Goal: Task Accomplishment & Management: Use online tool/utility

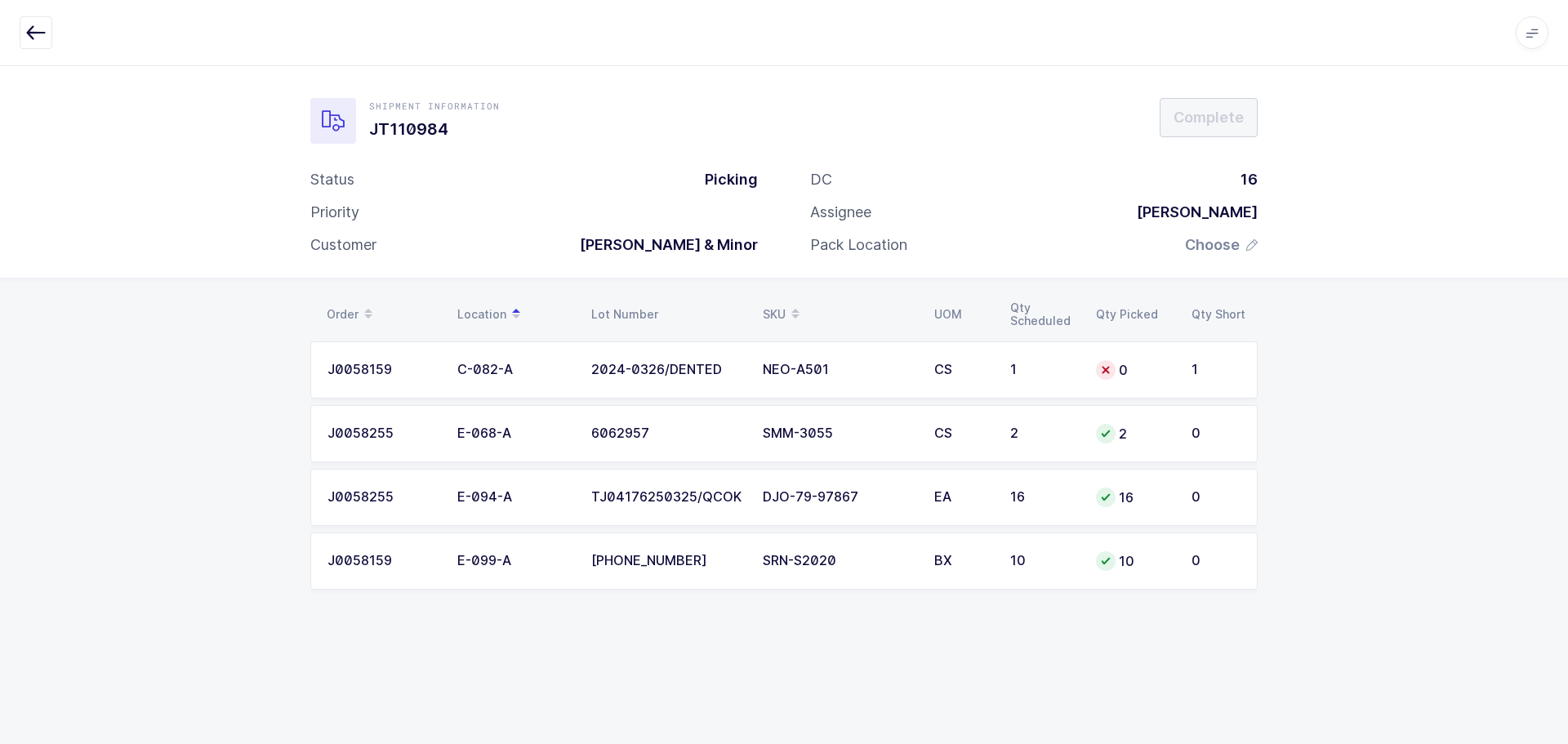
click at [30, 26] on icon "button" at bounding box center [35, 33] width 19 height 19
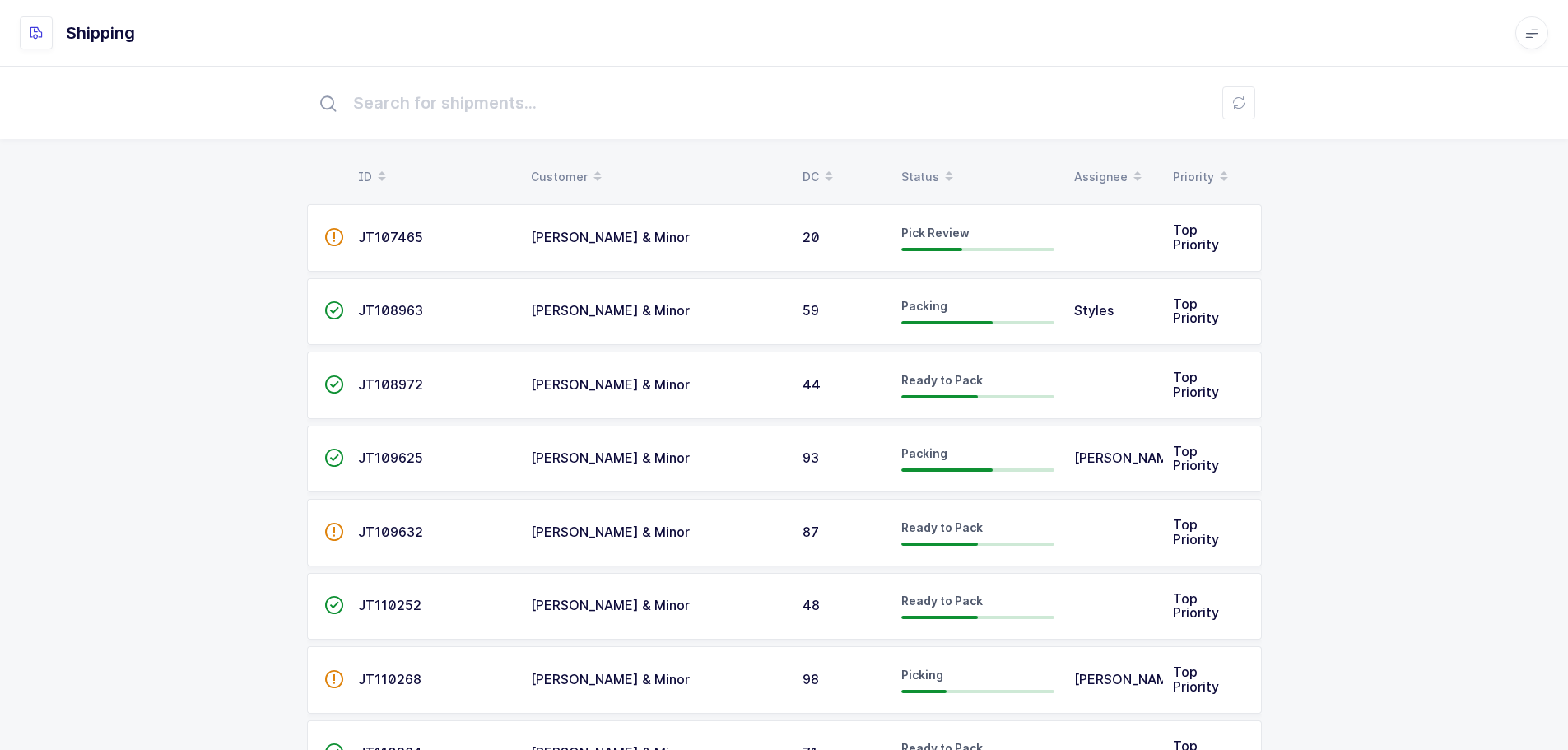
click at [935, 169] on div "Status" at bounding box center [978, 177] width 153 height 28
click at [939, 175] on span at bounding box center [949, 177] width 19 height 28
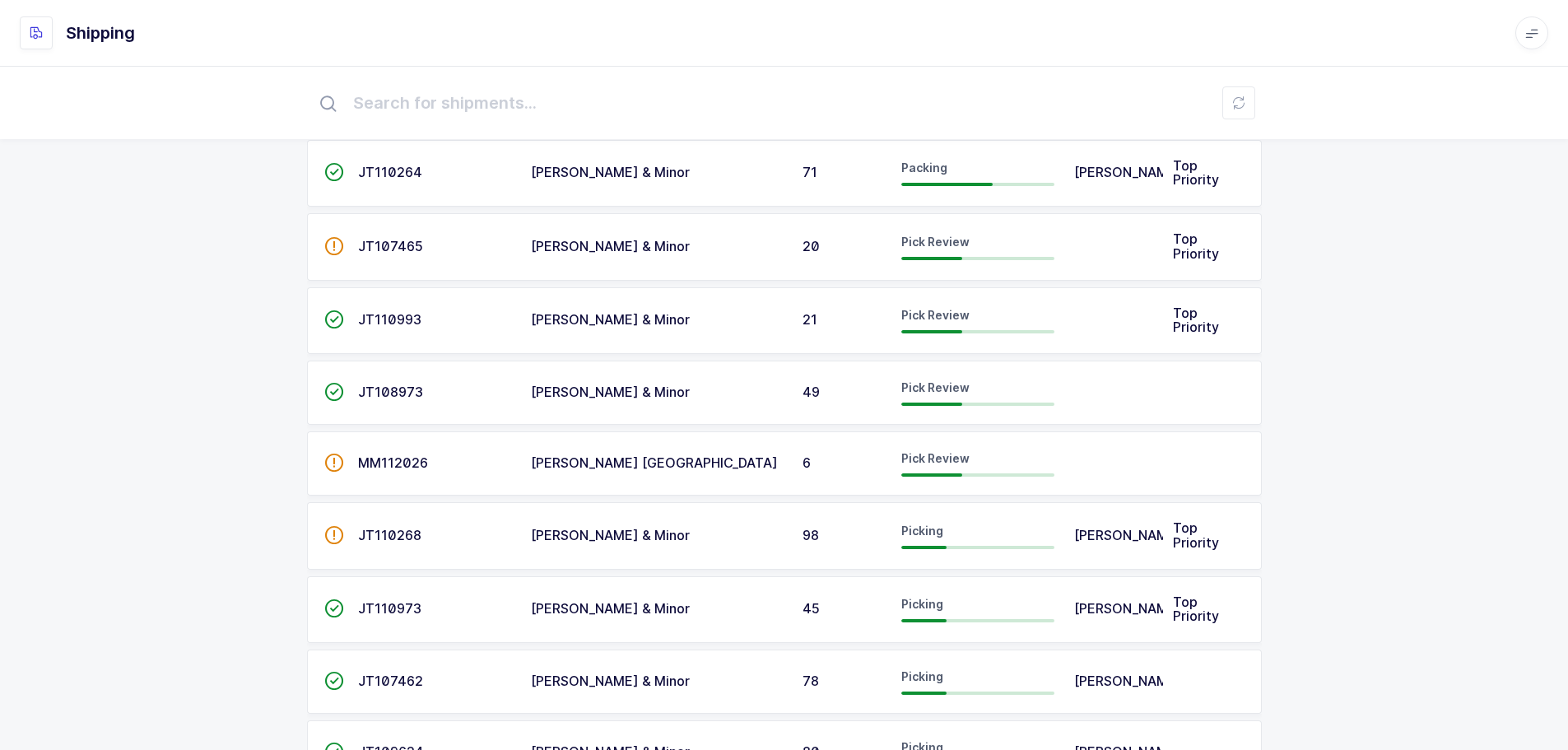
scroll to position [247, 0]
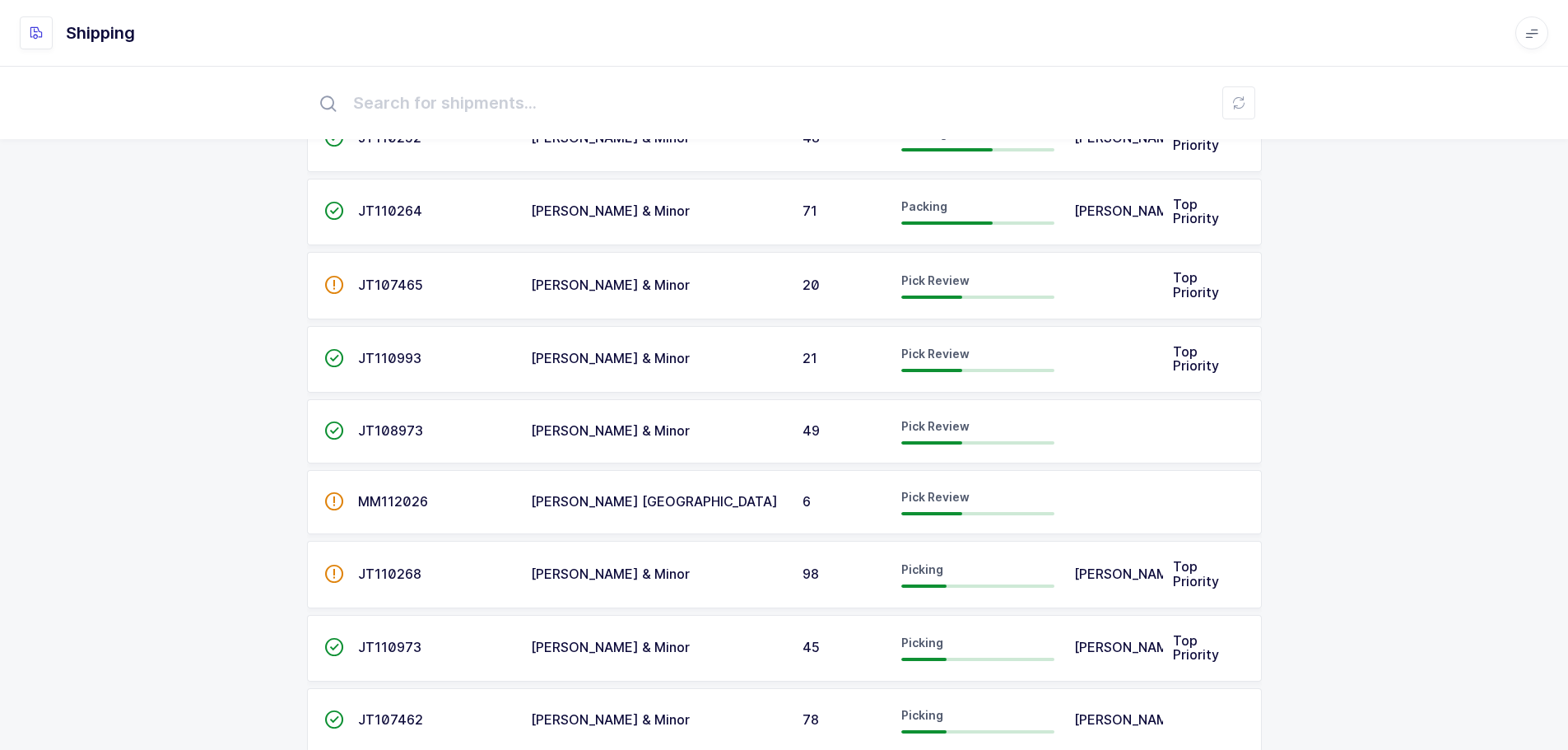
drag, startPoint x: 372, startPoint y: 498, endPoint x: 431, endPoint y: 494, distance: 59.1
click at [372, 498] on span "MM112026" at bounding box center [393, 501] width 70 height 16
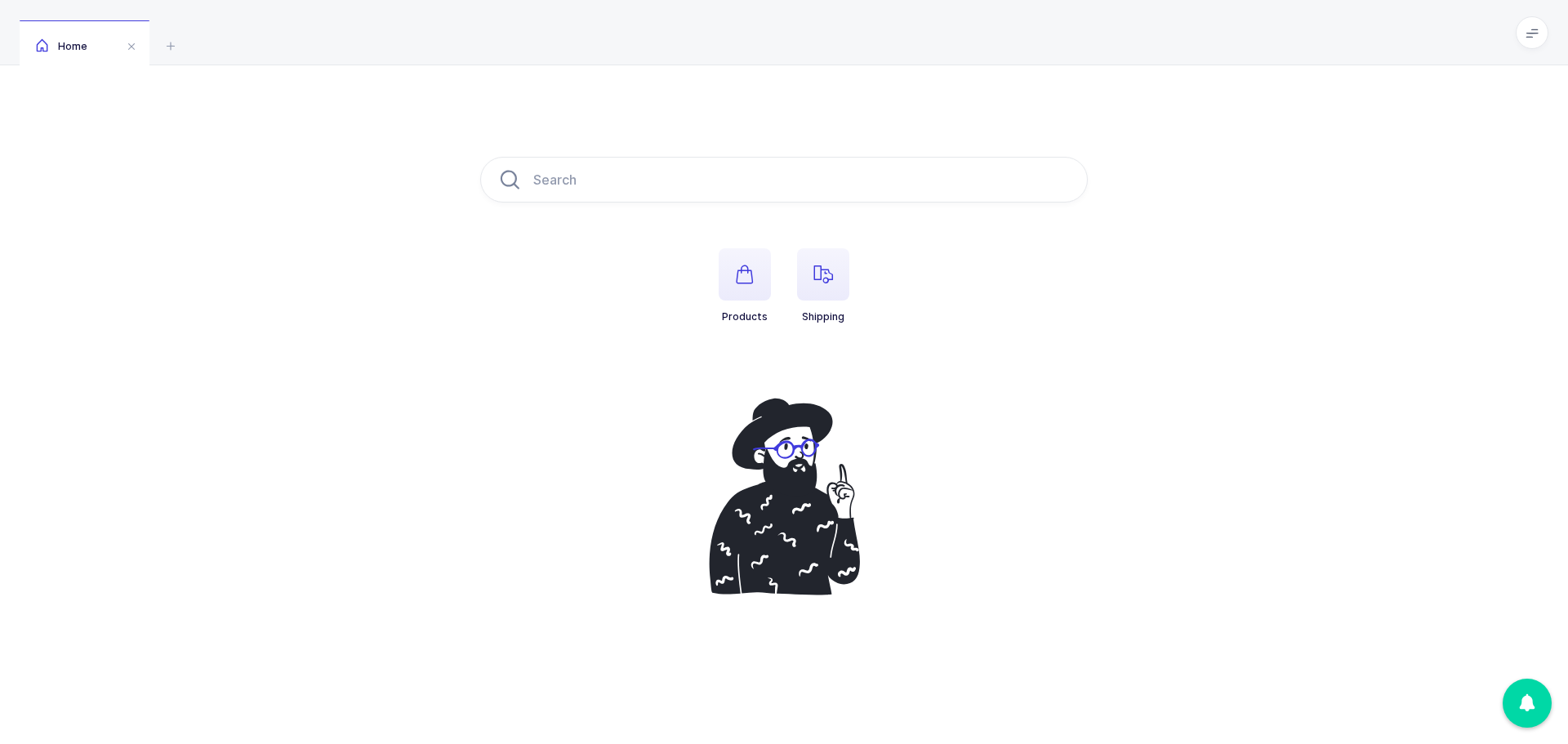
click at [821, 291] on span "button" at bounding box center [823, 274] width 53 height 53
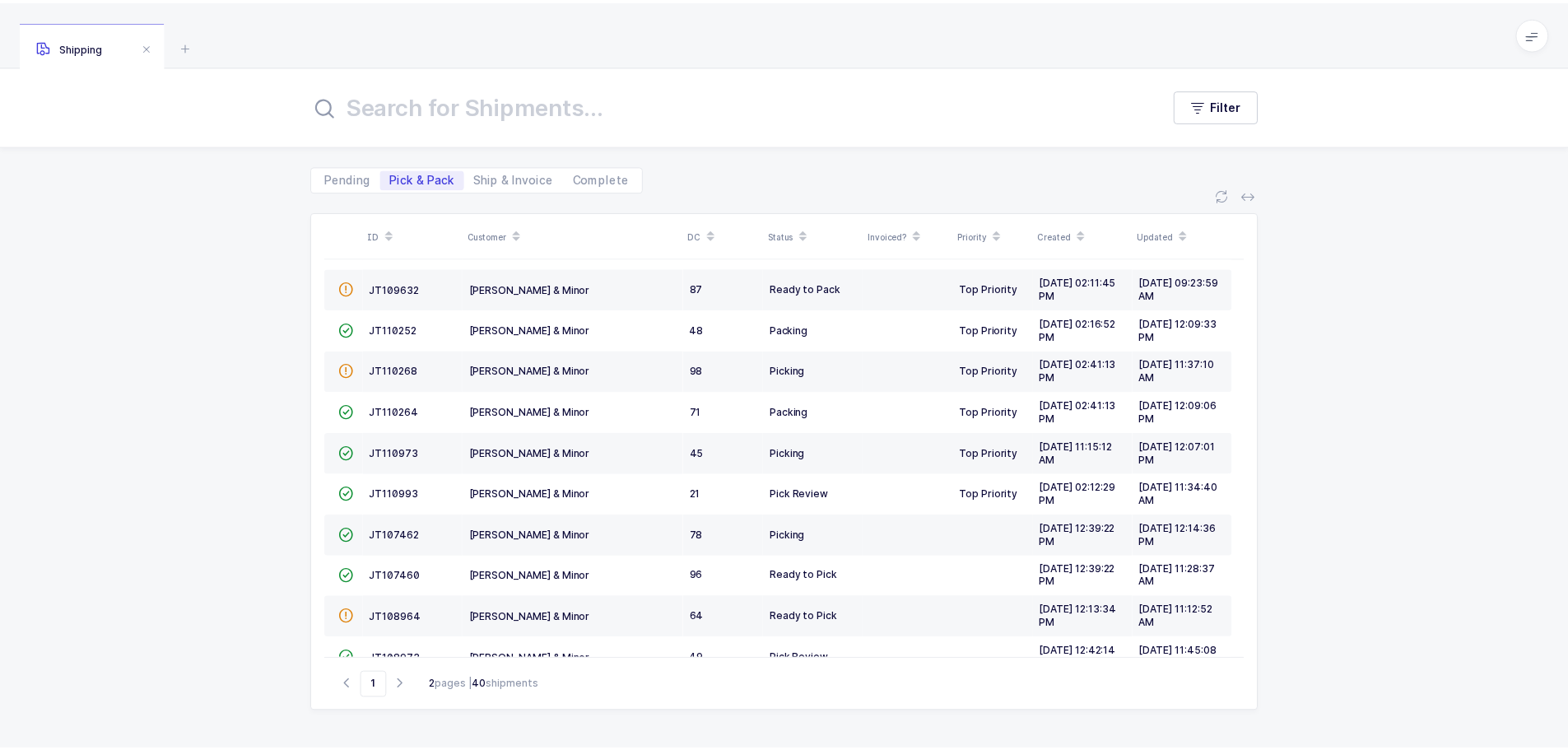
scroll to position [447, 0]
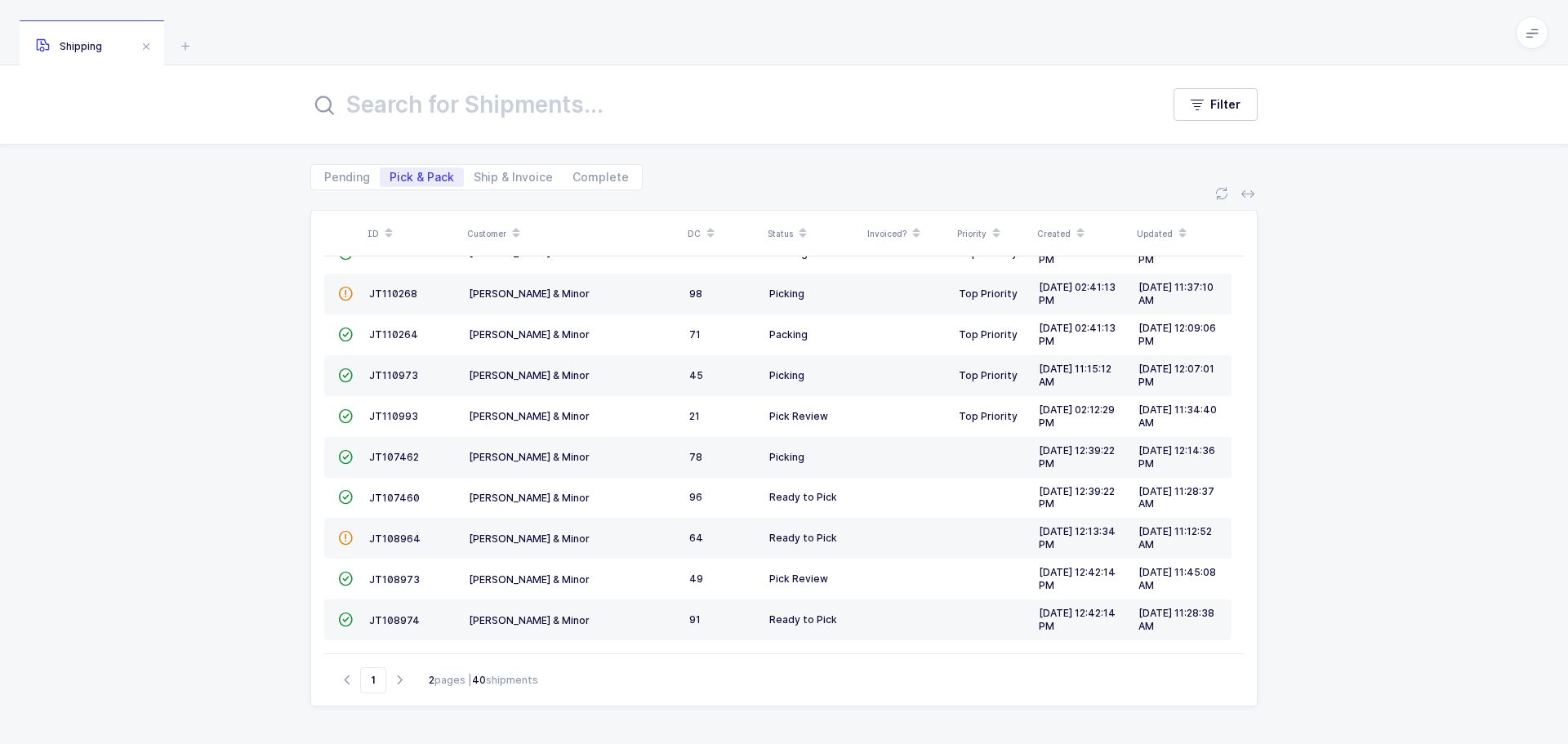
click at [404, 682] on icon "button" at bounding box center [399, 680] width 19 height 12
type input "2"
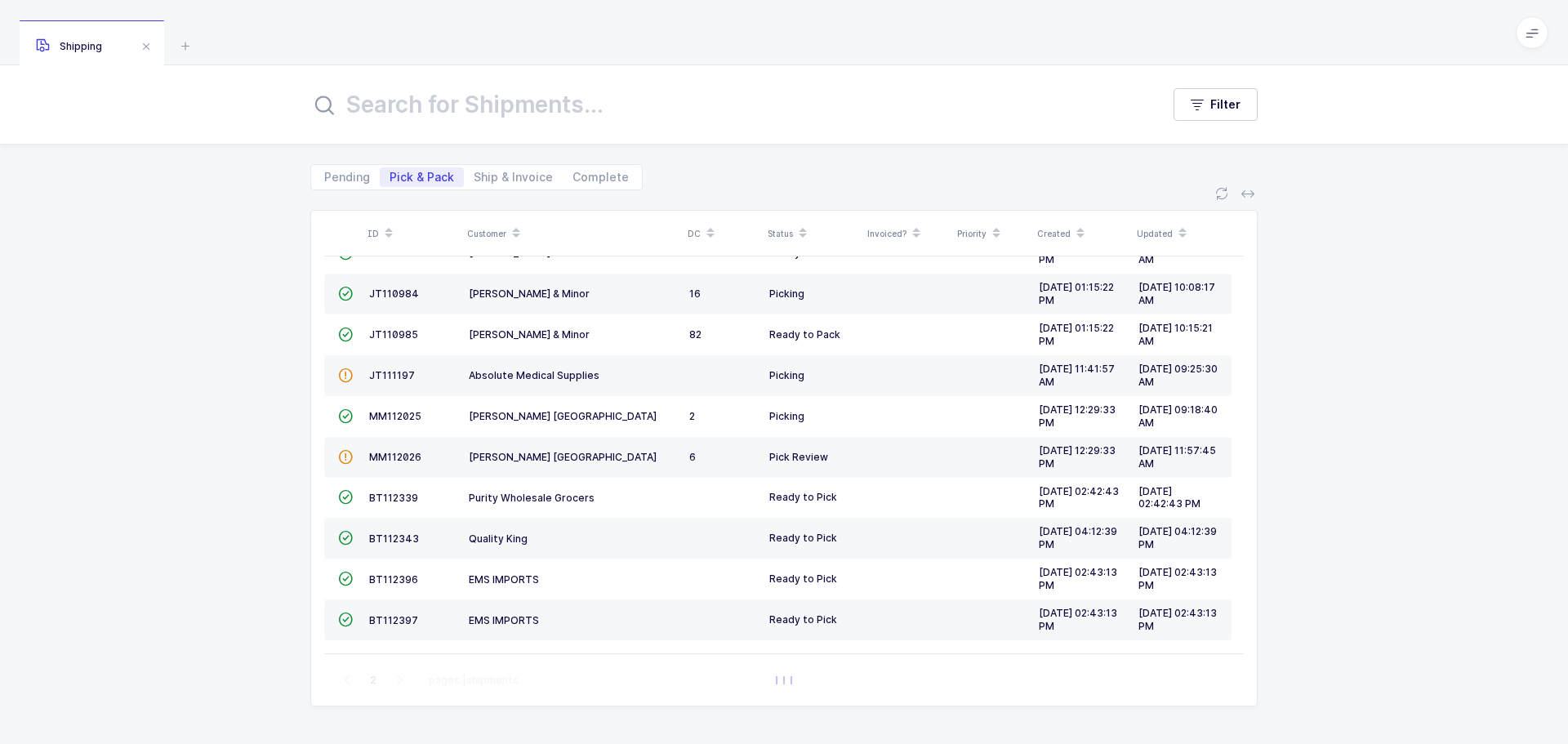
click at [399, 457] on span "MM112026" at bounding box center [395, 456] width 53 height 12
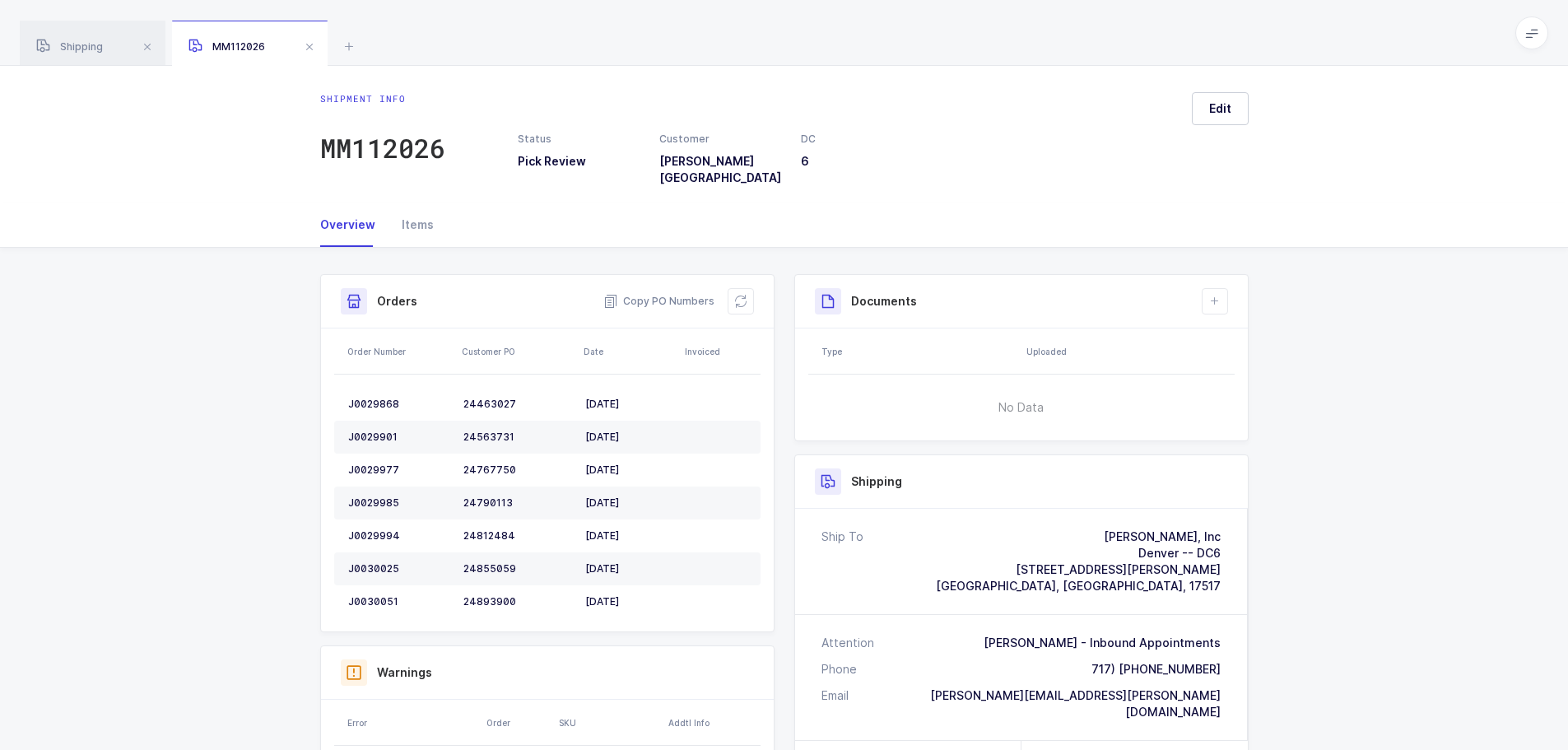
click at [742, 275] on div "Orders Copy PO Numbers" at bounding box center [547, 302] width 453 height 53
click at [737, 295] on icon at bounding box center [741, 302] width 14 height 14
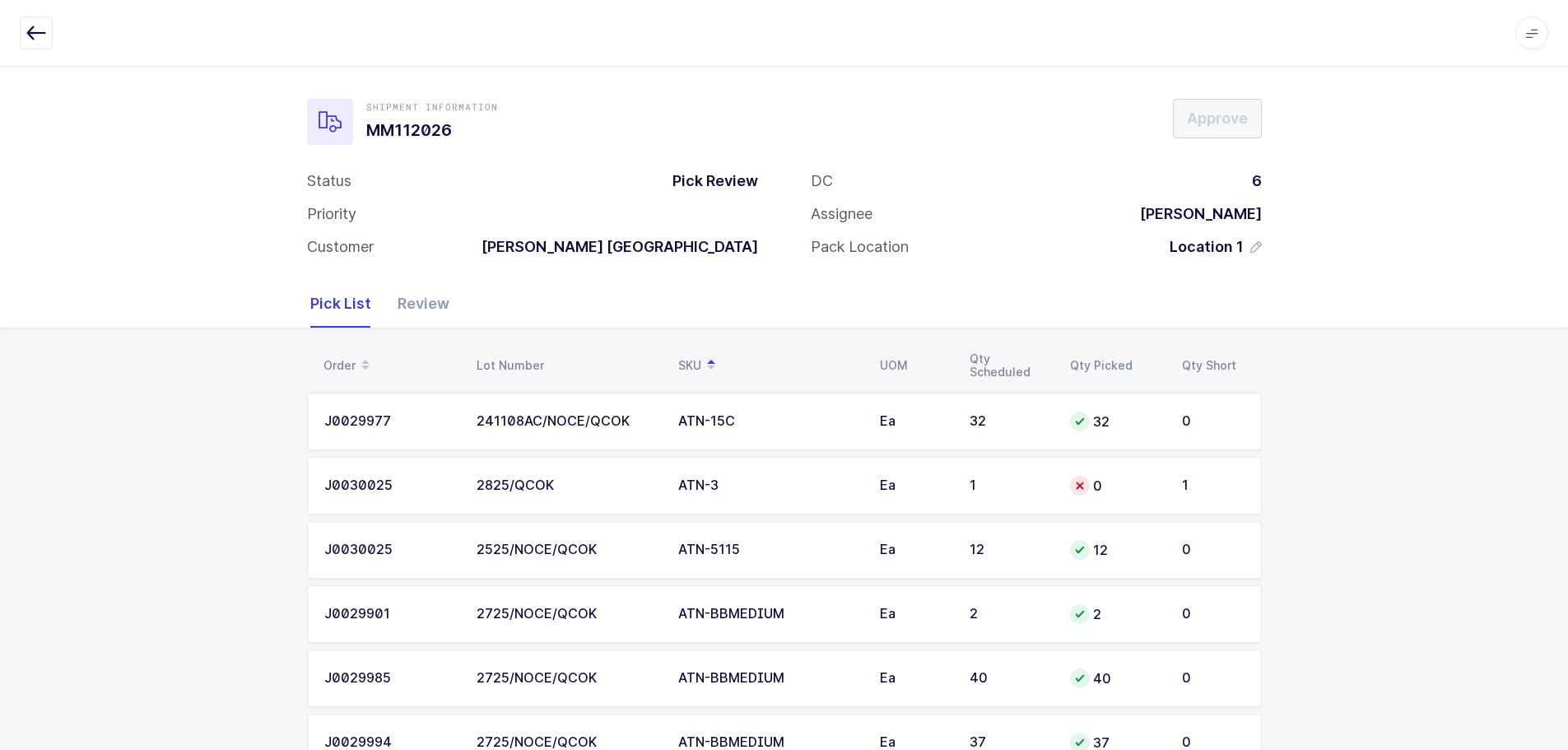
click at [865, 479] on td "ATN-3" at bounding box center [769, 486] width 202 height 58
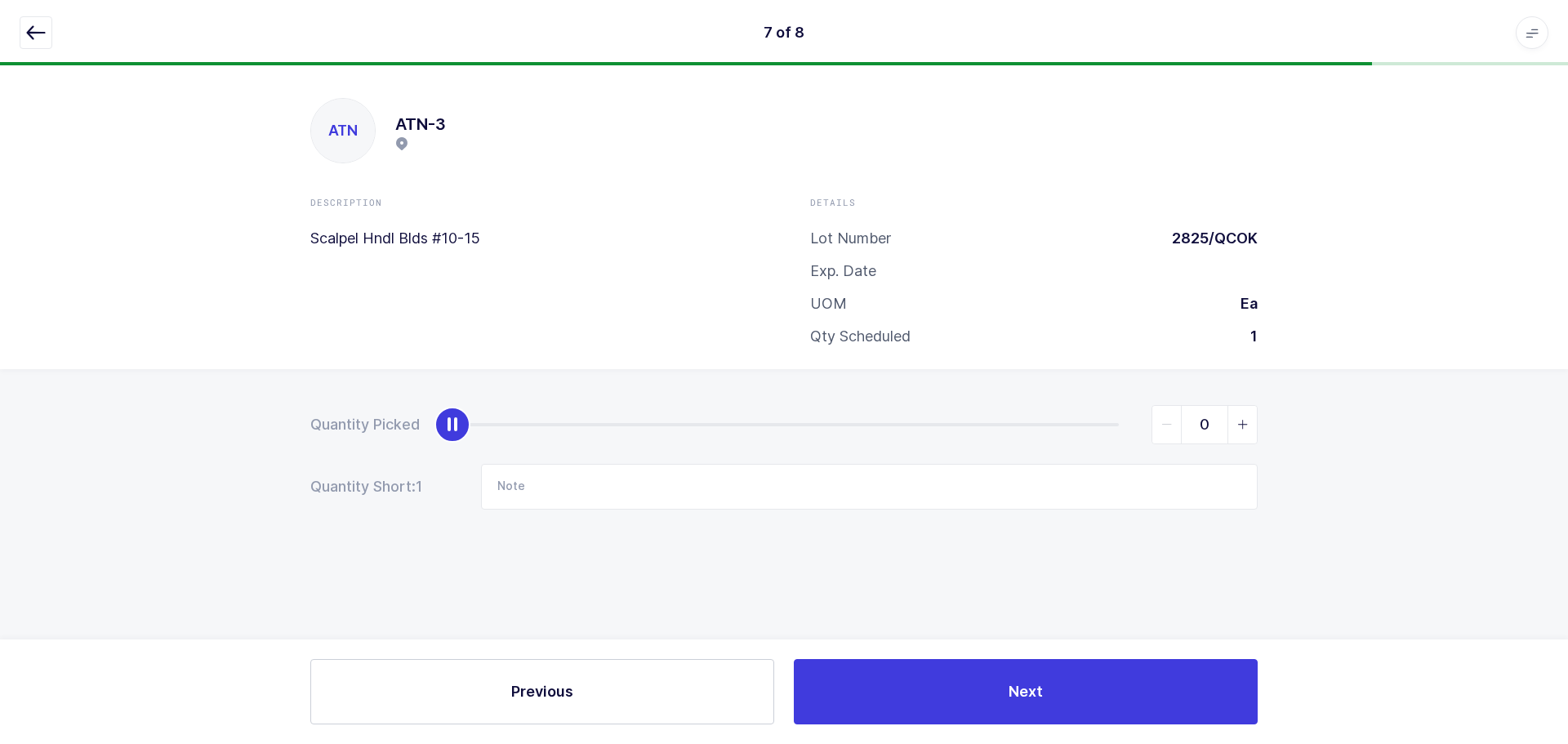
type input "1"
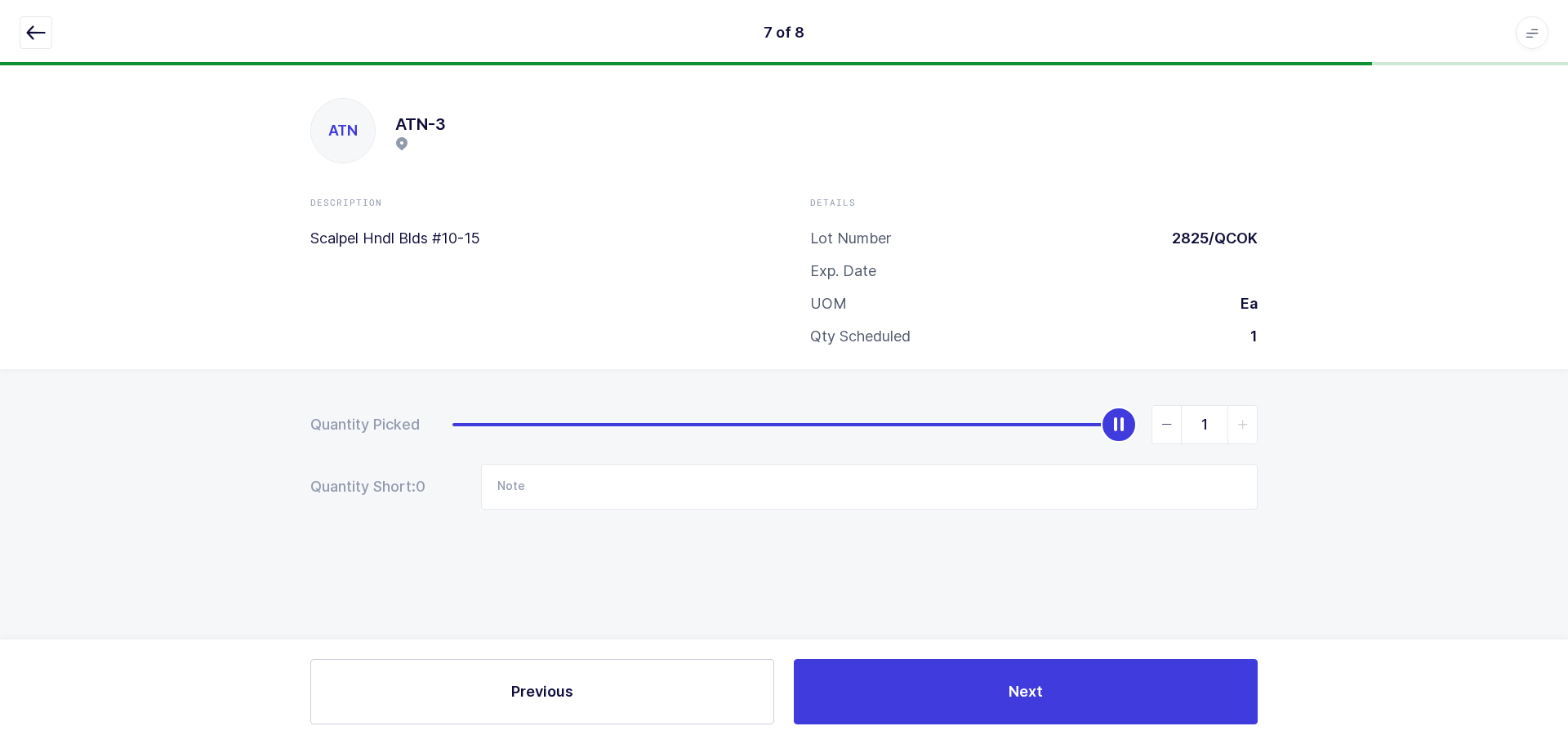
drag, startPoint x: 470, startPoint y: 437, endPoint x: 1418, endPoint y: 458, distance: 948.2
click at [1418, 458] on div "Quantity Picked 1 Quantity Short: 0 Note" at bounding box center [784, 514] width 1568 height 291
click at [30, 22] on button "button" at bounding box center [35, 33] width 33 height 33
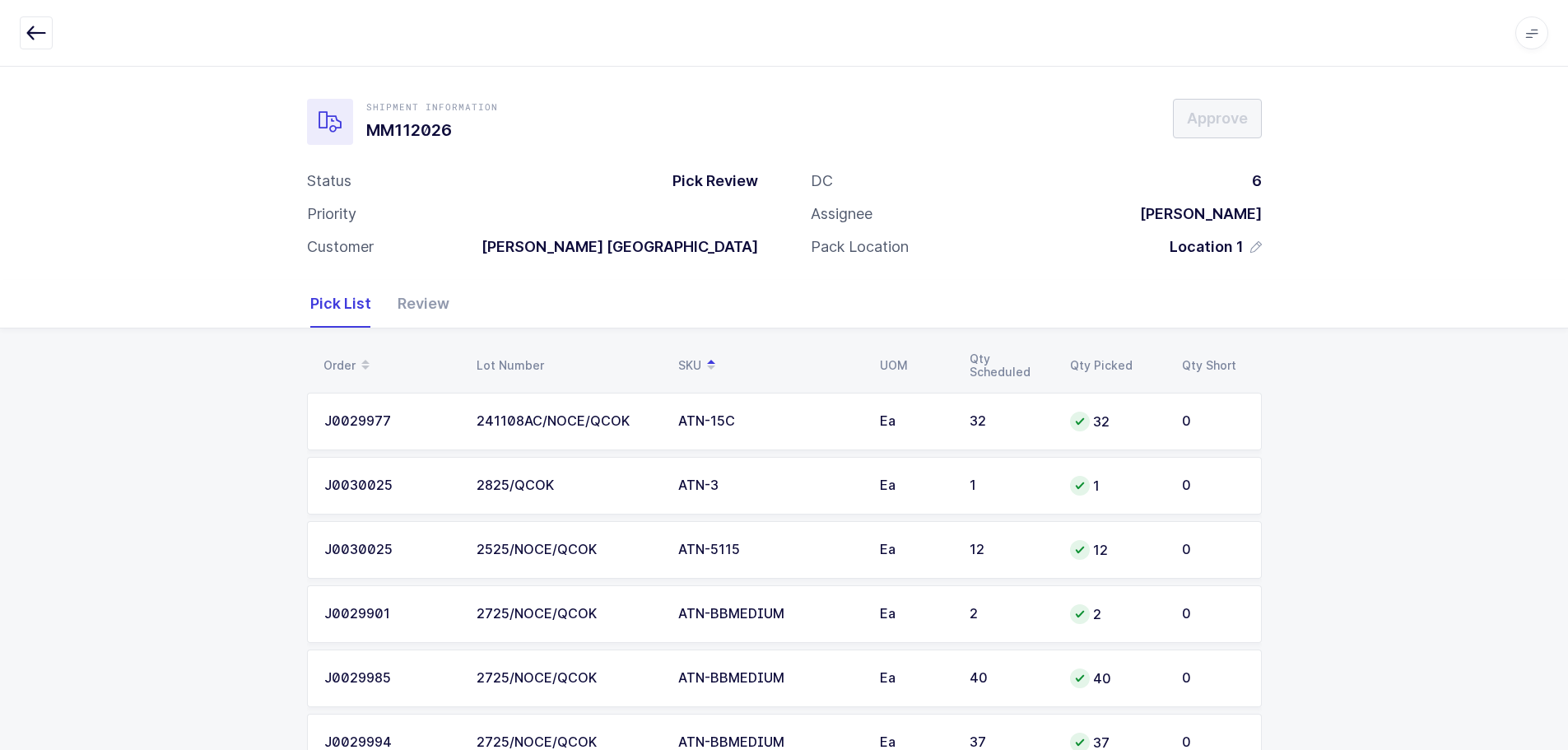
click at [396, 298] on div "Review" at bounding box center [416, 303] width 65 height 47
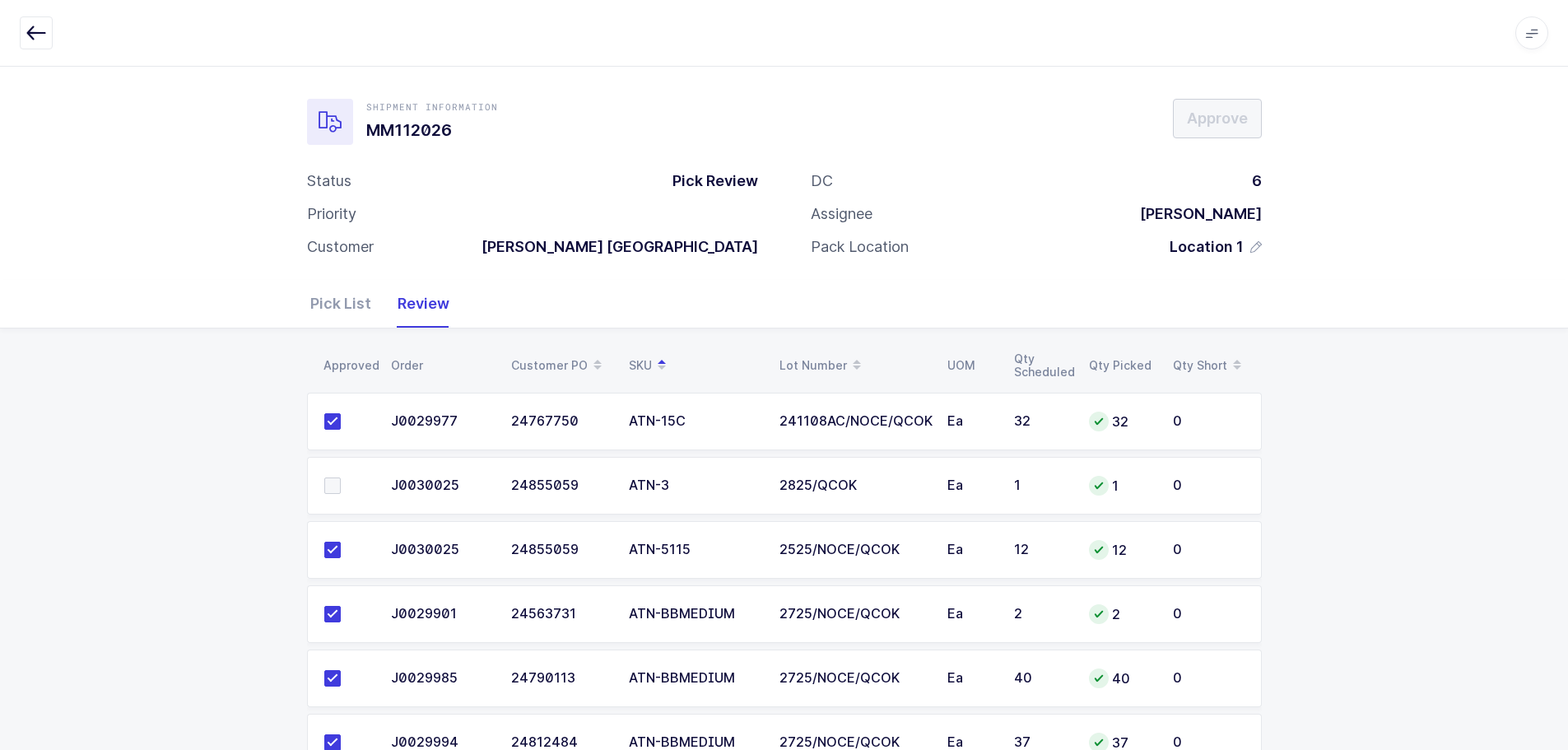
click at [334, 484] on span at bounding box center [332, 485] width 16 height 16
click at [341, 477] on input "checkbox" at bounding box center [341, 477] width 0 height 0
click at [1217, 118] on span "Approve" at bounding box center [1217, 118] width 61 height 20
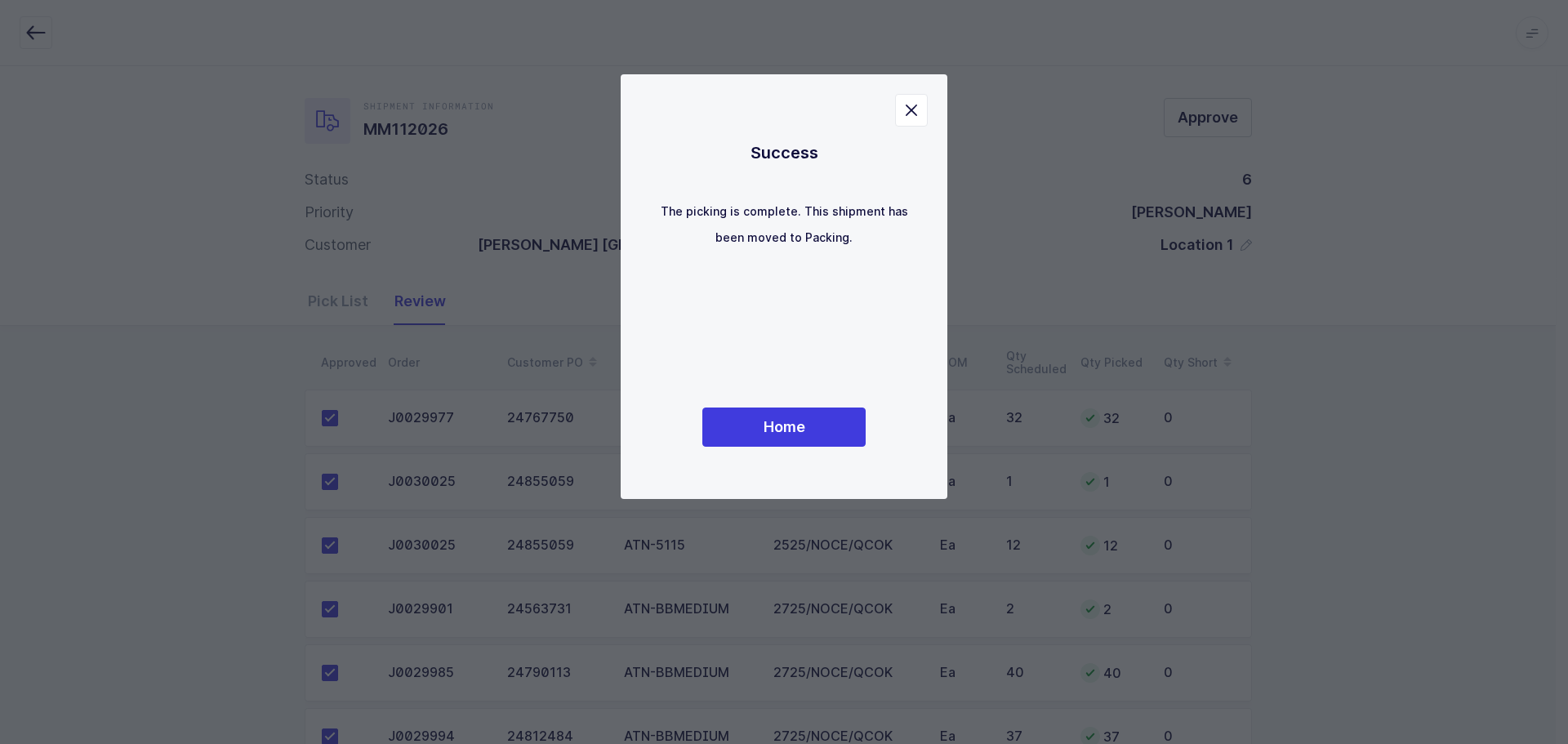
drag, startPoint x: 813, startPoint y: 457, endPoint x: 852, endPoint y: 445, distance: 40.8
click at [817, 465] on div "Success The picking is complete. This shipment has been moved to Packing. Home" at bounding box center [784, 287] width 262 height 360
click at [788, 444] on button "Home" at bounding box center [784, 427] width 163 height 39
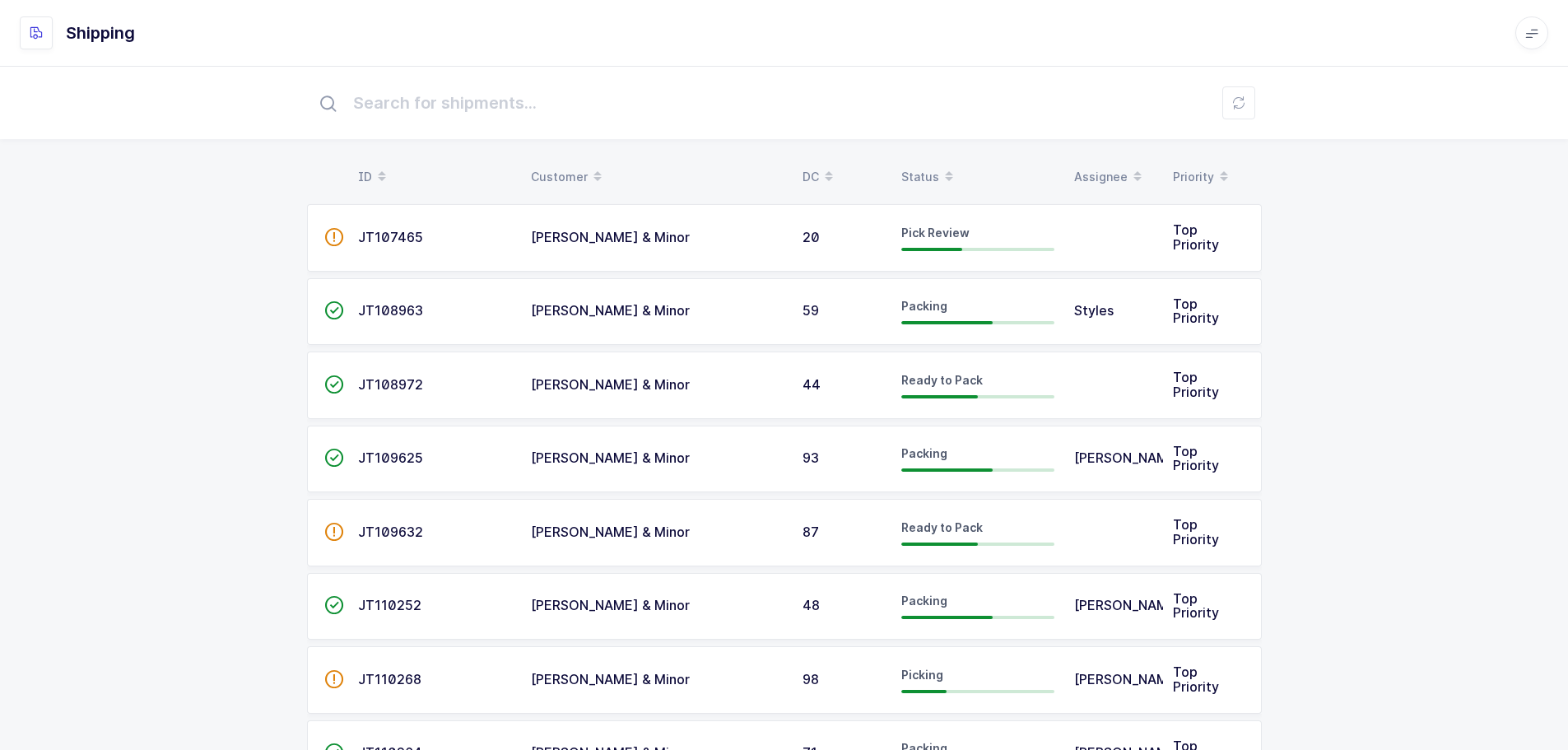
click at [754, 248] on td "[PERSON_NAME] & Minor" at bounding box center [656, 238] width 271 height 68
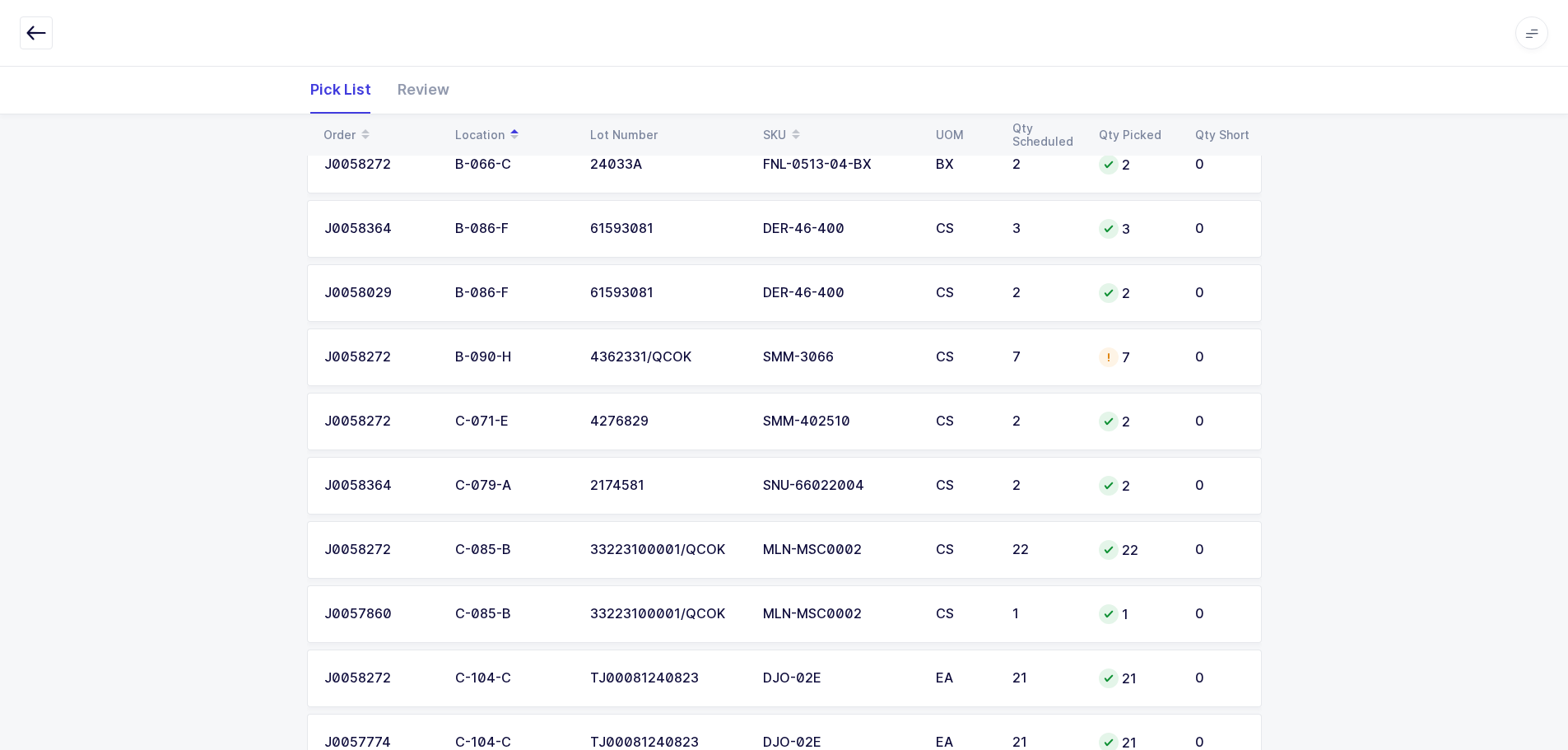
scroll to position [576, 0]
click at [742, 392] on table "J0057860 B-011-B 69614 EXE-134203 BX 2 2 0 J0058364 B-035-B 69614 EXE-134203 BX…" at bounding box center [784, 648] width 955 height 1677
click at [733, 362] on div "4362331/QCOK" at bounding box center [667, 359] width 153 height 14
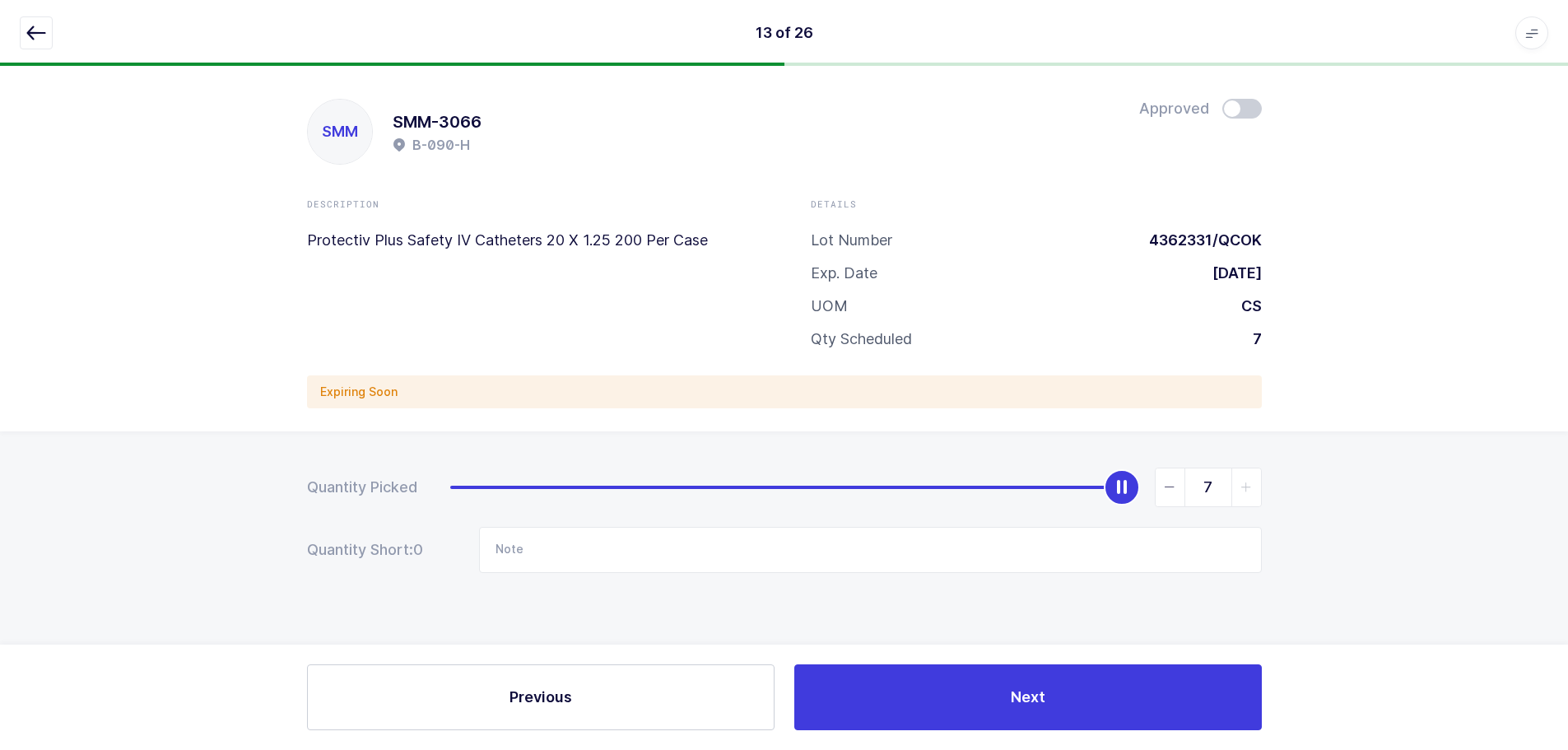
scroll to position [0, 0]
click at [1254, 106] on span at bounding box center [1247, 108] width 40 height 19
click at [44, 31] on icon "button" at bounding box center [36, 33] width 19 height 19
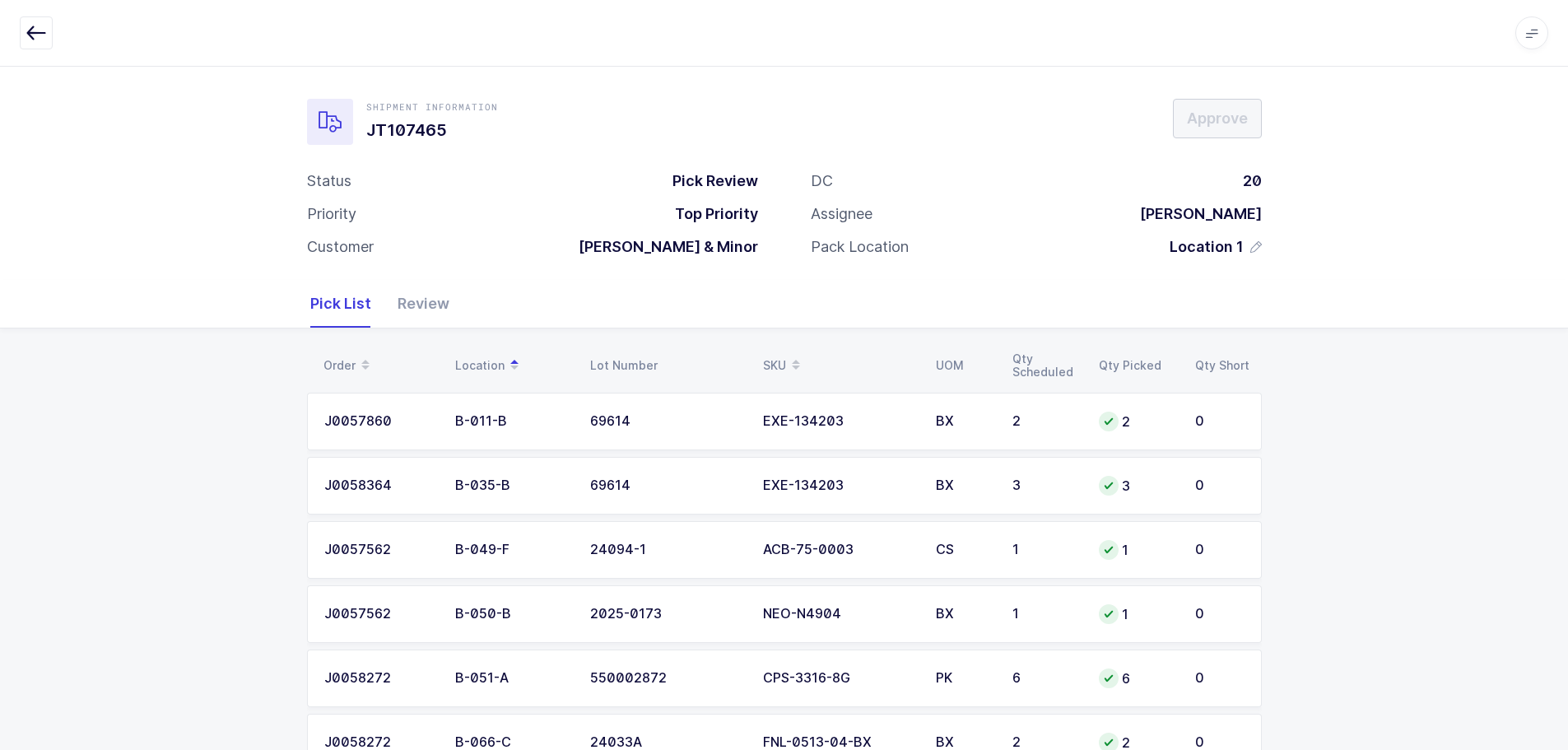
click at [405, 305] on div "Review" at bounding box center [416, 303] width 65 height 47
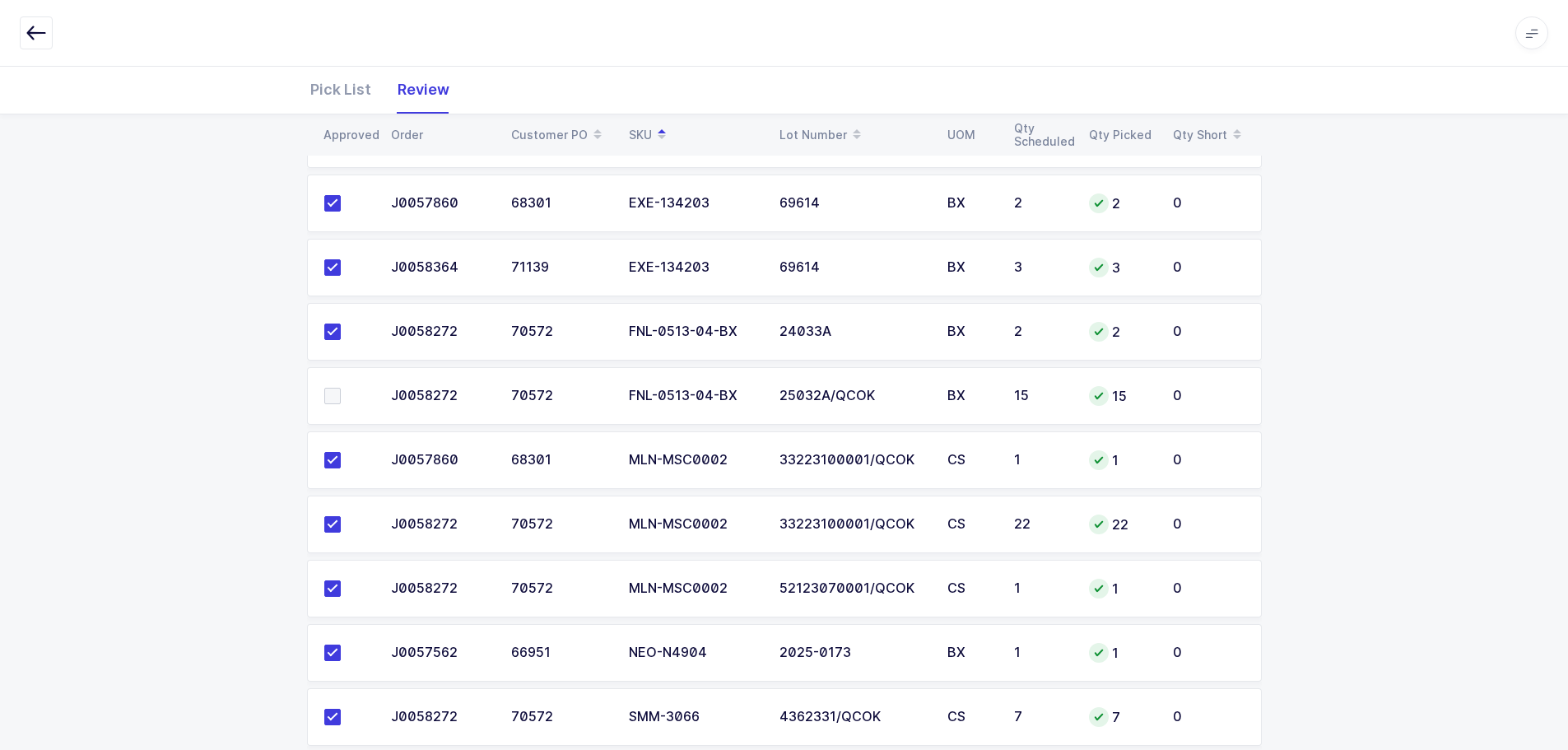
scroll to position [1181, 0]
click at [332, 398] on span at bounding box center [332, 396] width 16 height 16
click at [341, 389] on input "checkbox" at bounding box center [341, 389] width 0 height 0
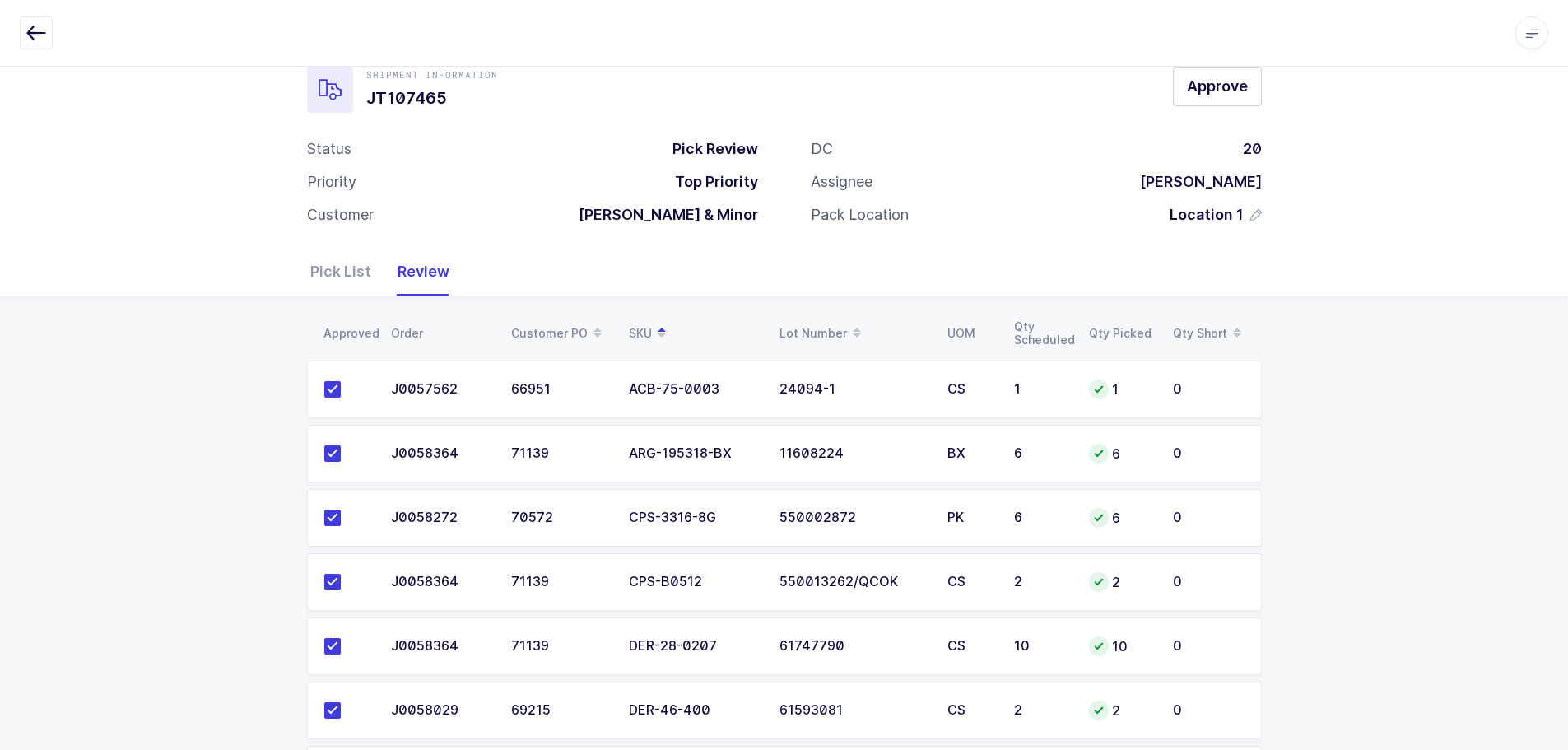
scroll to position [0, 0]
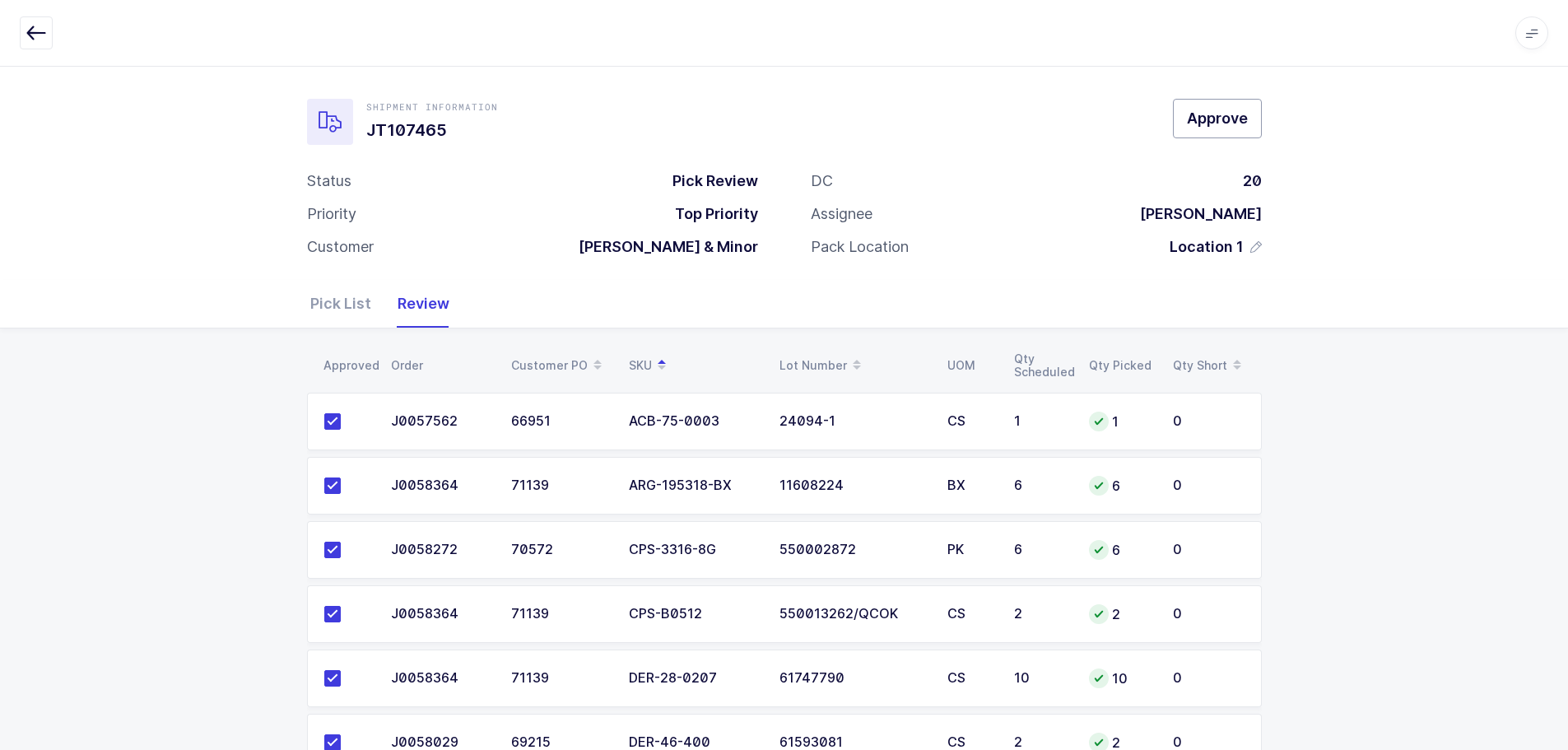
click at [1226, 121] on span "Approve" at bounding box center [1217, 118] width 61 height 20
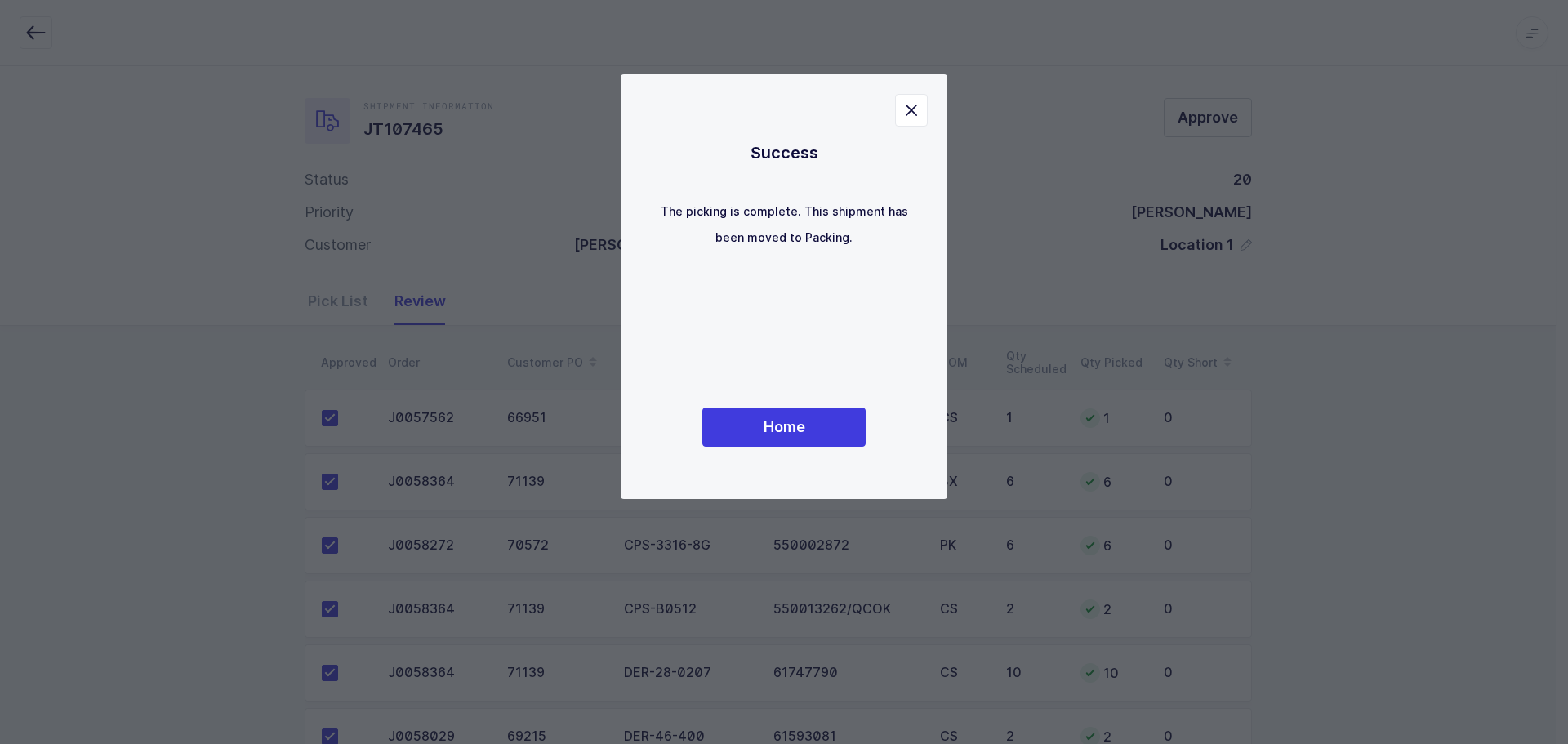
click at [835, 406] on div "Success The picking is complete. This shipment has been moved to Packing. Home" at bounding box center [784, 287] width 262 height 360
drag, startPoint x: 832, startPoint y: 417, endPoint x: 839, endPoint y: 426, distance: 11.4
click at [832, 421] on button "Home" at bounding box center [784, 427] width 163 height 39
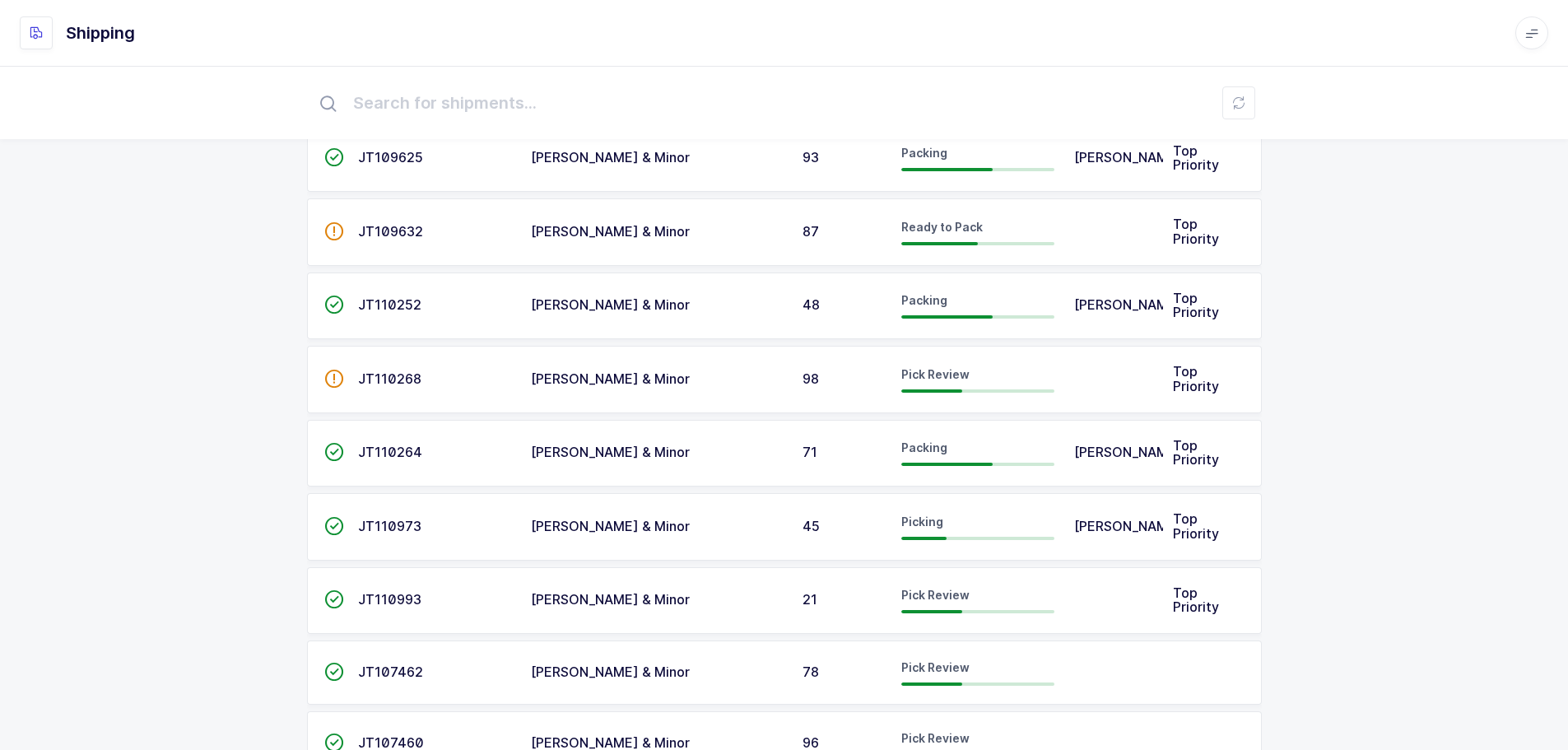
scroll to position [330, 0]
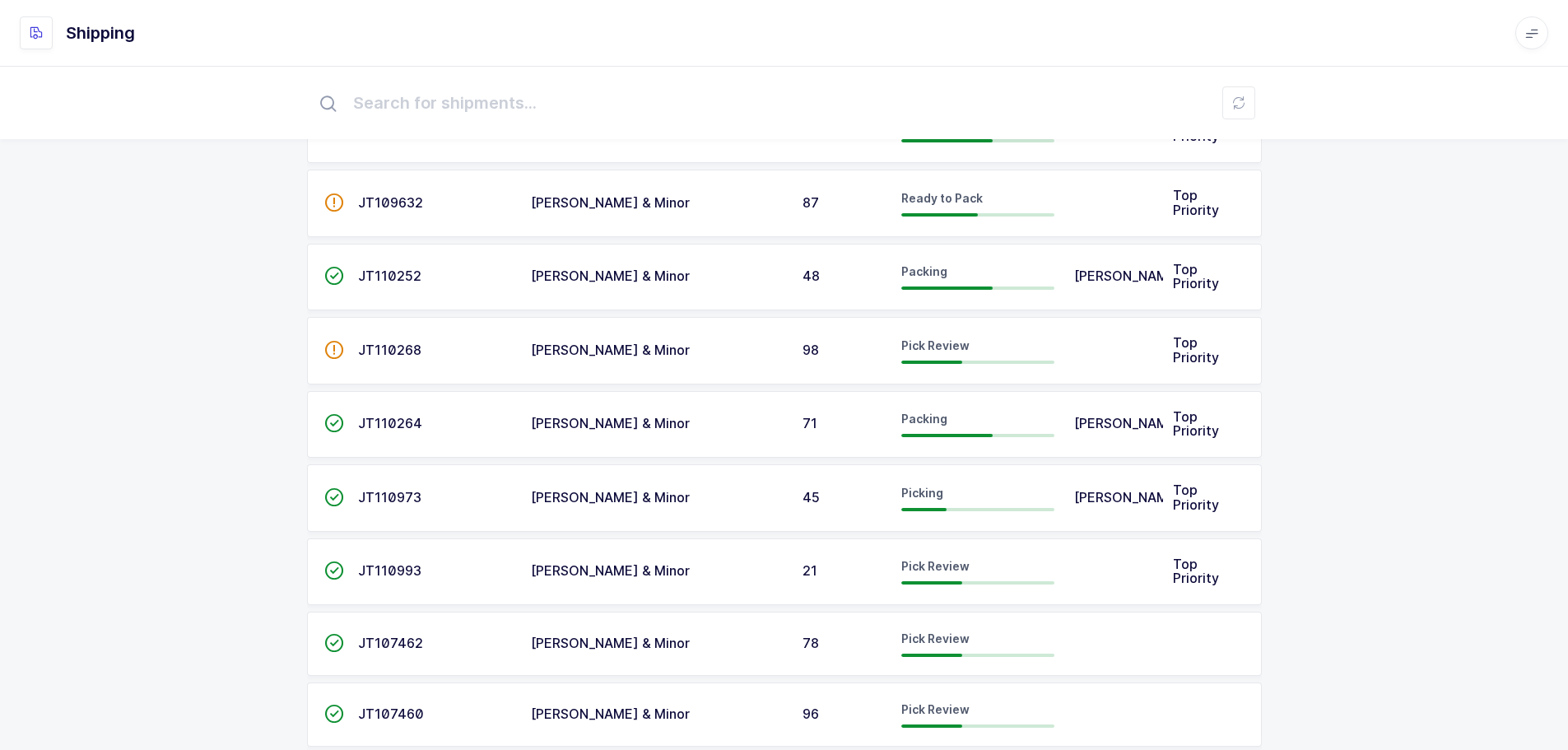
click at [350, 634] on td "JT107462" at bounding box center [434, 644] width 173 height 64
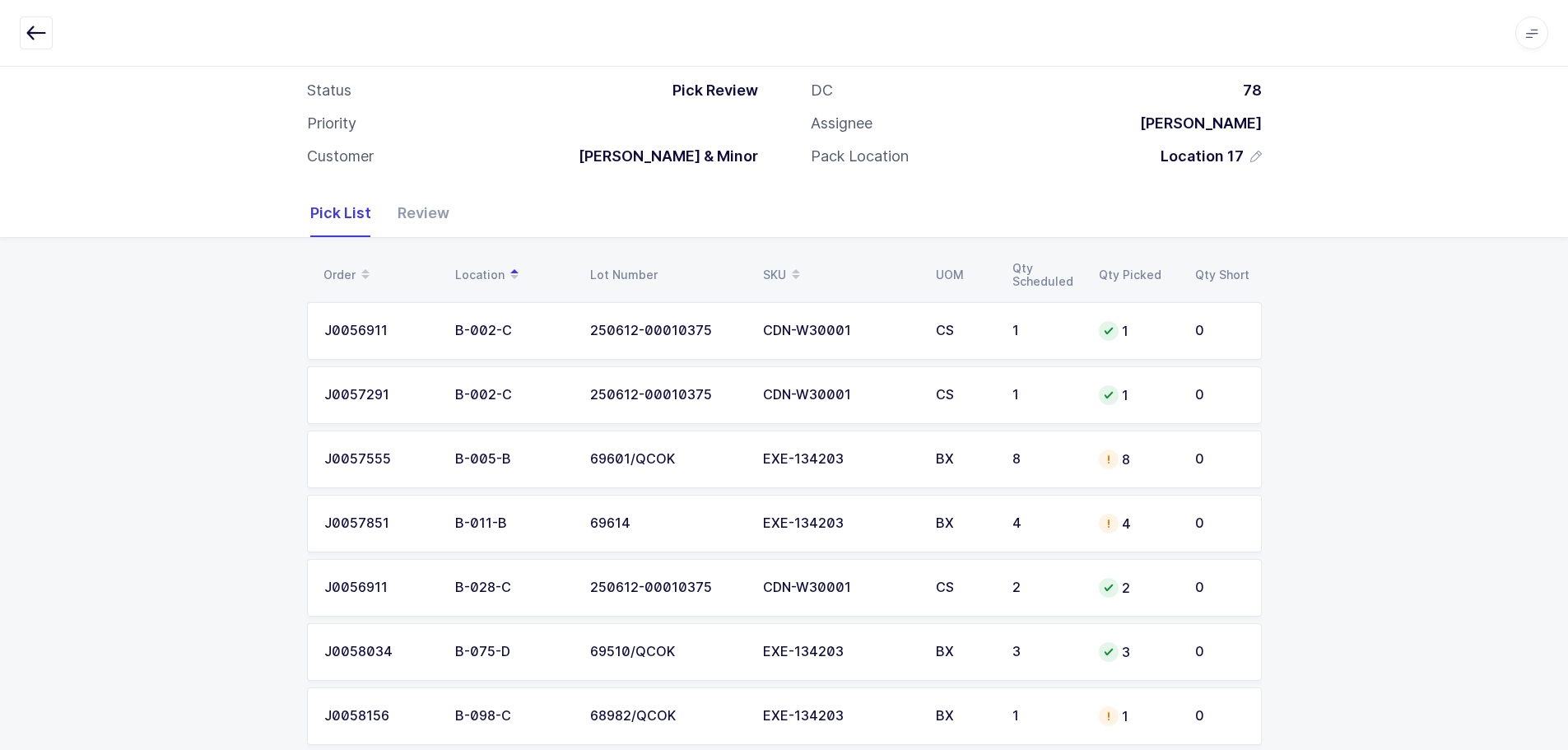
scroll to position [126, 0]
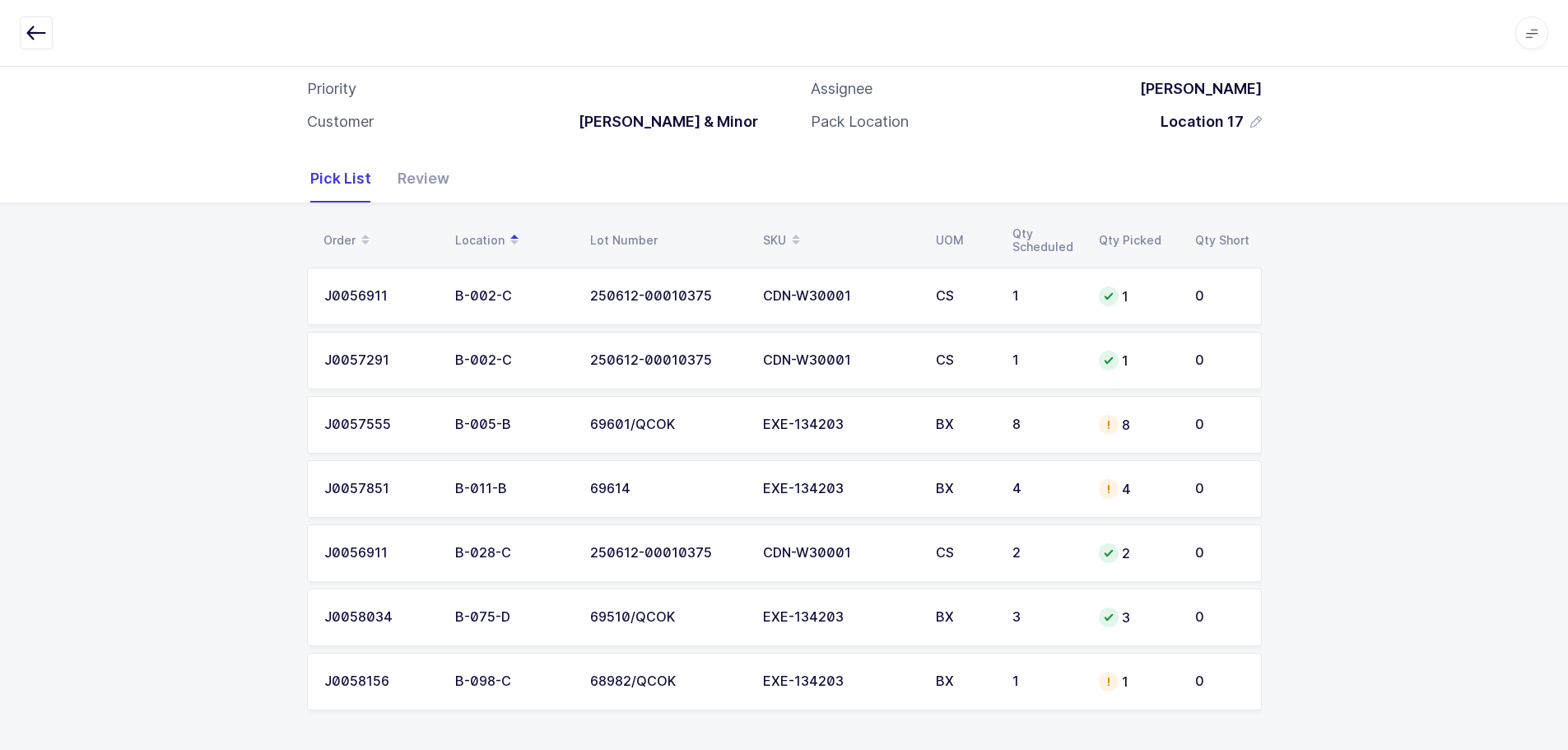
click at [1012, 429] on div "8" at bounding box center [1045, 424] width 67 height 14
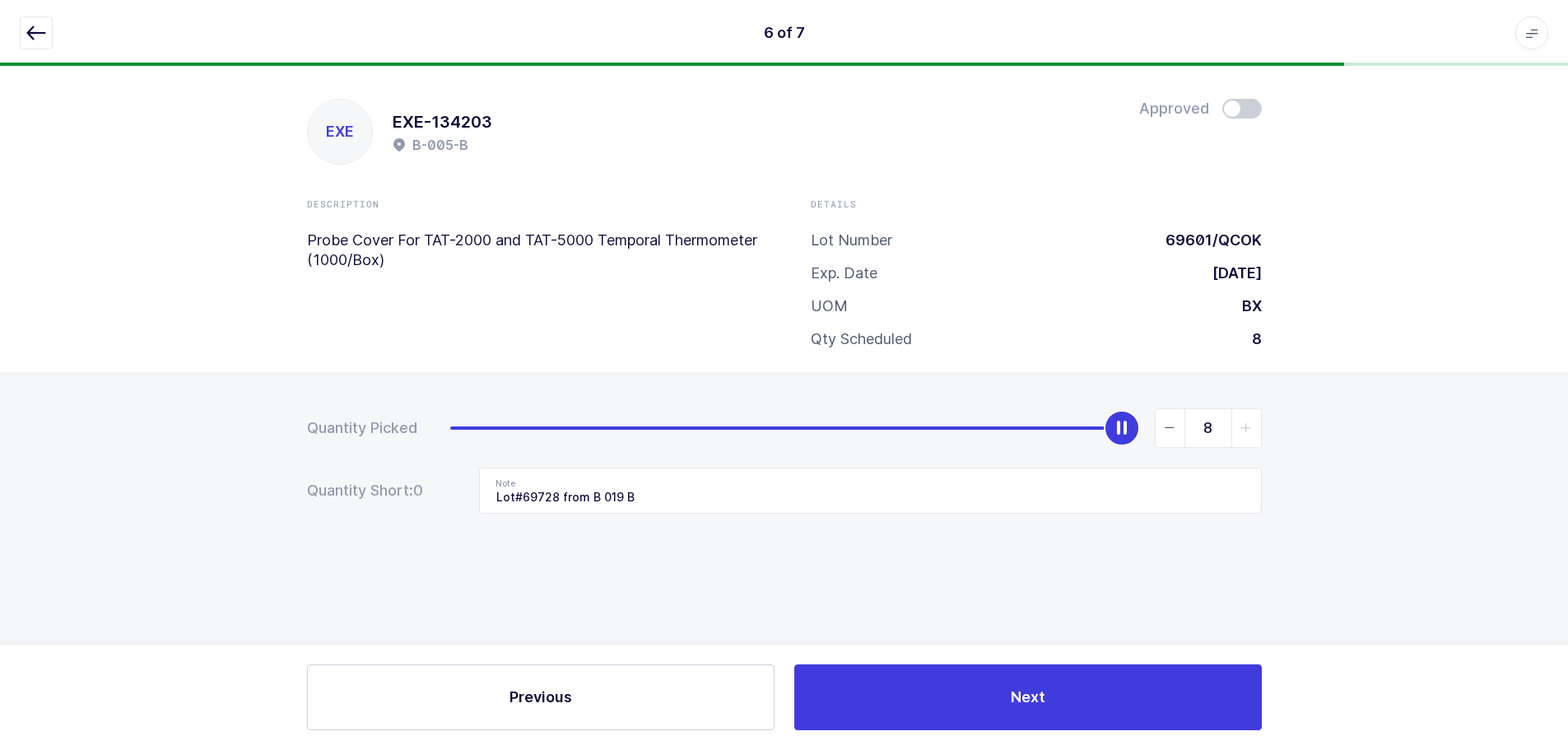
scroll to position [0, 0]
type input "0"
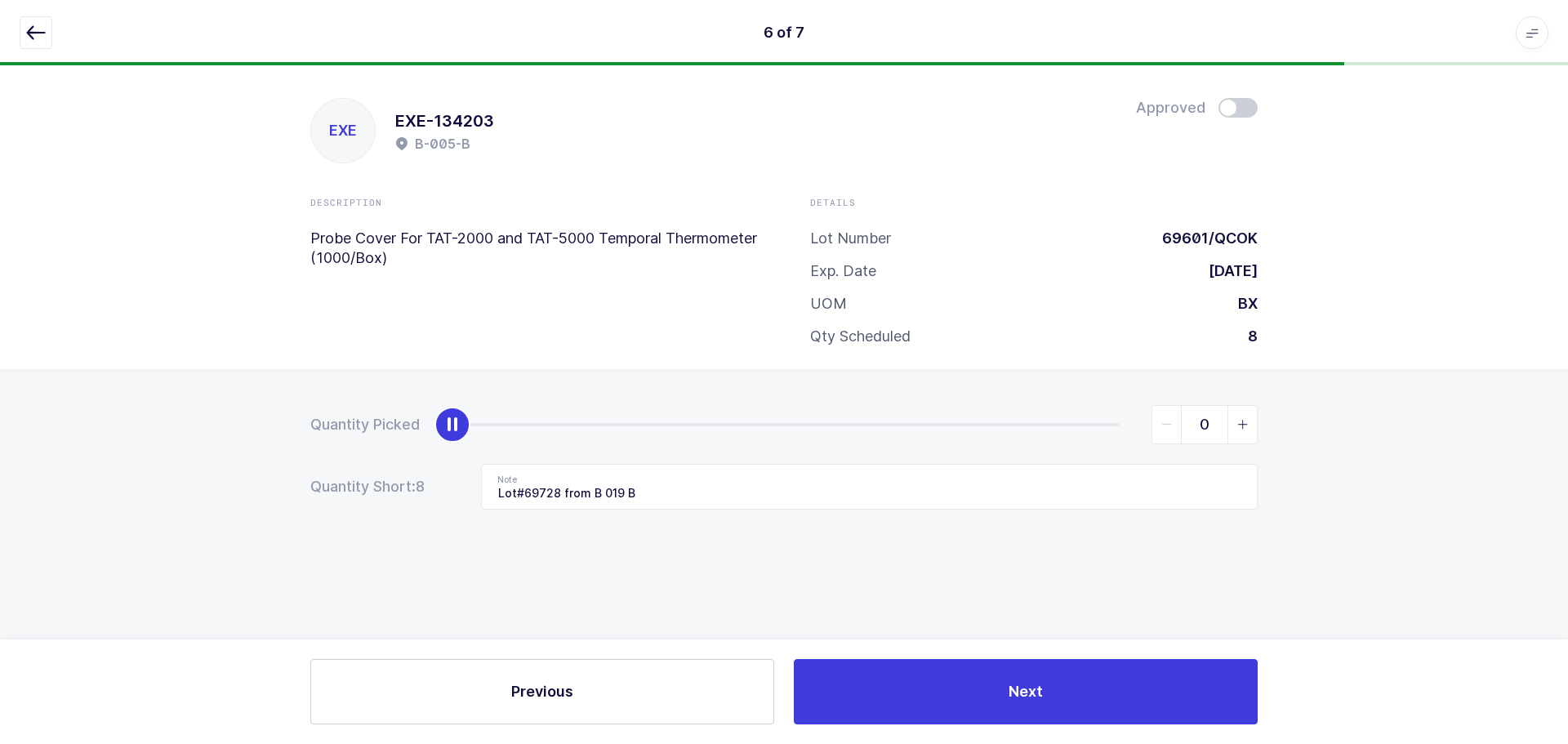
drag, startPoint x: 1110, startPoint y: 425, endPoint x: 116, endPoint y: 466, distance: 994.8
click at [119, 469] on div "Quantity Picked 0 Quantity Short: 8 Note Lot#69728 from B 019 B" at bounding box center [784, 514] width 1568 height 291
drag, startPoint x: 697, startPoint y: 503, endPoint x: 357, endPoint y: 489, distance: 340.3
click at [357, 489] on div "Quantity Short: 8 Note Lot#69728 from B 019 B" at bounding box center [784, 487] width 947 height 46
click at [41, 34] on icon "button" at bounding box center [35, 33] width 19 height 19
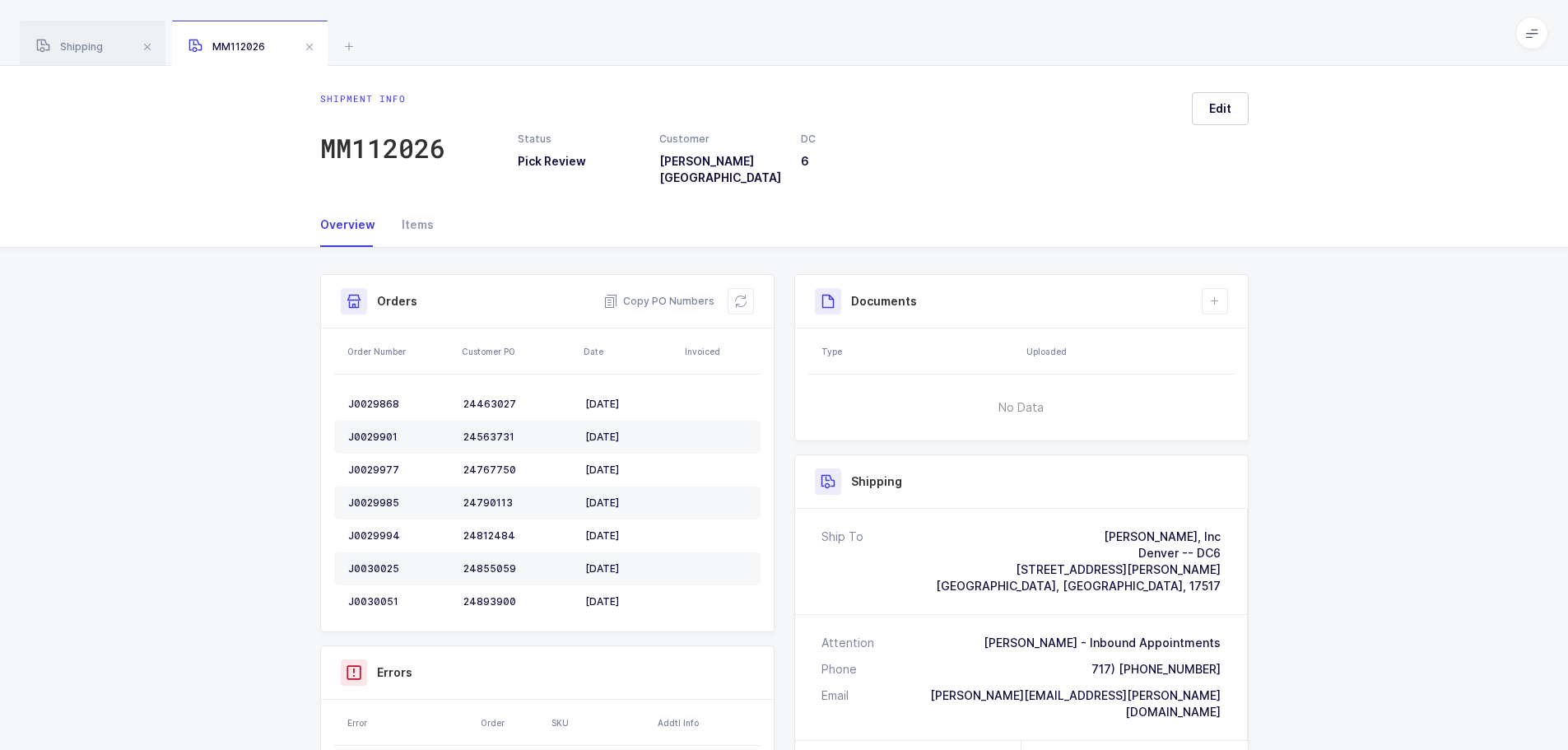
click at [311, 42] on span at bounding box center [309, 46] width 19 height 19
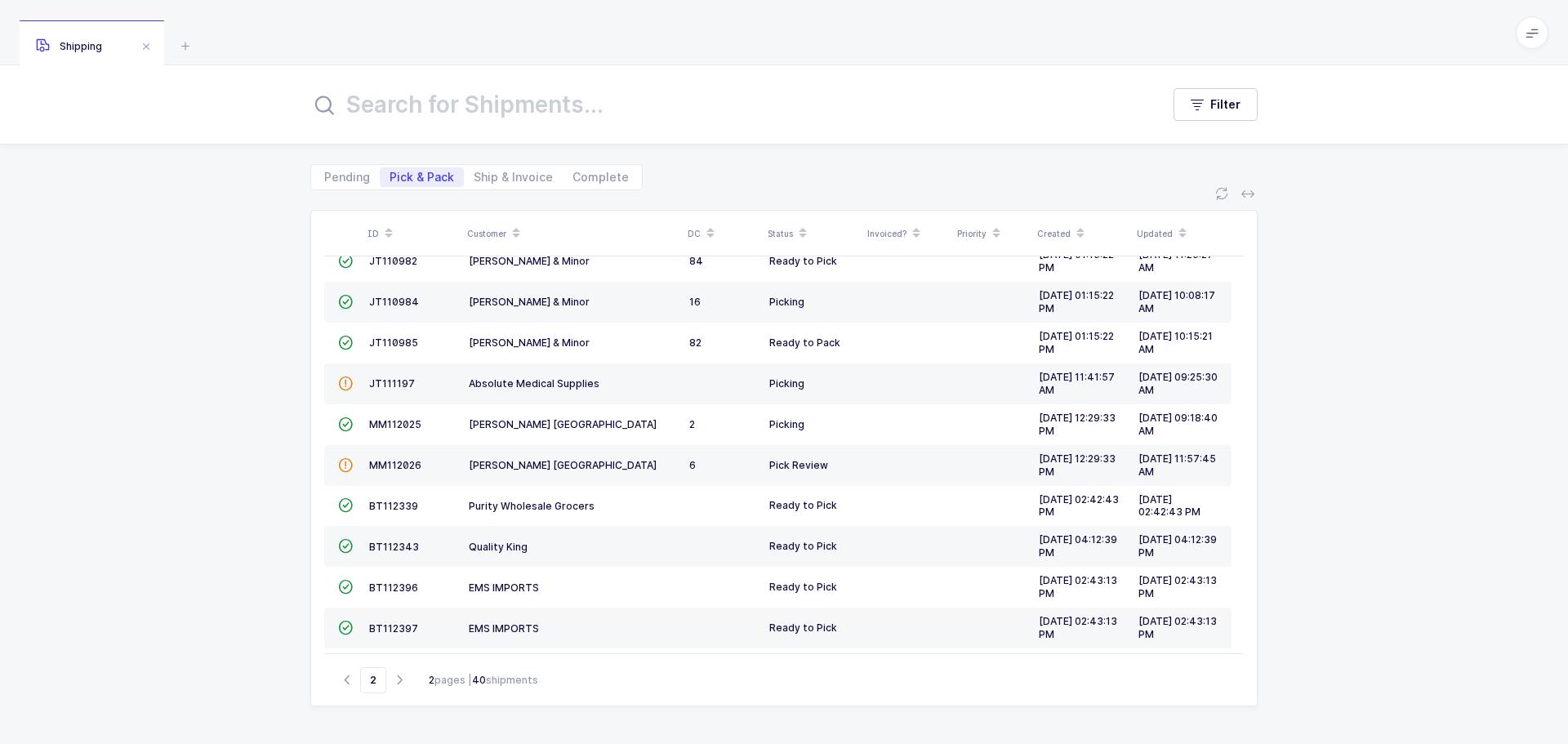
scroll to position [444, 0]
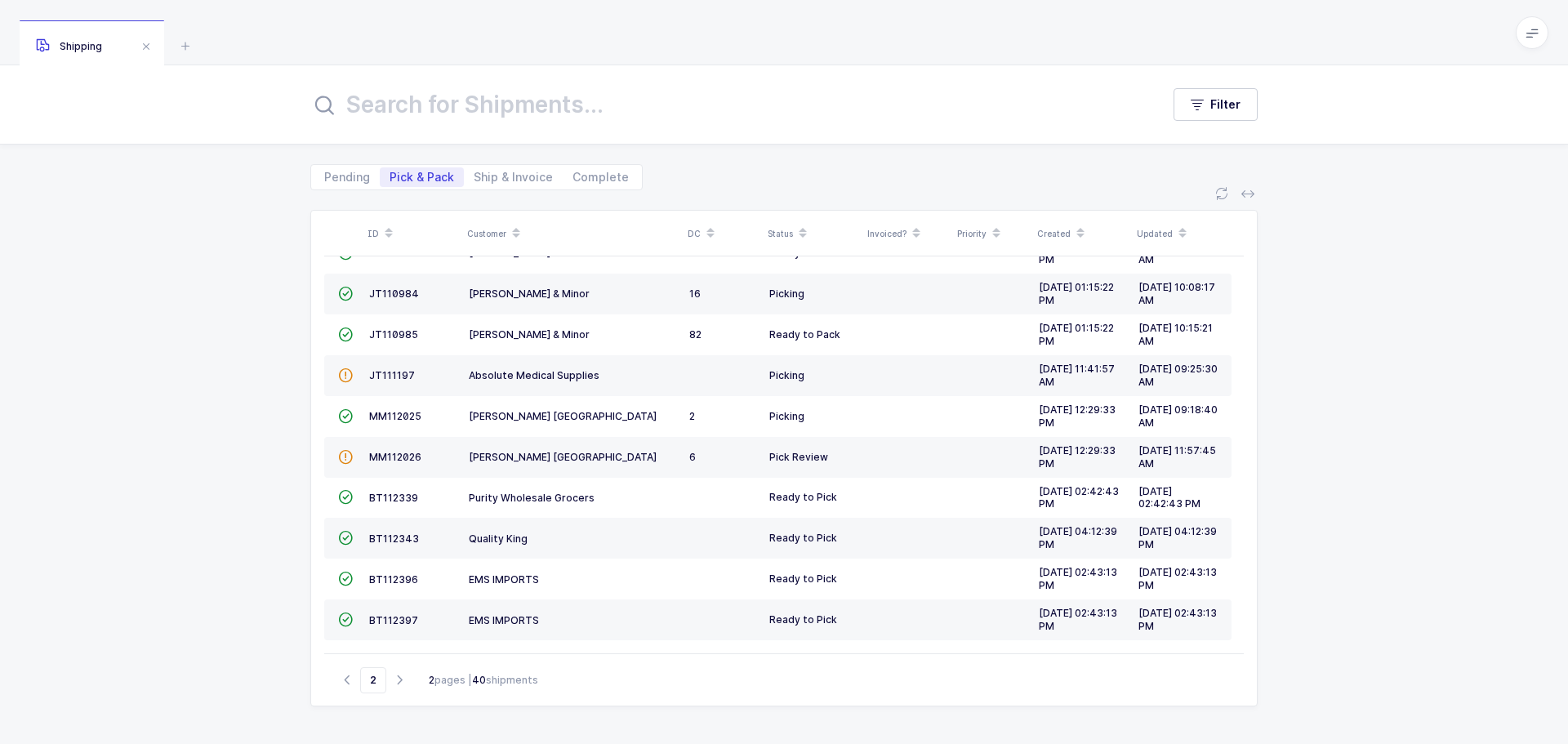
click at [395, 680] on icon "button" at bounding box center [399, 680] width 19 height 12
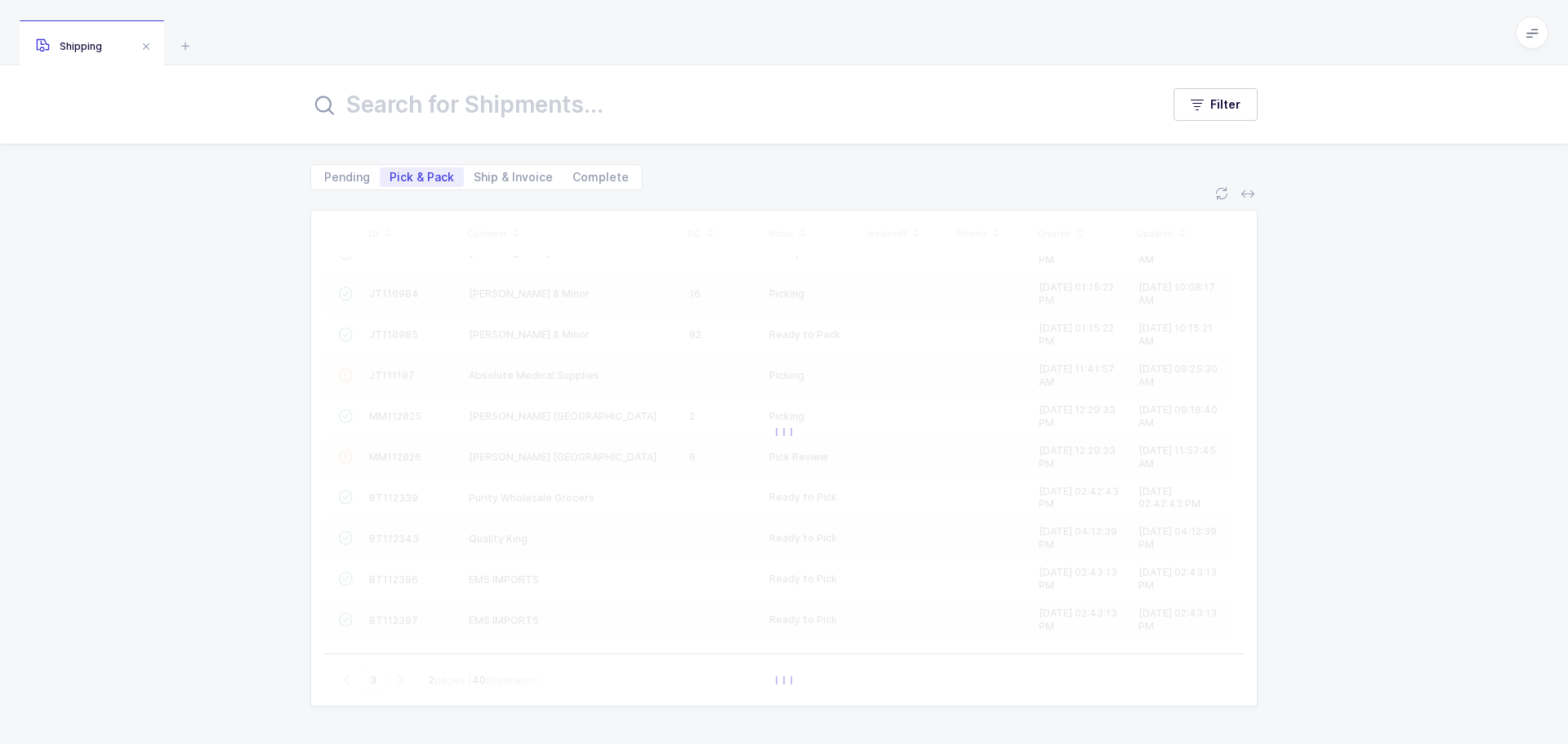
scroll to position [0, 0]
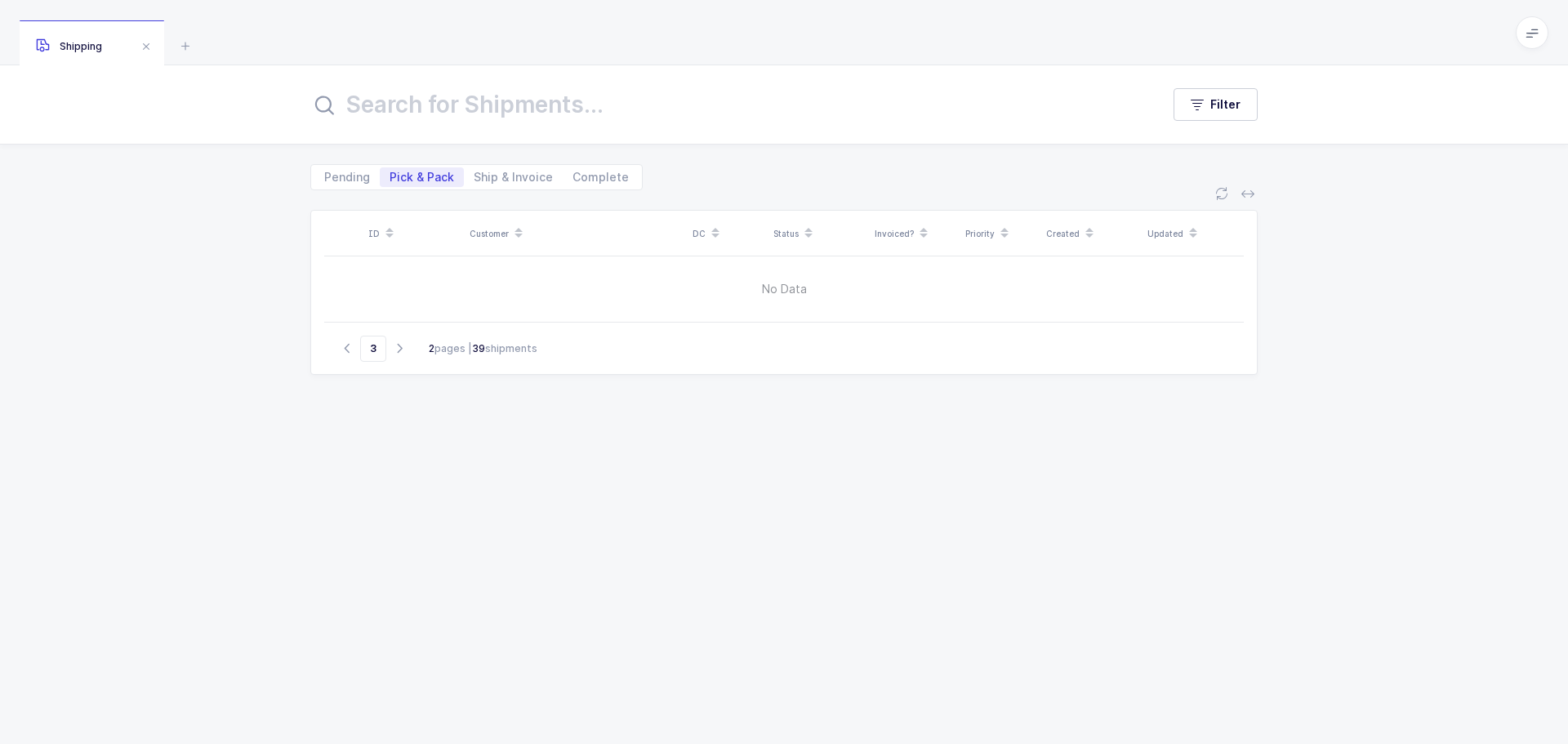
click at [343, 350] on icon "button" at bounding box center [347, 348] width 19 height 12
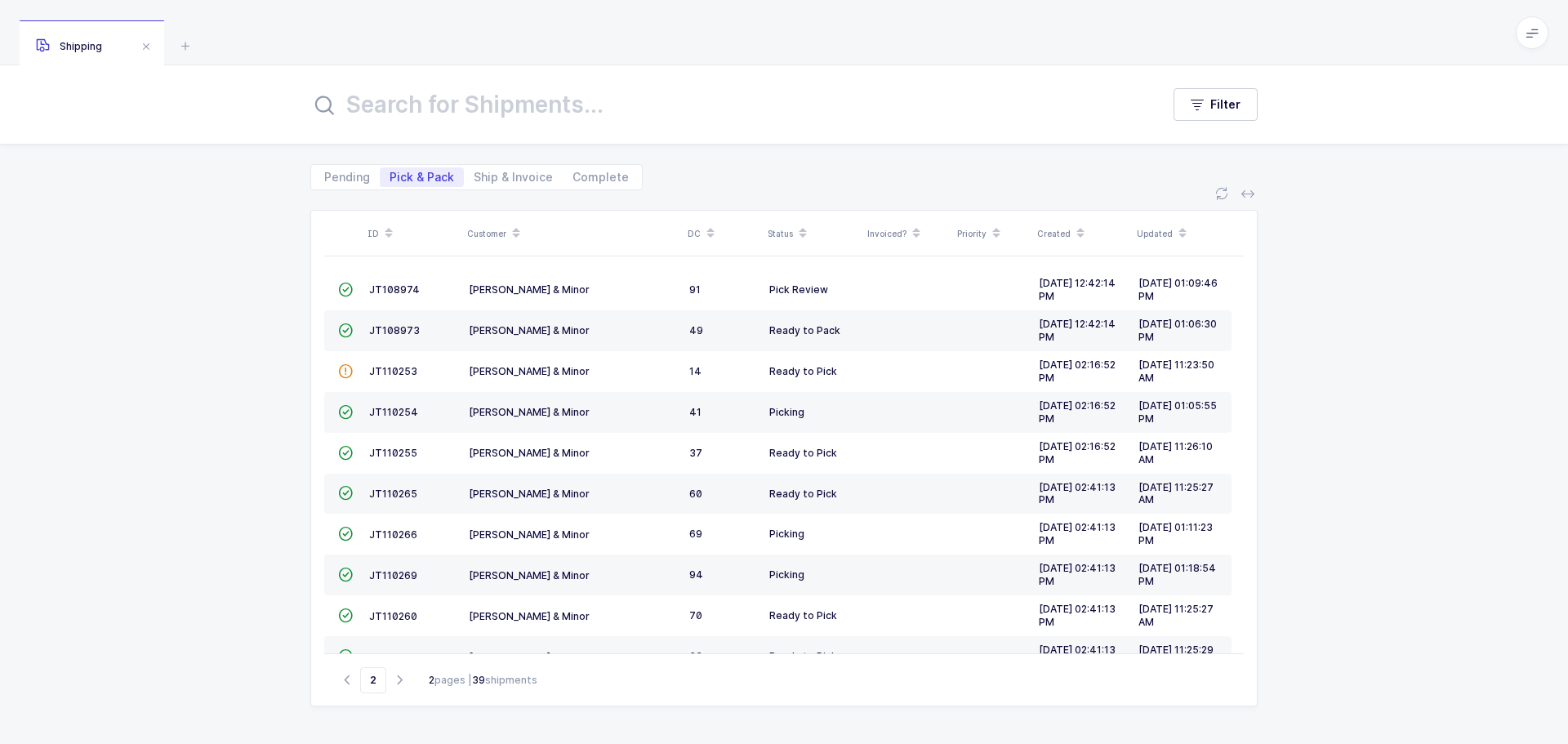
click at [344, 682] on icon "button" at bounding box center [347, 680] width 19 height 12
type input "1"
click at [403, 286] on span "JT107462" at bounding box center [394, 290] width 50 height 12
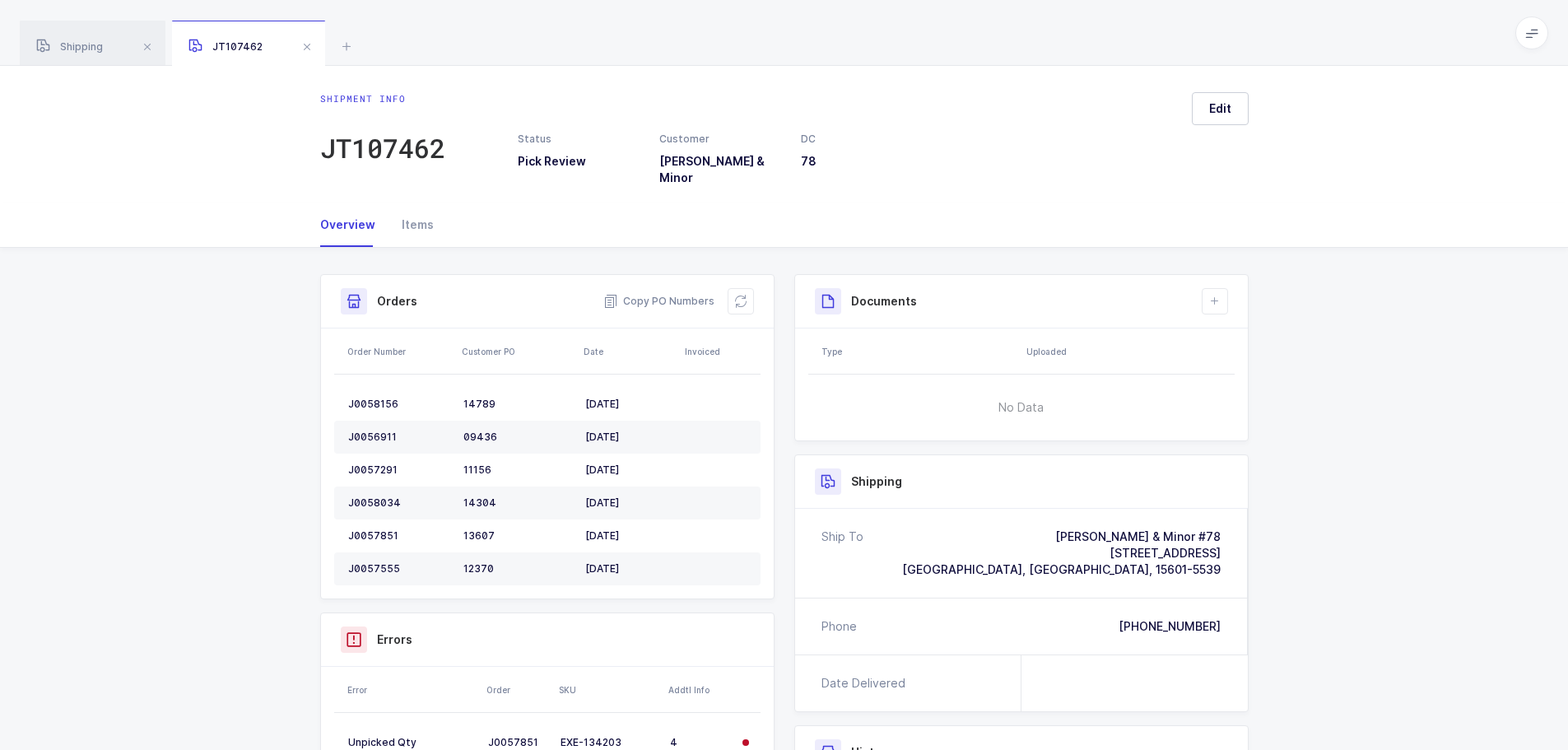
click at [751, 288] on button at bounding box center [740, 301] width 26 height 26
click at [307, 44] on span at bounding box center [307, 46] width 19 height 19
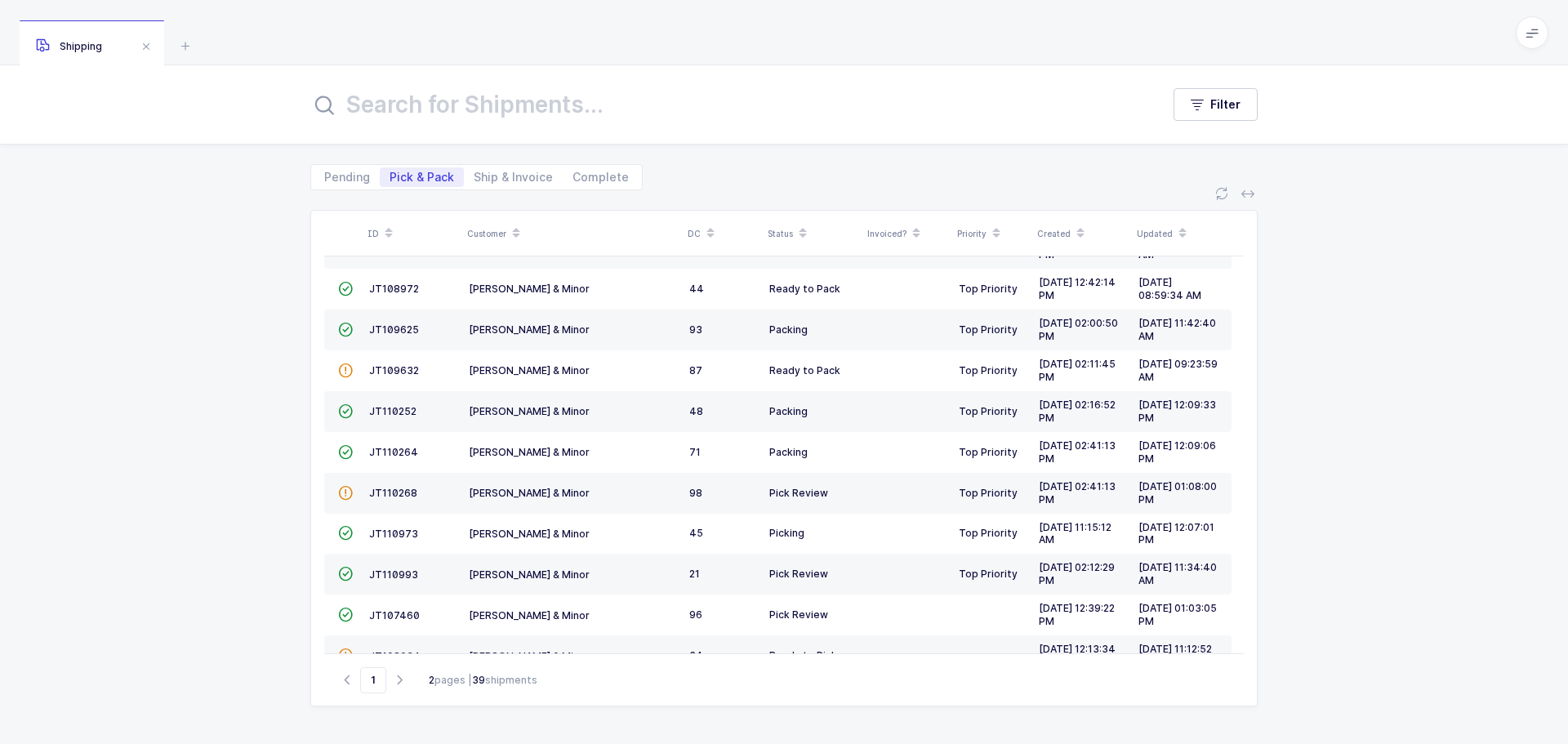
scroll to position [444, 0]
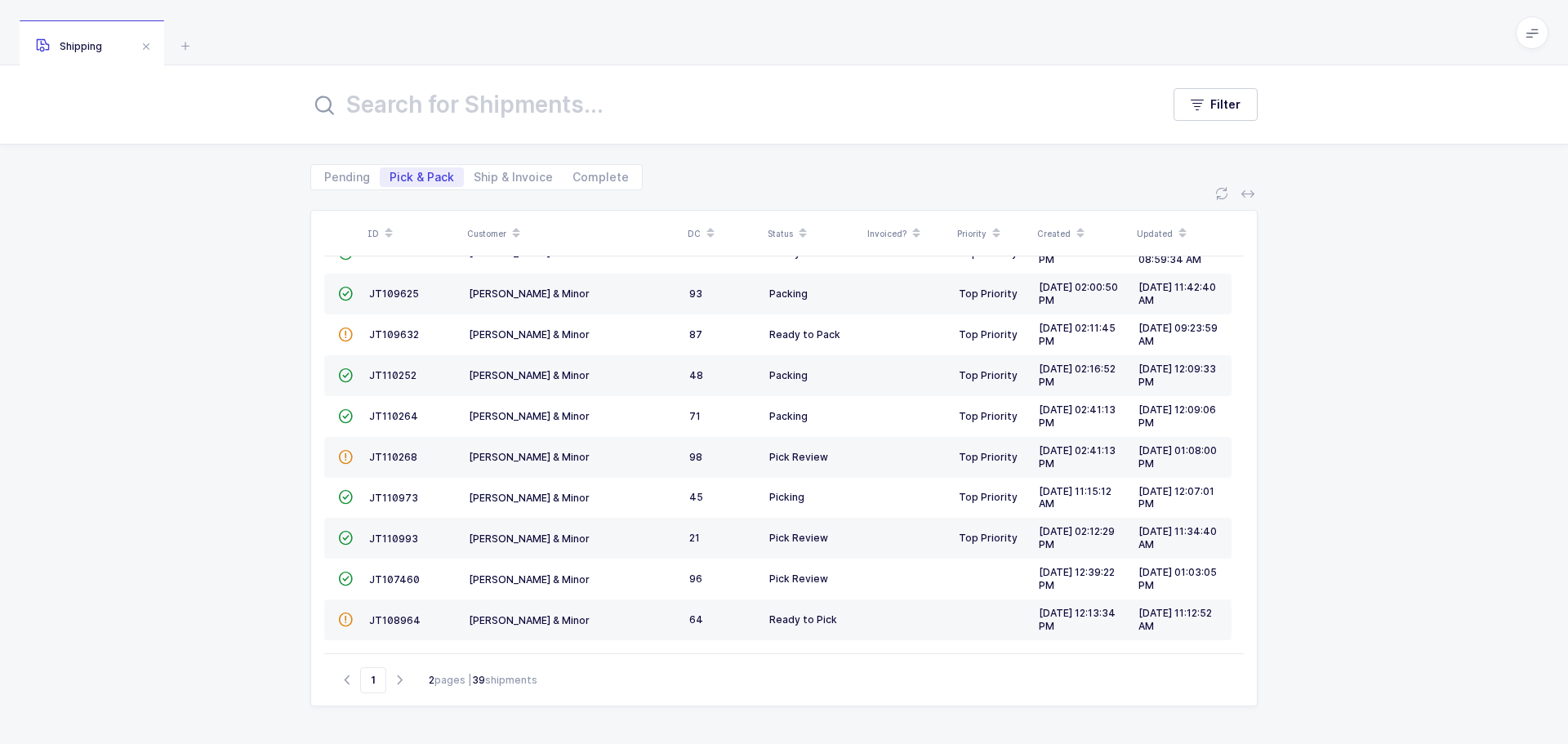
click at [385, 573] on span "JT107460" at bounding box center [394, 579] width 51 height 12
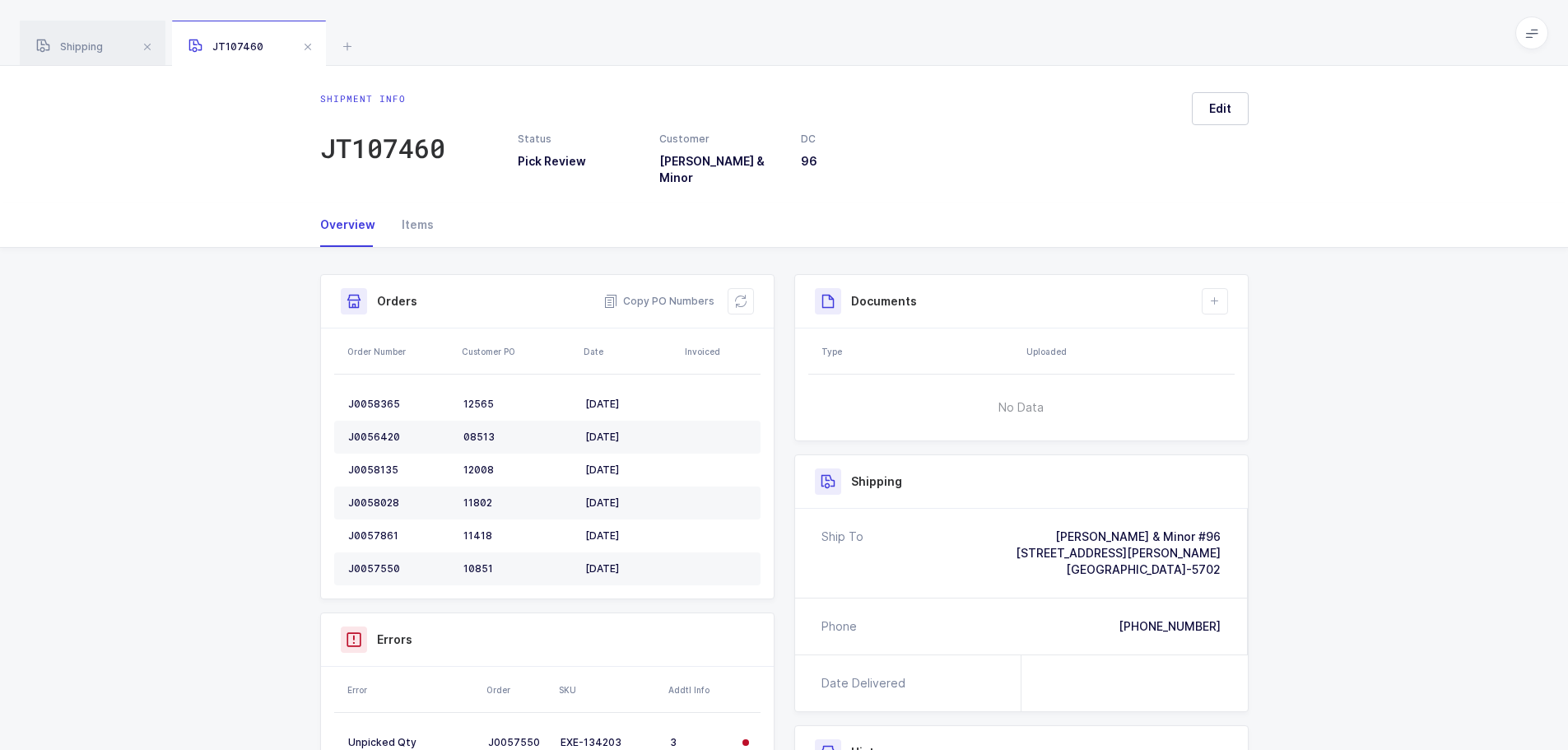
click at [739, 295] on icon at bounding box center [741, 302] width 14 height 14
click at [311, 50] on span at bounding box center [307, 46] width 19 height 19
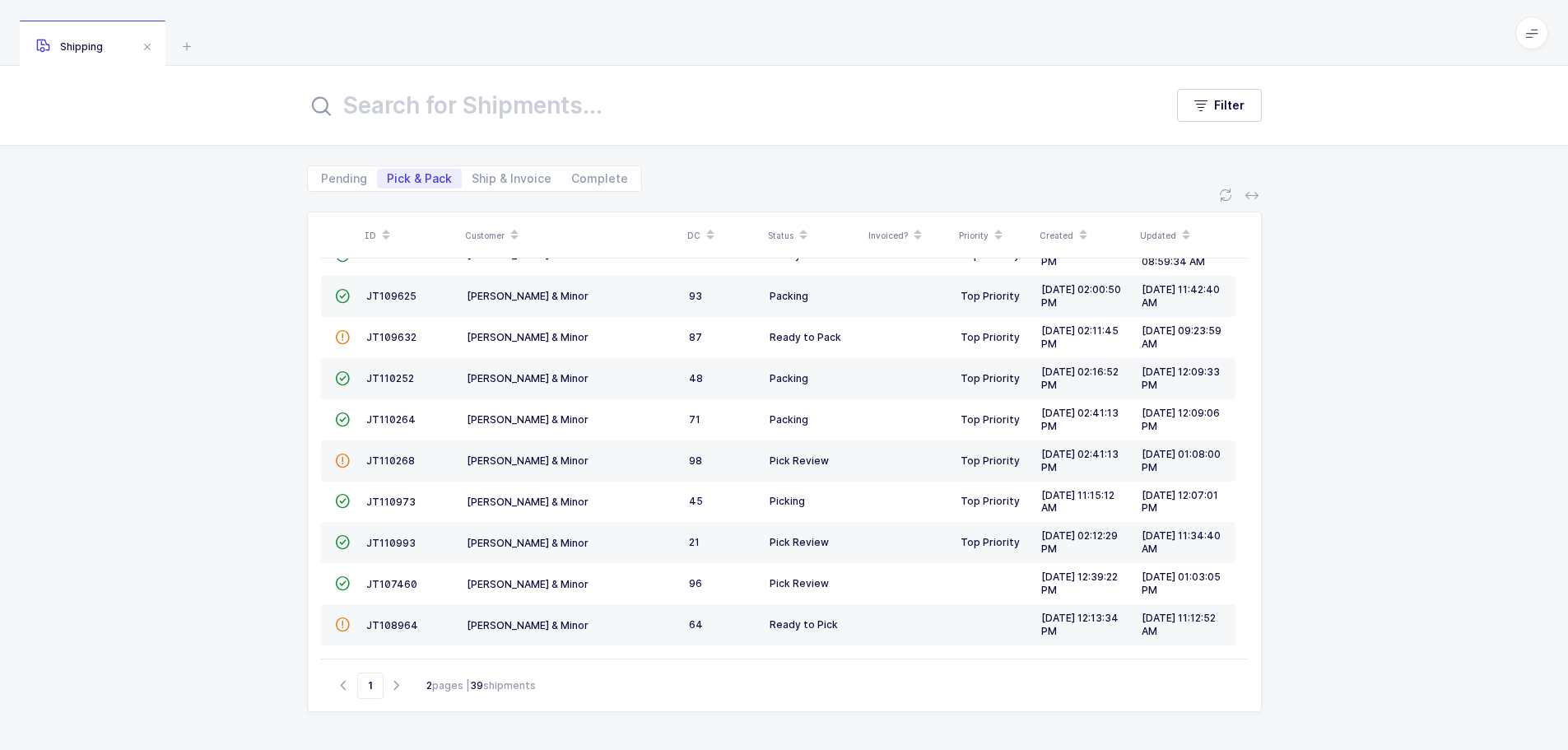
scroll to position [415, 0]
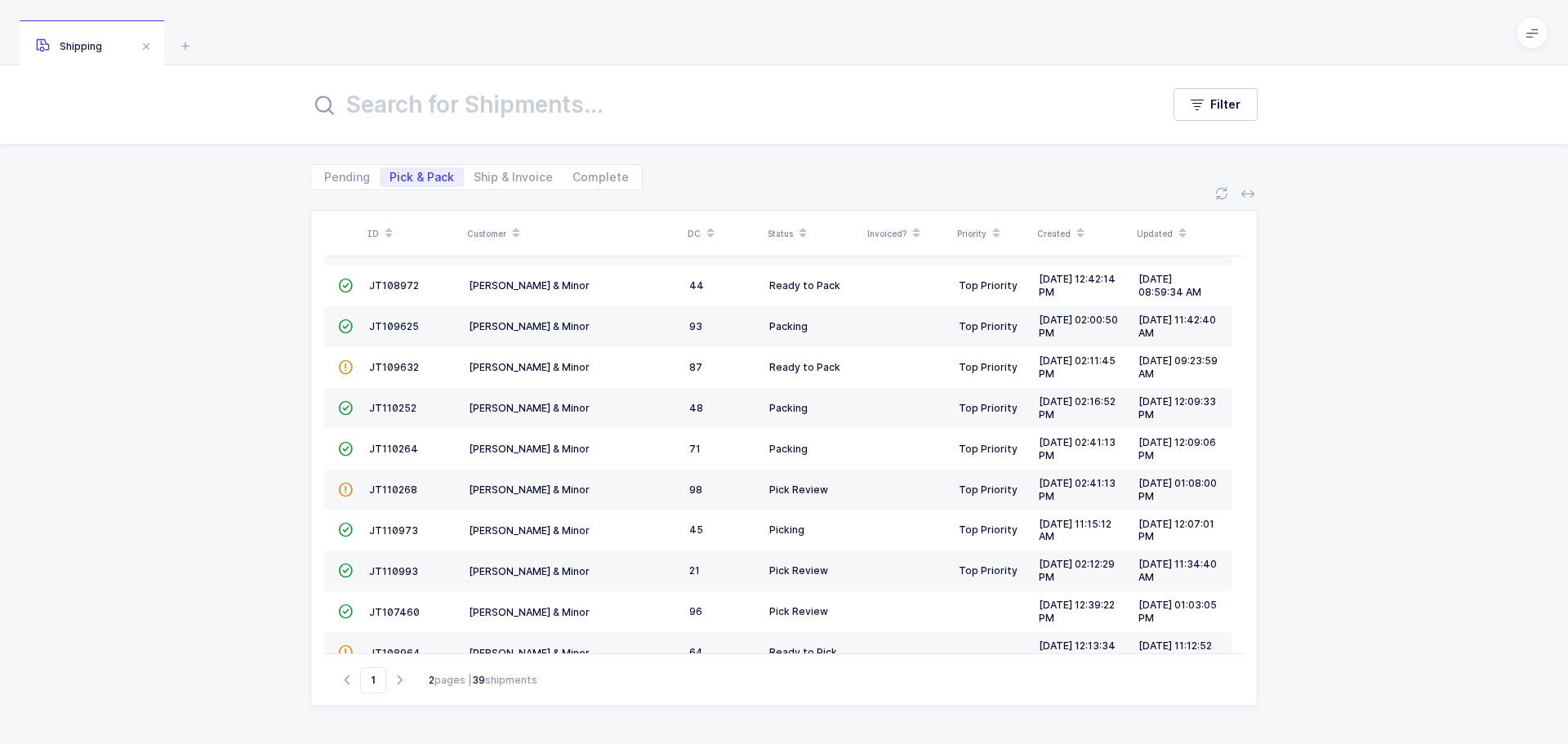
click at [386, 575] on span "JT110993" at bounding box center [393, 571] width 49 height 12
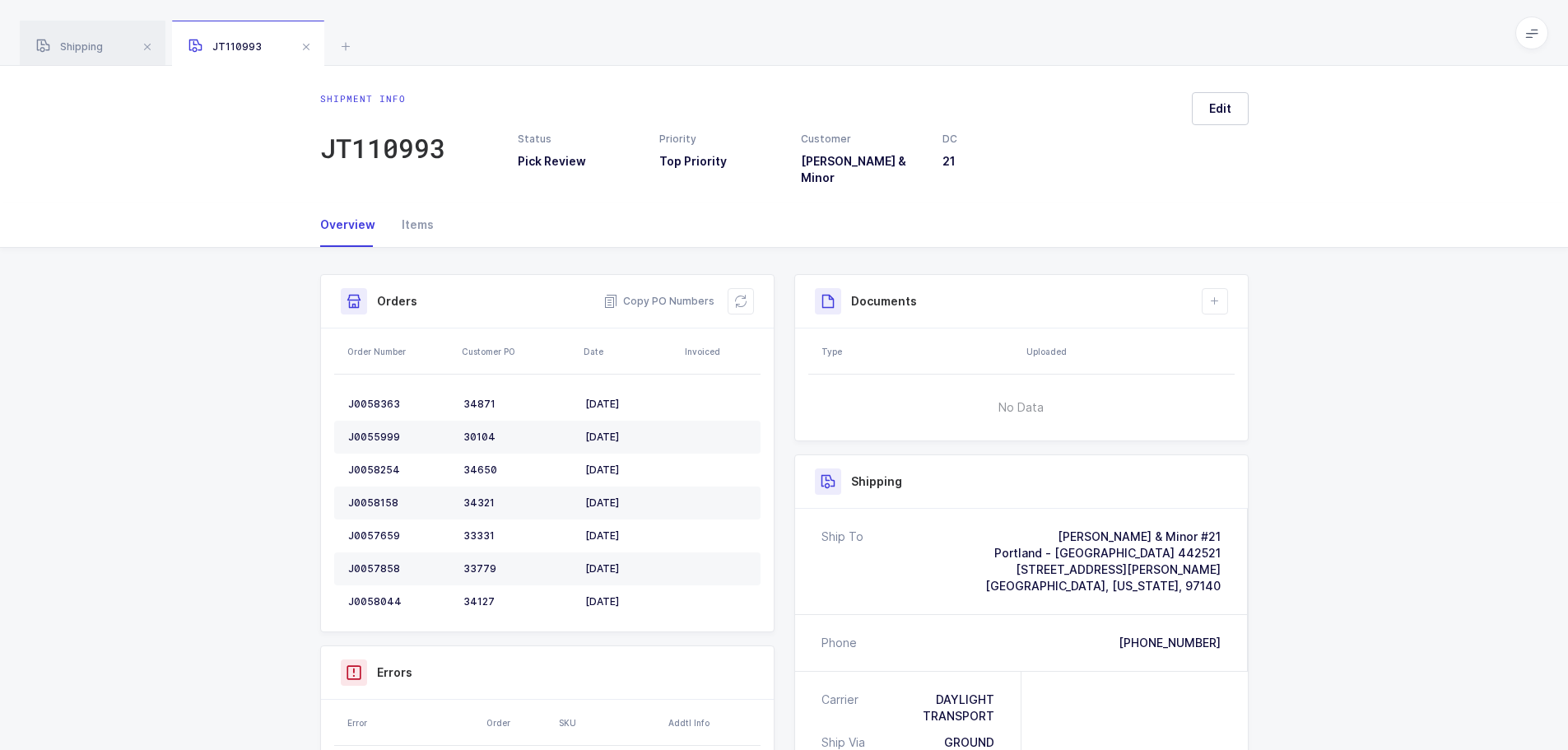
click at [741, 295] on icon at bounding box center [741, 302] width 14 height 14
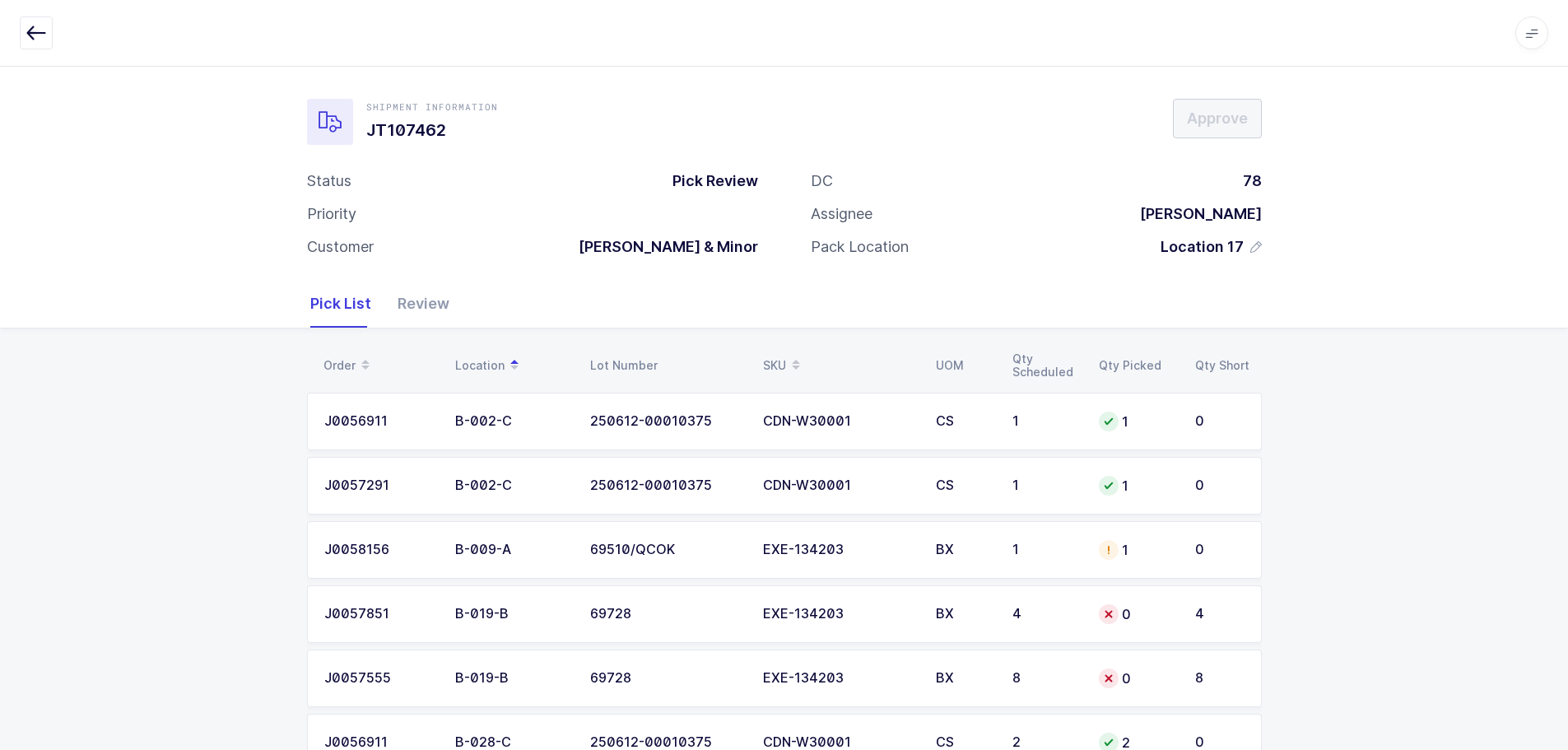
scroll to position [82, 0]
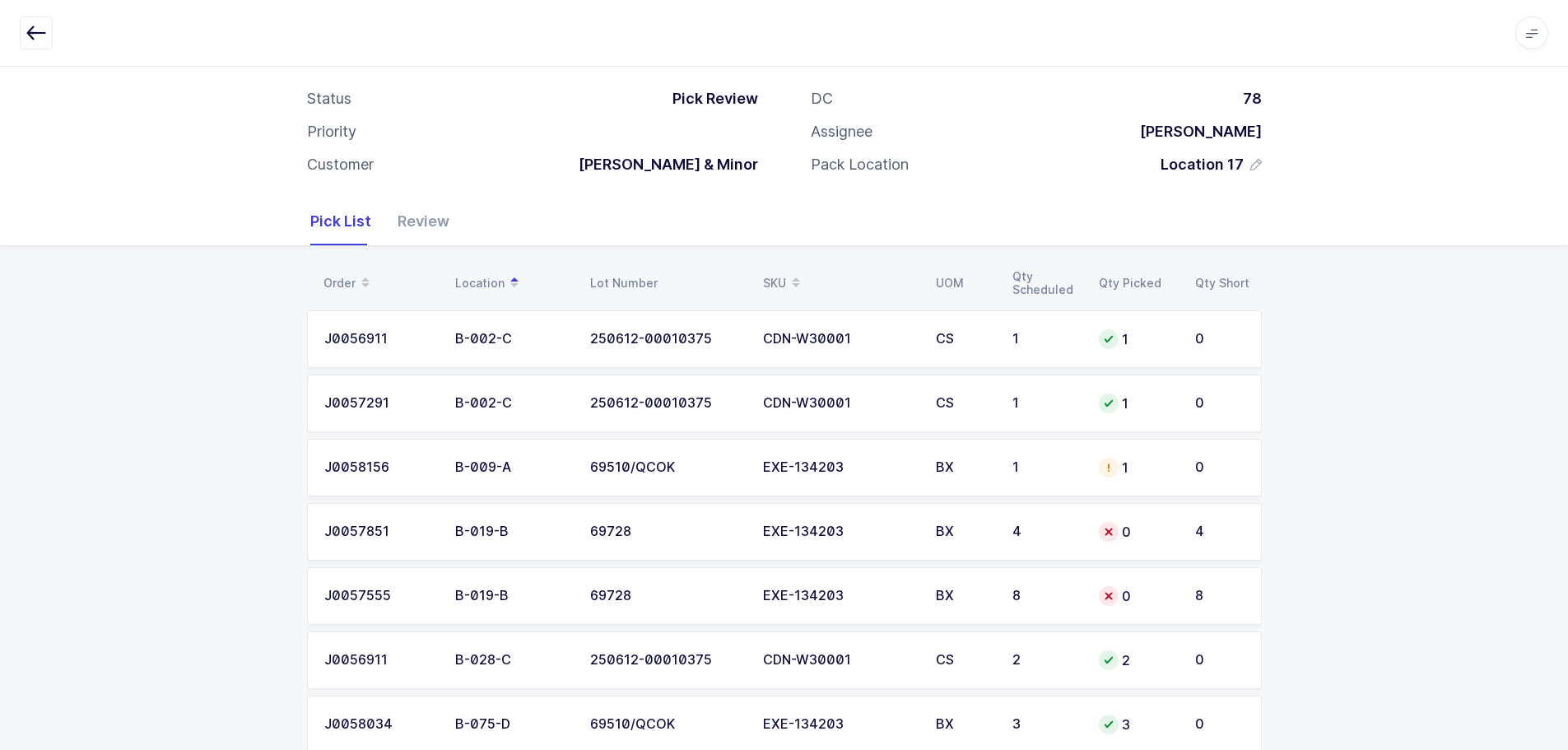
click at [968, 470] on div "BX" at bounding box center [964, 467] width 57 height 14
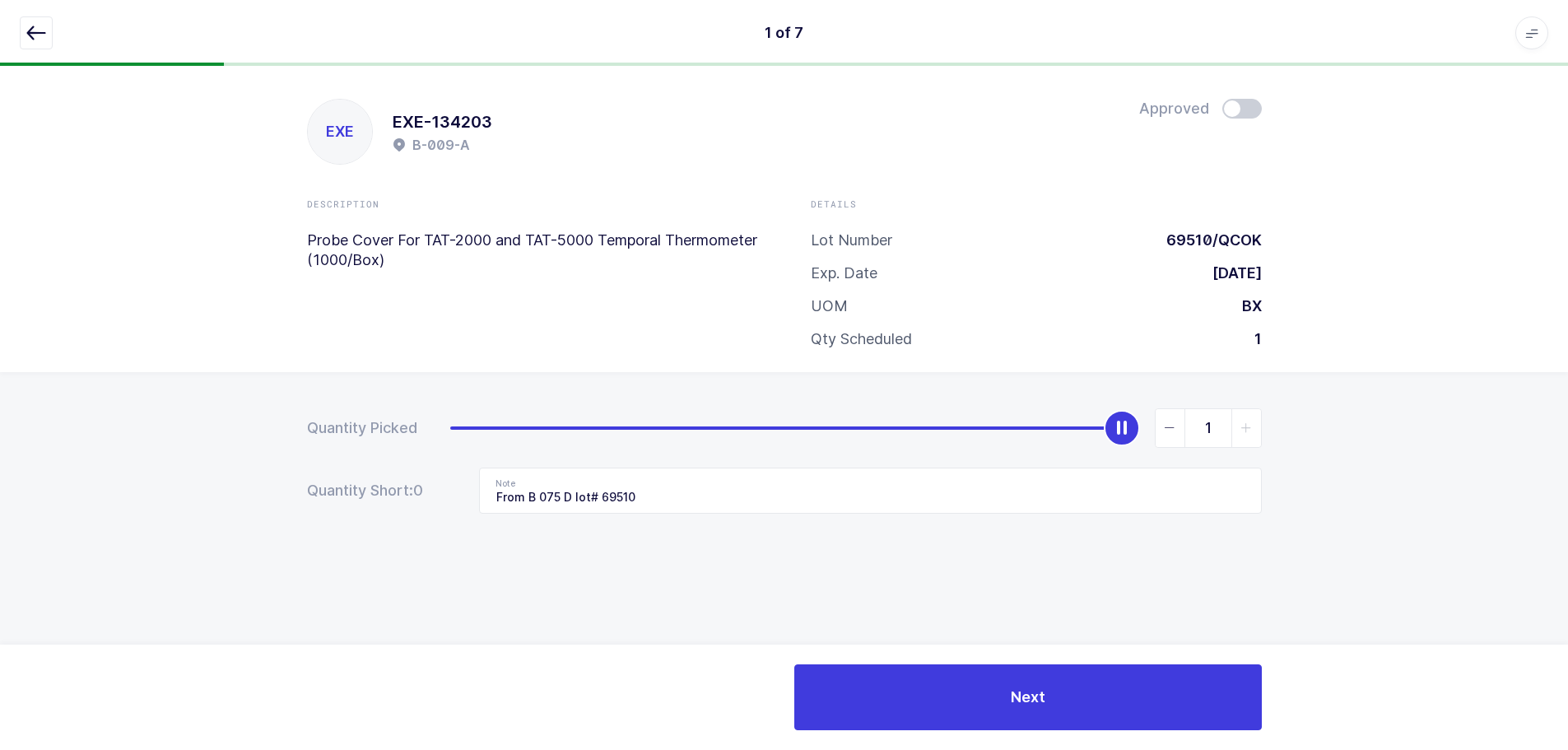
scroll to position [0, 0]
click at [1242, 104] on span at bounding box center [1247, 108] width 40 height 19
click at [53, 27] on div at bounding box center [789, 33] width 1541 height 33
drag, startPoint x: 50, startPoint y: 28, endPoint x: 70, endPoint y: 29, distance: 20.0
click at [49, 29] on button "button" at bounding box center [36, 33] width 33 height 33
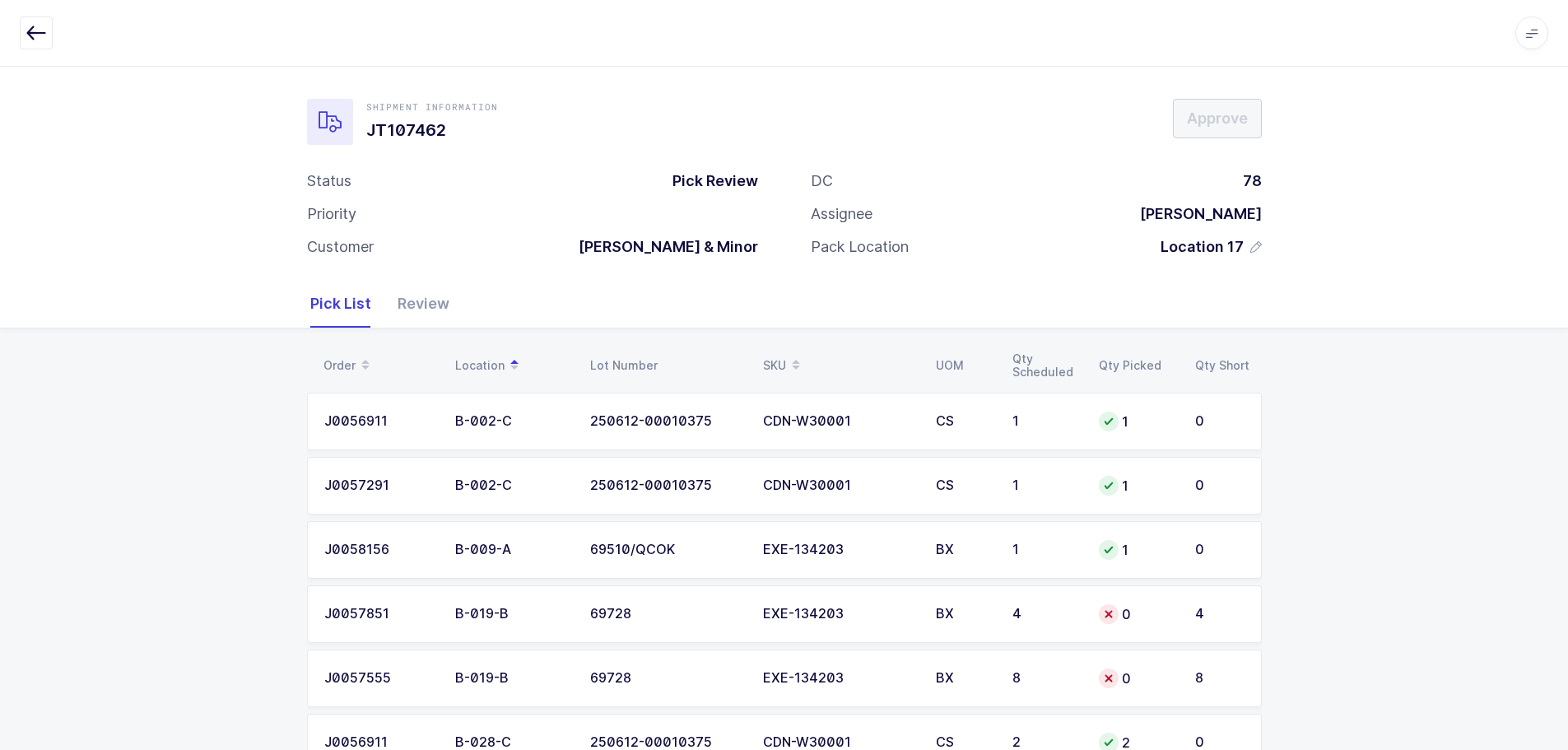
click at [1016, 638] on td "4" at bounding box center [1045, 615] width 86 height 58
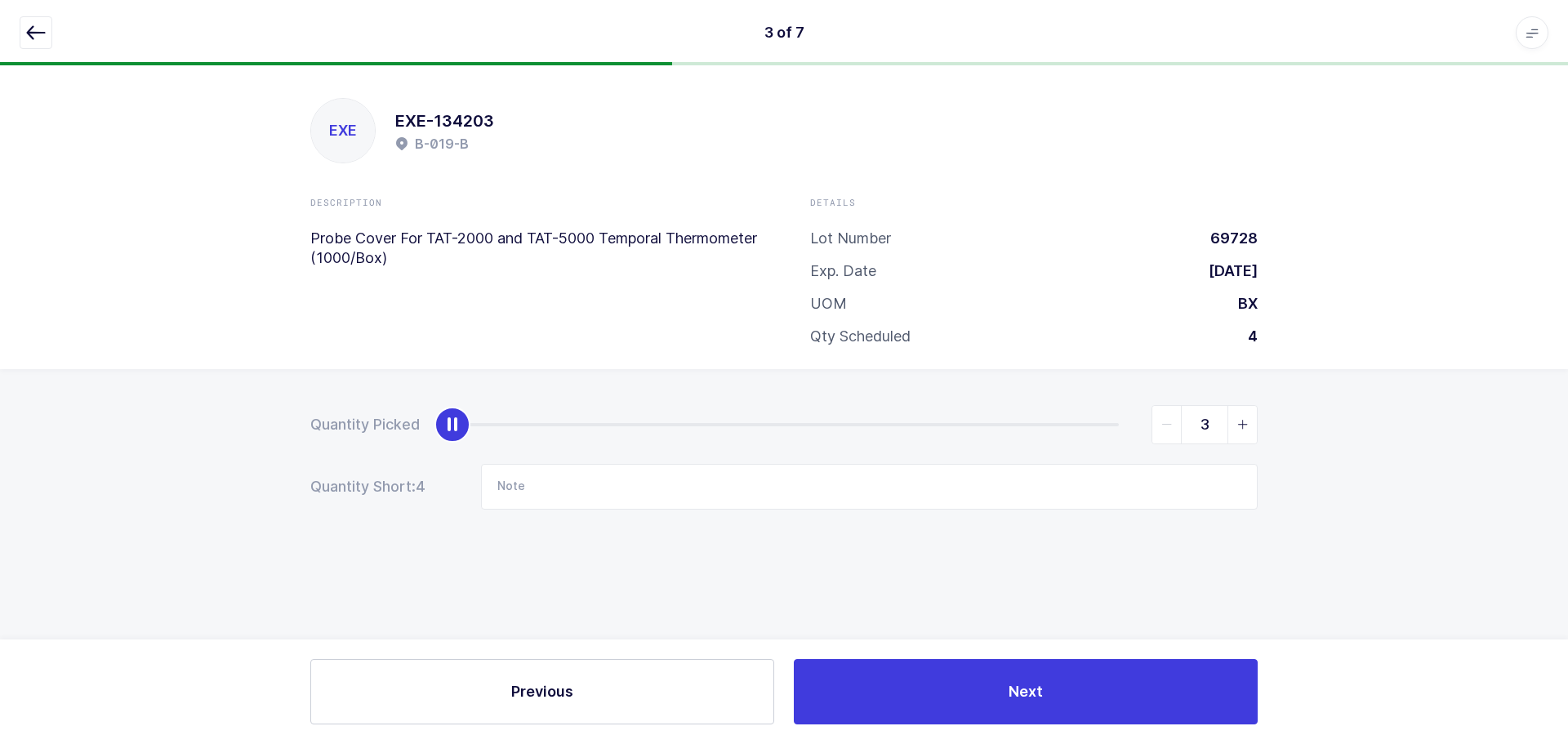
type input "4"
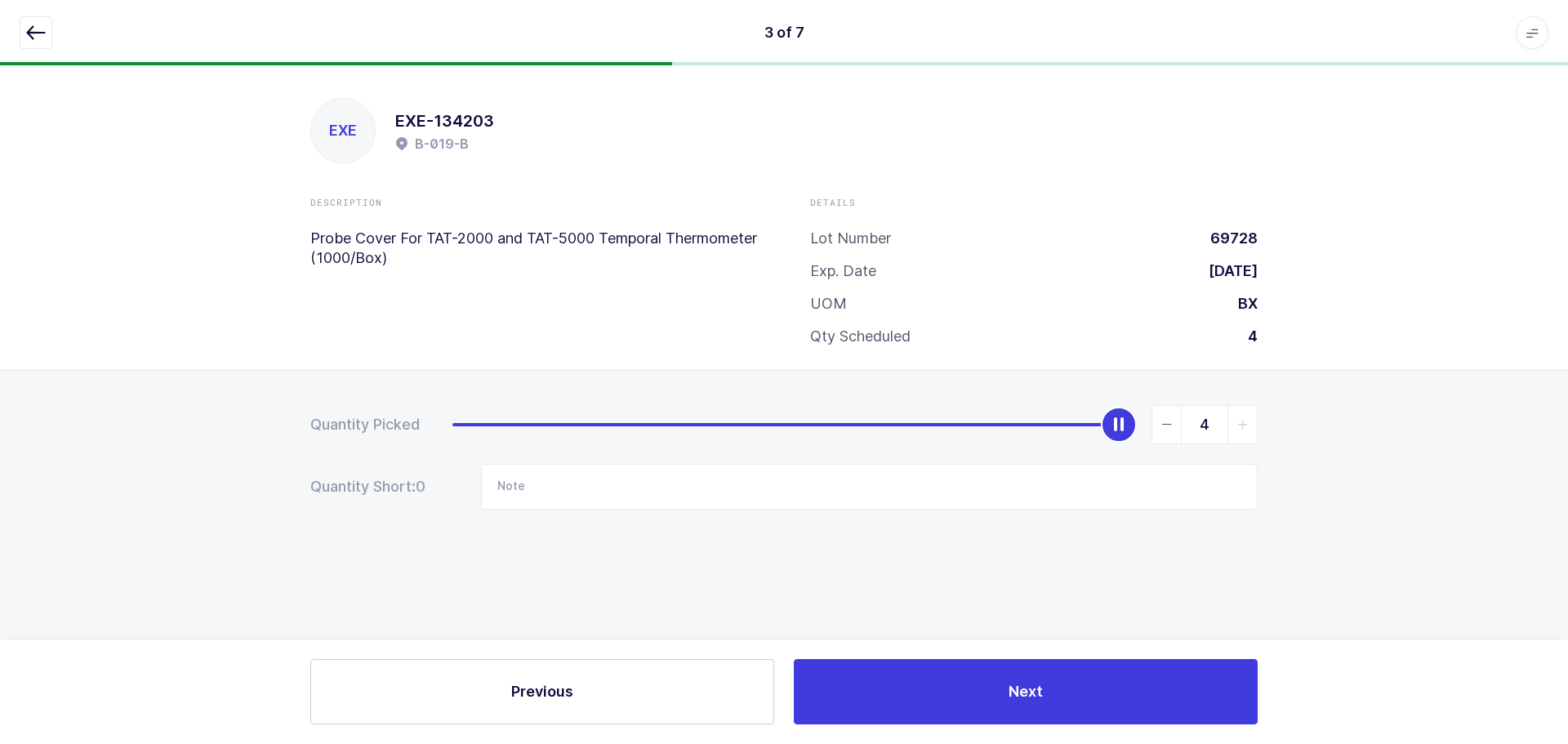
drag, startPoint x: 455, startPoint y: 419, endPoint x: 1331, endPoint y: 415, distance: 876.0
click at [1331, 415] on div "Quantity Picked 4 Quantity Short: 0 Note" at bounding box center [784, 514] width 1568 height 291
click at [34, 25] on icon "button" at bounding box center [35, 33] width 19 height 19
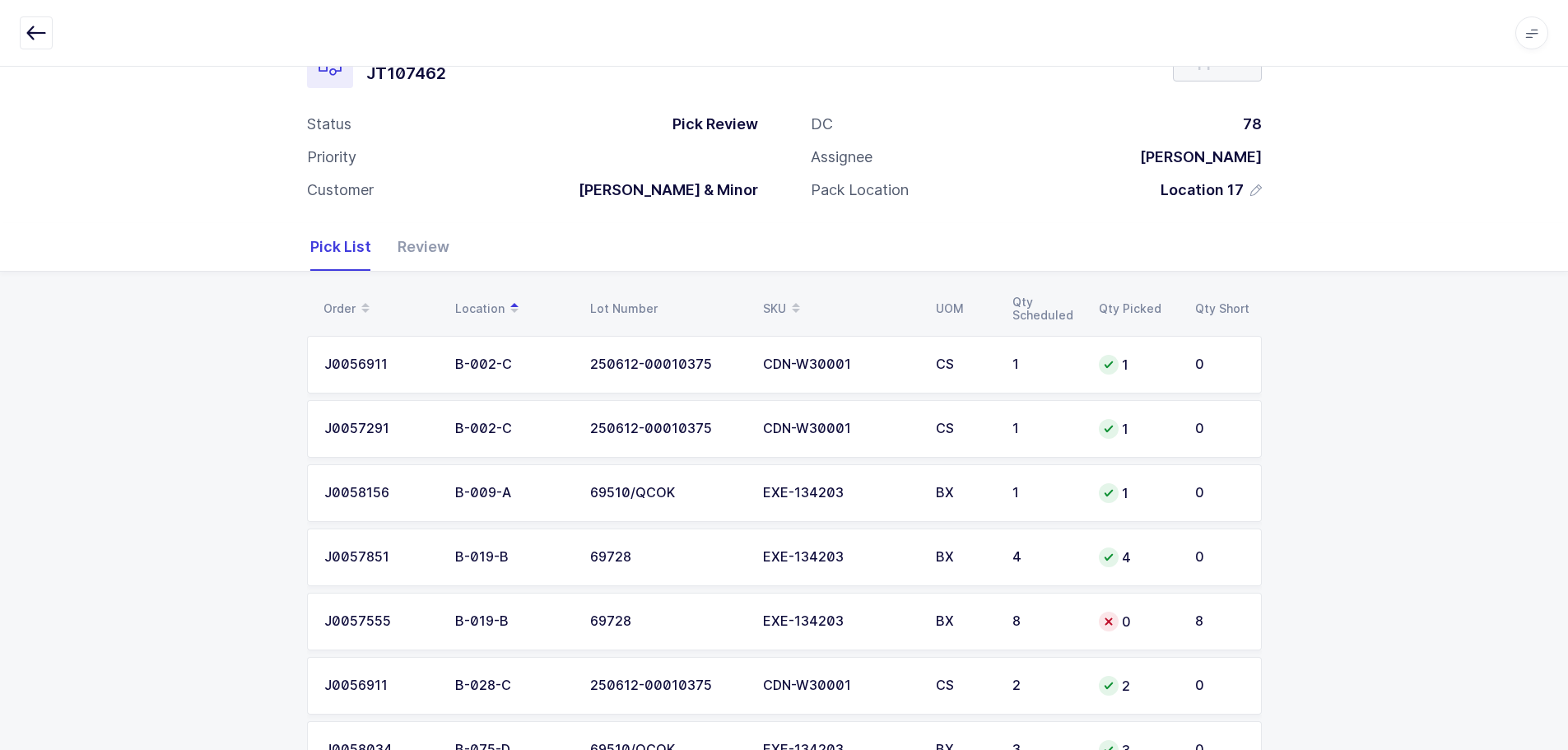
scroll to position [126, 0]
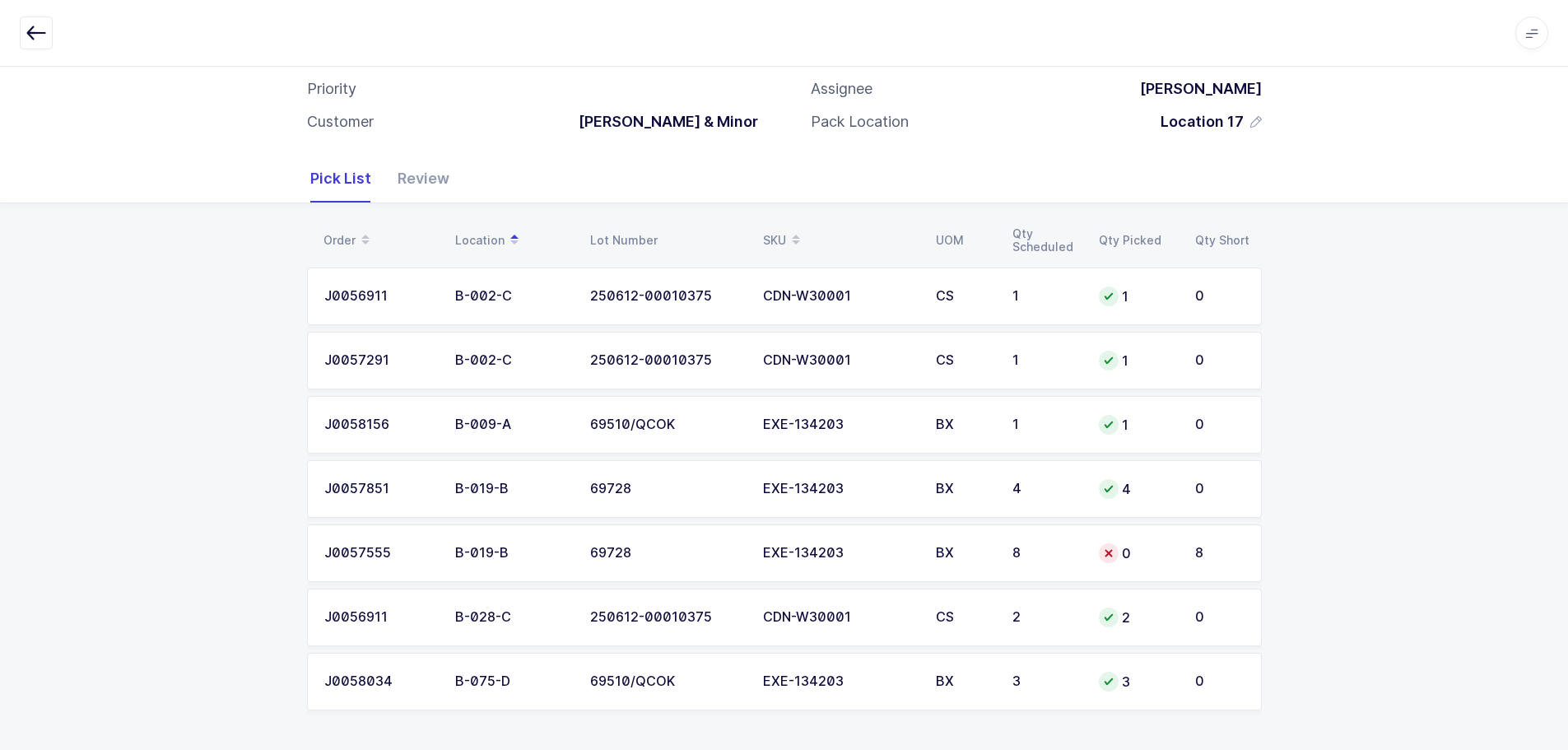
click at [987, 548] on div "BX" at bounding box center [964, 553] width 57 height 14
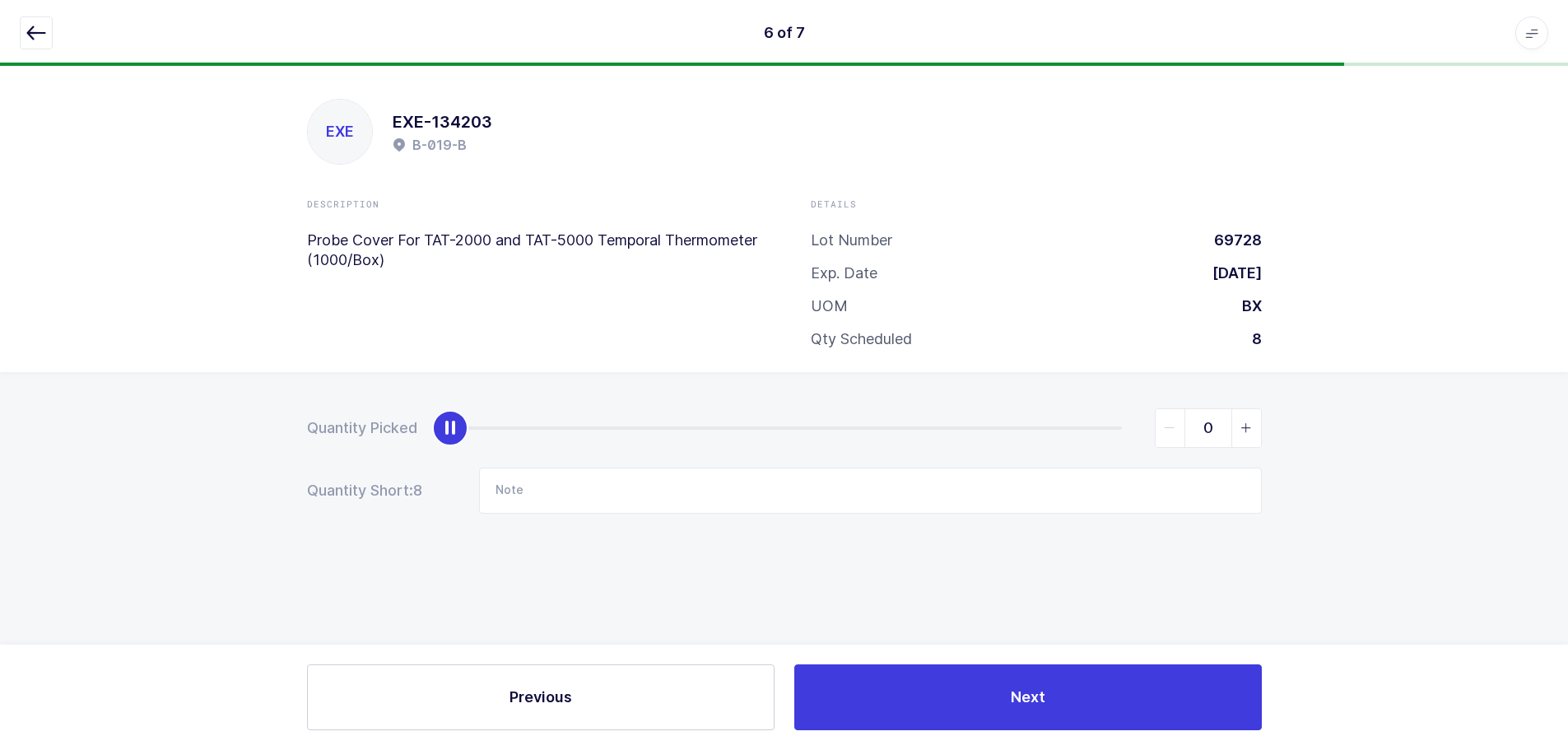
scroll to position [0, 0]
type input "8"
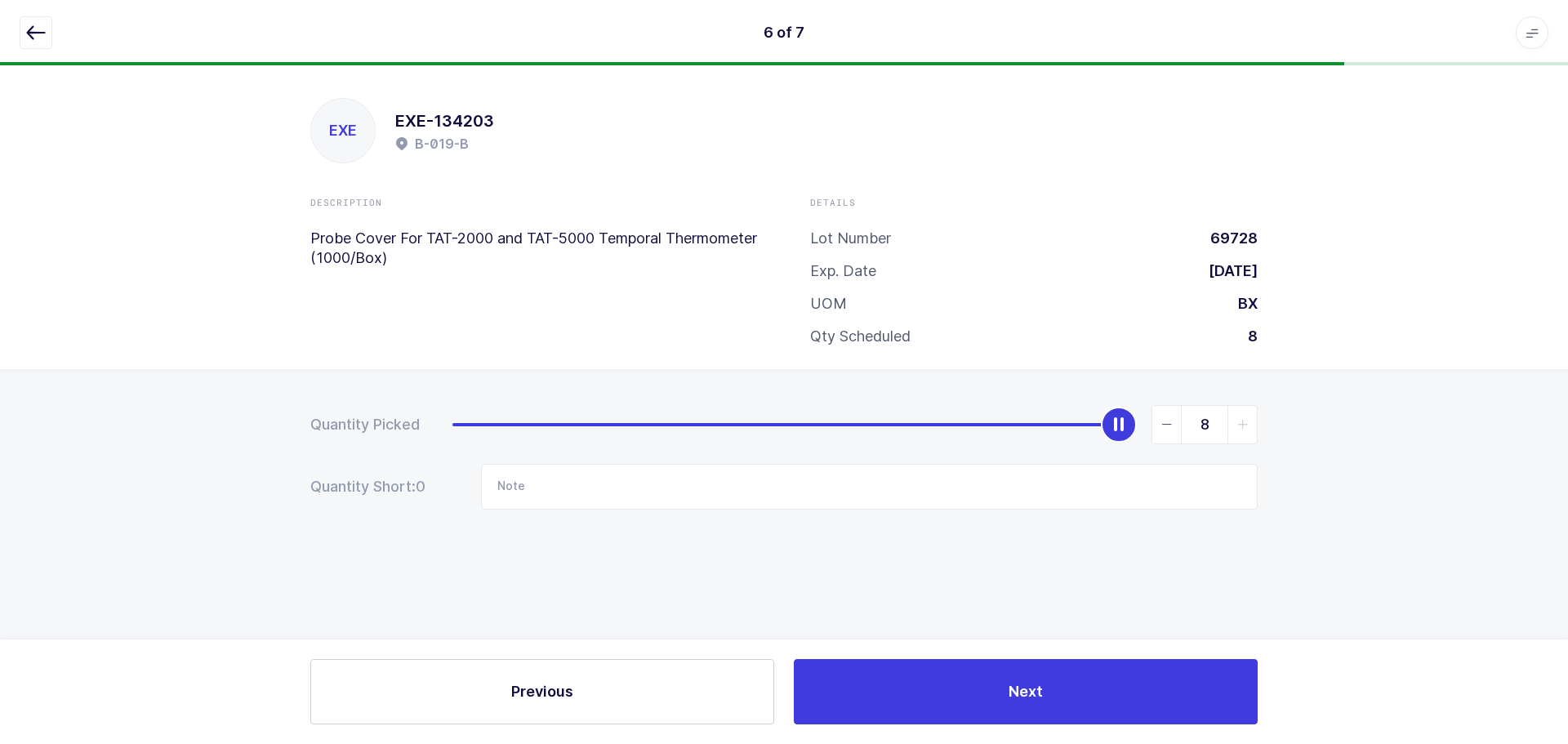
drag, startPoint x: 466, startPoint y: 423, endPoint x: 1307, endPoint y: 419, distance: 841.0
click at [1307, 419] on div "Quantity Picked 8 Quantity Short: 0 Note" at bounding box center [784, 514] width 1568 height 291
click at [39, 24] on icon "button" at bounding box center [35, 33] width 19 height 19
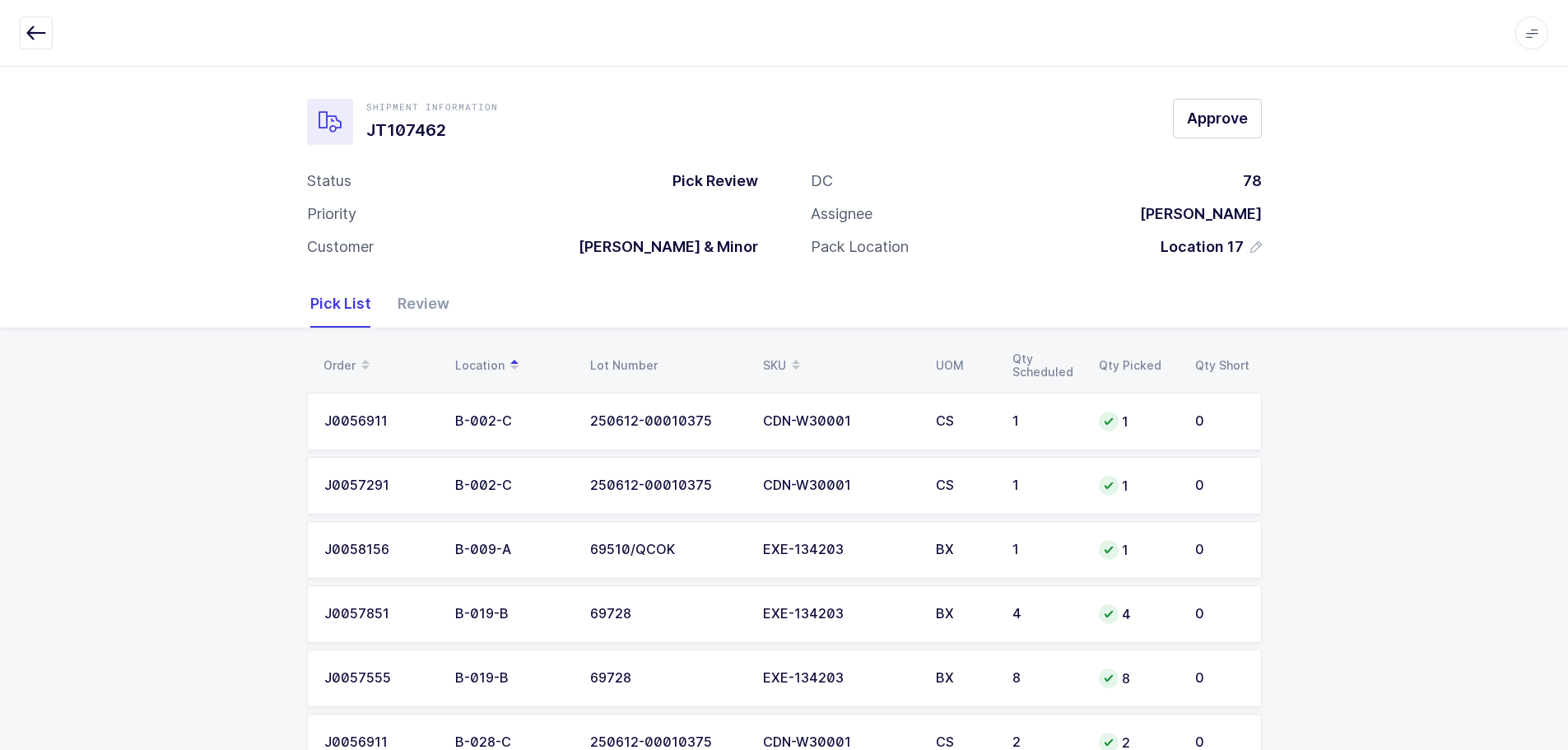
click at [411, 294] on div "Review" at bounding box center [416, 303] width 65 height 47
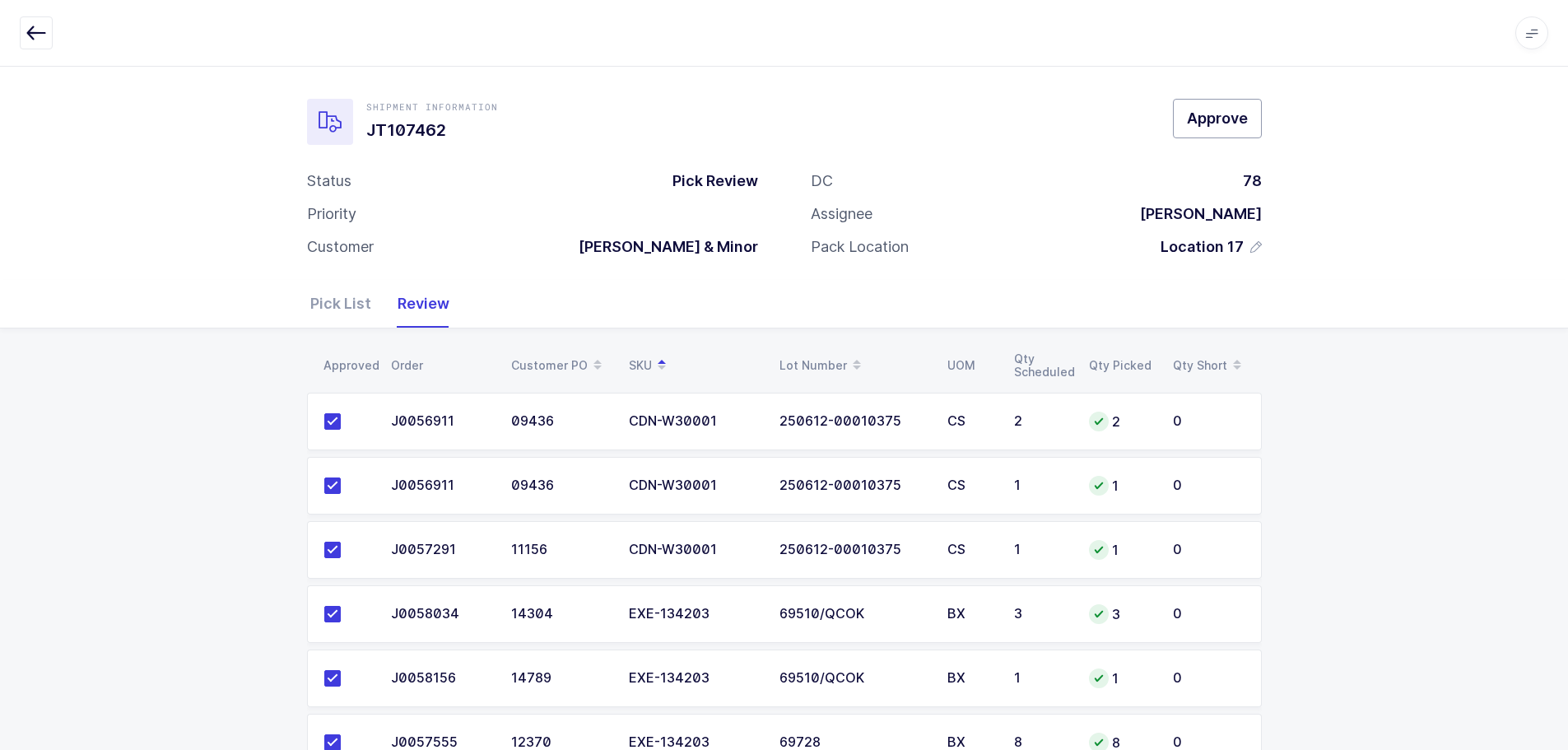
click at [1202, 120] on span "Approve" at bounding box center [1217, 118] width 61 height 20
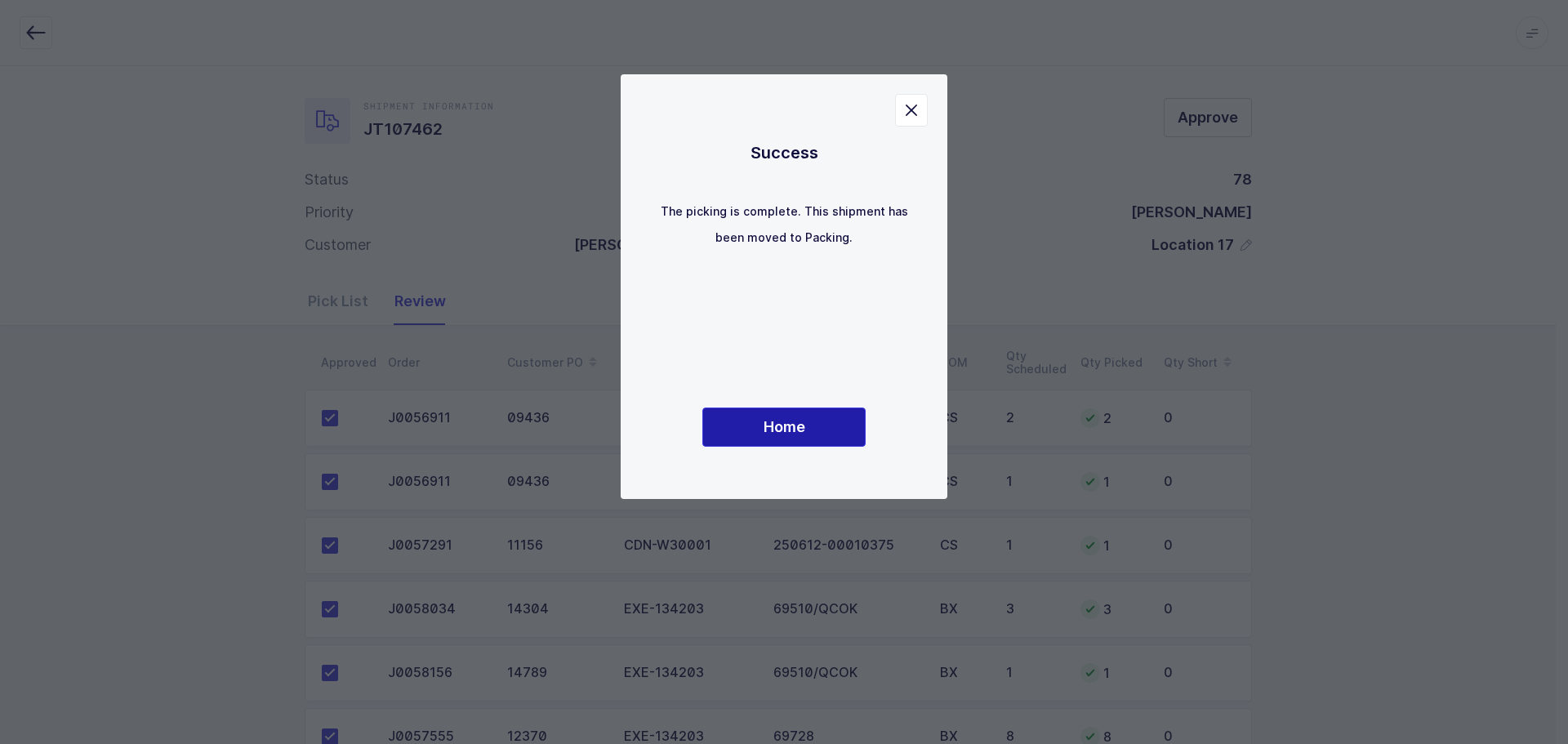
drag, startPoint x: 786, startPoint y: 425, endPoint x: 924, endPoint y: 406, distance: 139.3
click at [787, 428] on span "Home" at bounding box center [784, 427] width 41 height 20
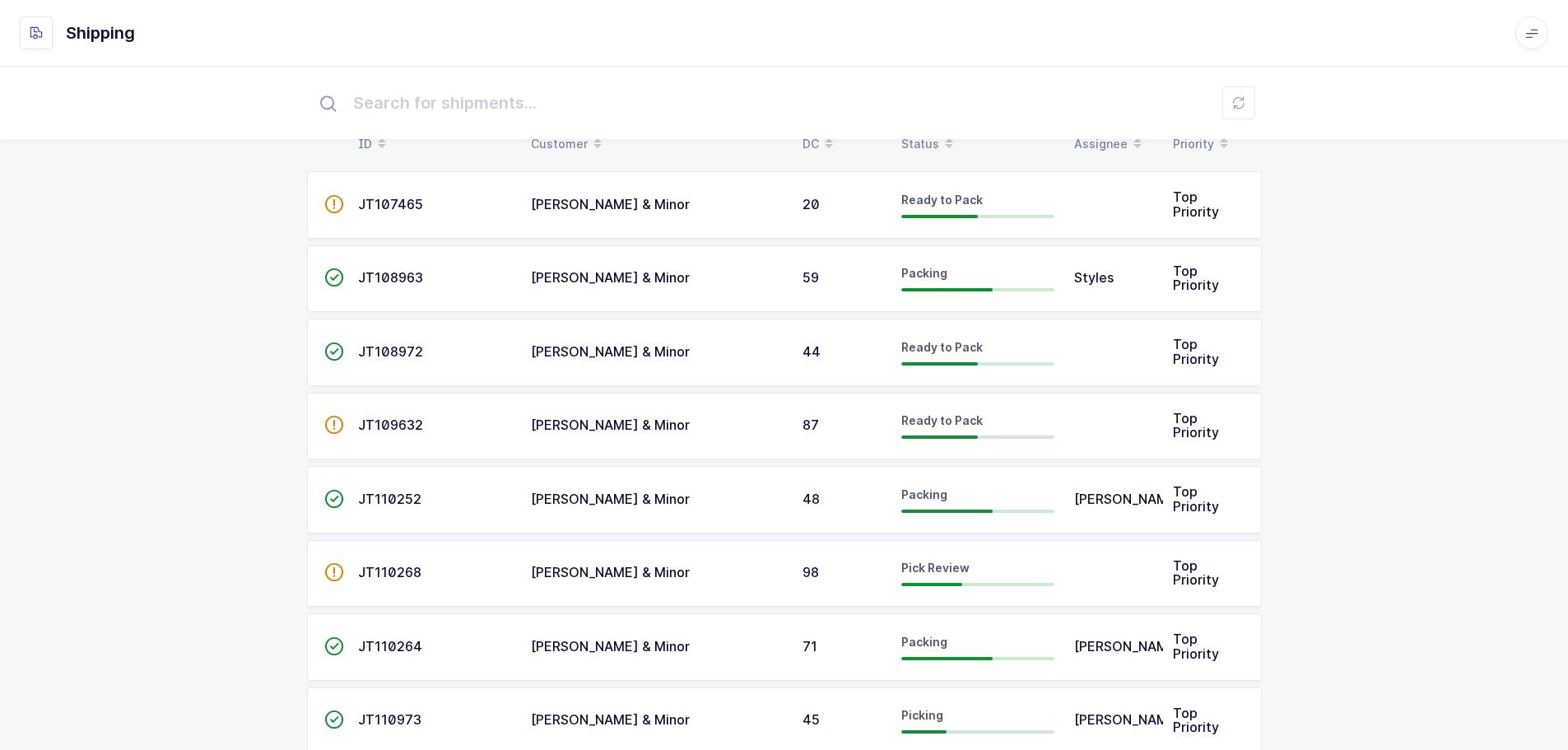
scroll to position [82, 0]
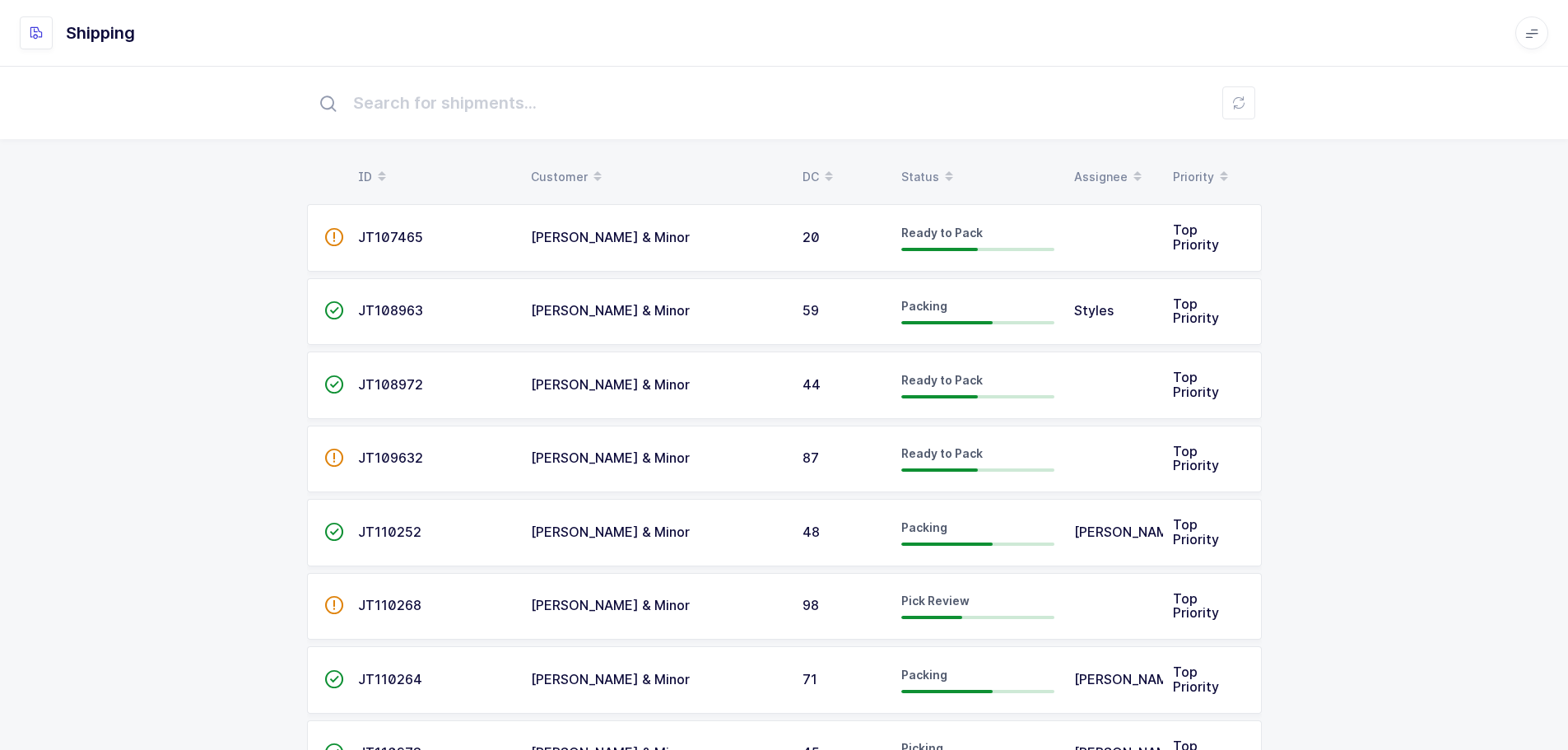
click at [926, 160] on table "ID Customer DC Status Assignee Priority" at bounding box center [784, 177] width 955 height 42
click at [919, 168] on div "Status" at bounding box center [978, 177] width 153 height 28
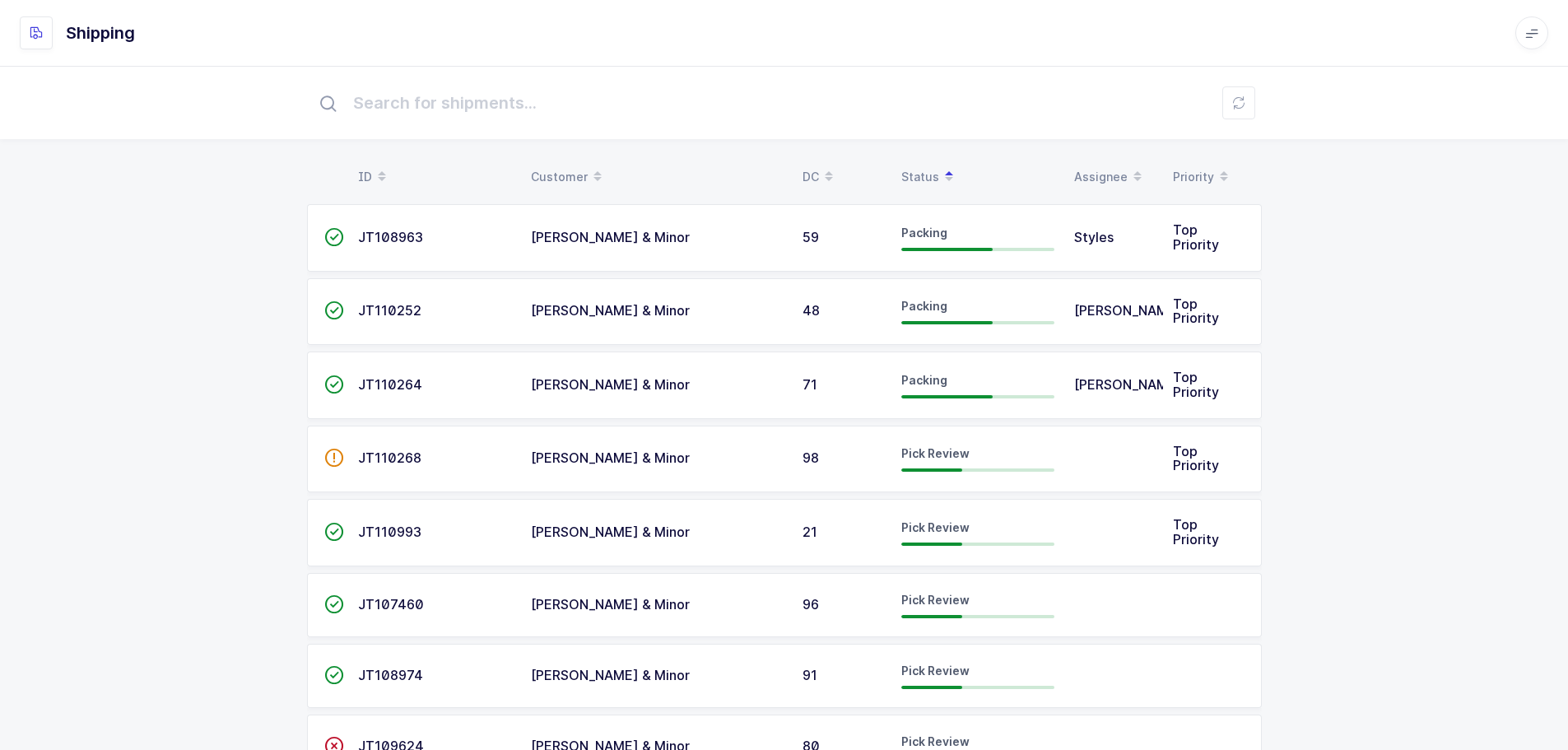
click at [986, 602] on div "Pick Review" at bounding box center [978, 605] width 153 height 26
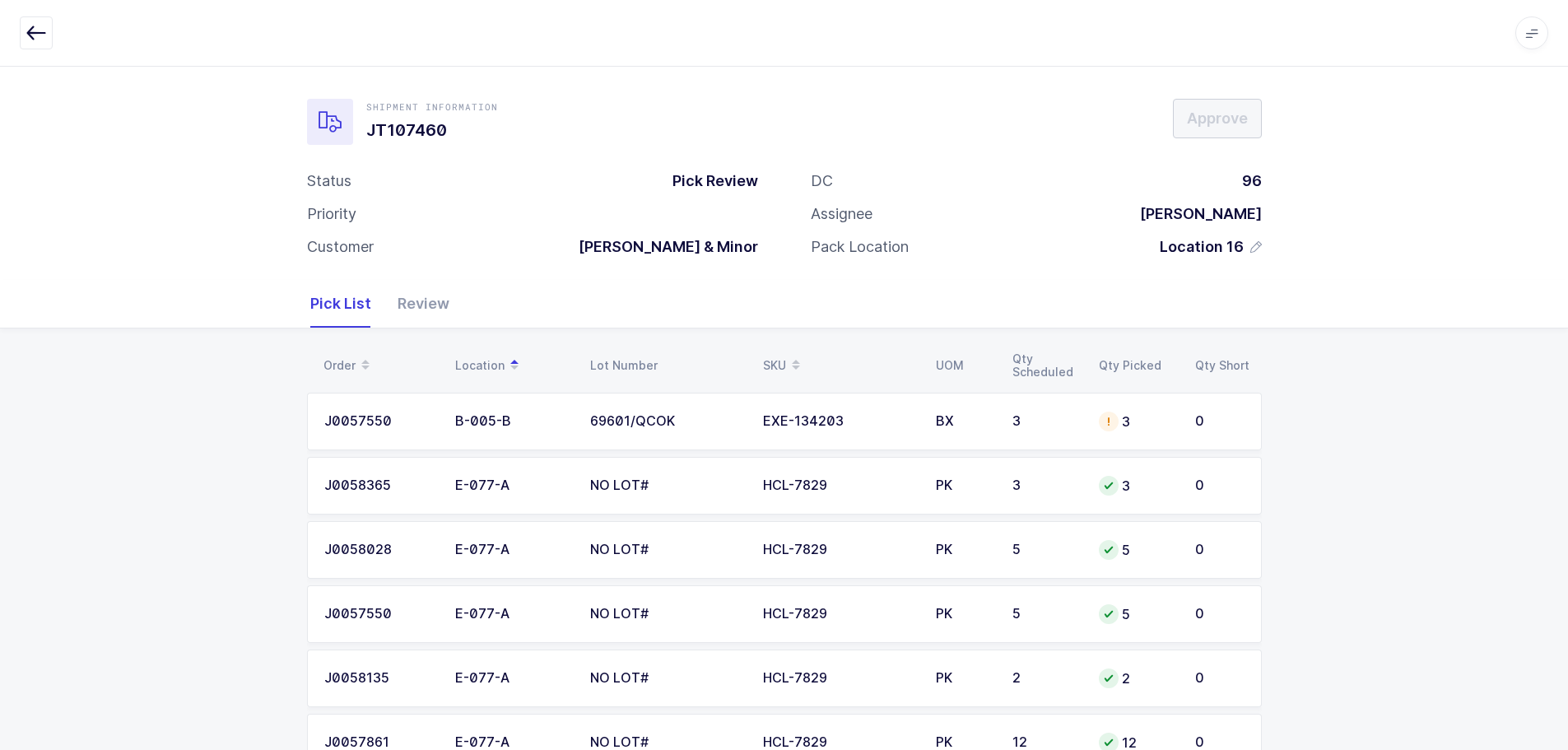
click at [800, 427] on div "EXE-134203" at bounding box center [840, 421] width 153 height 14
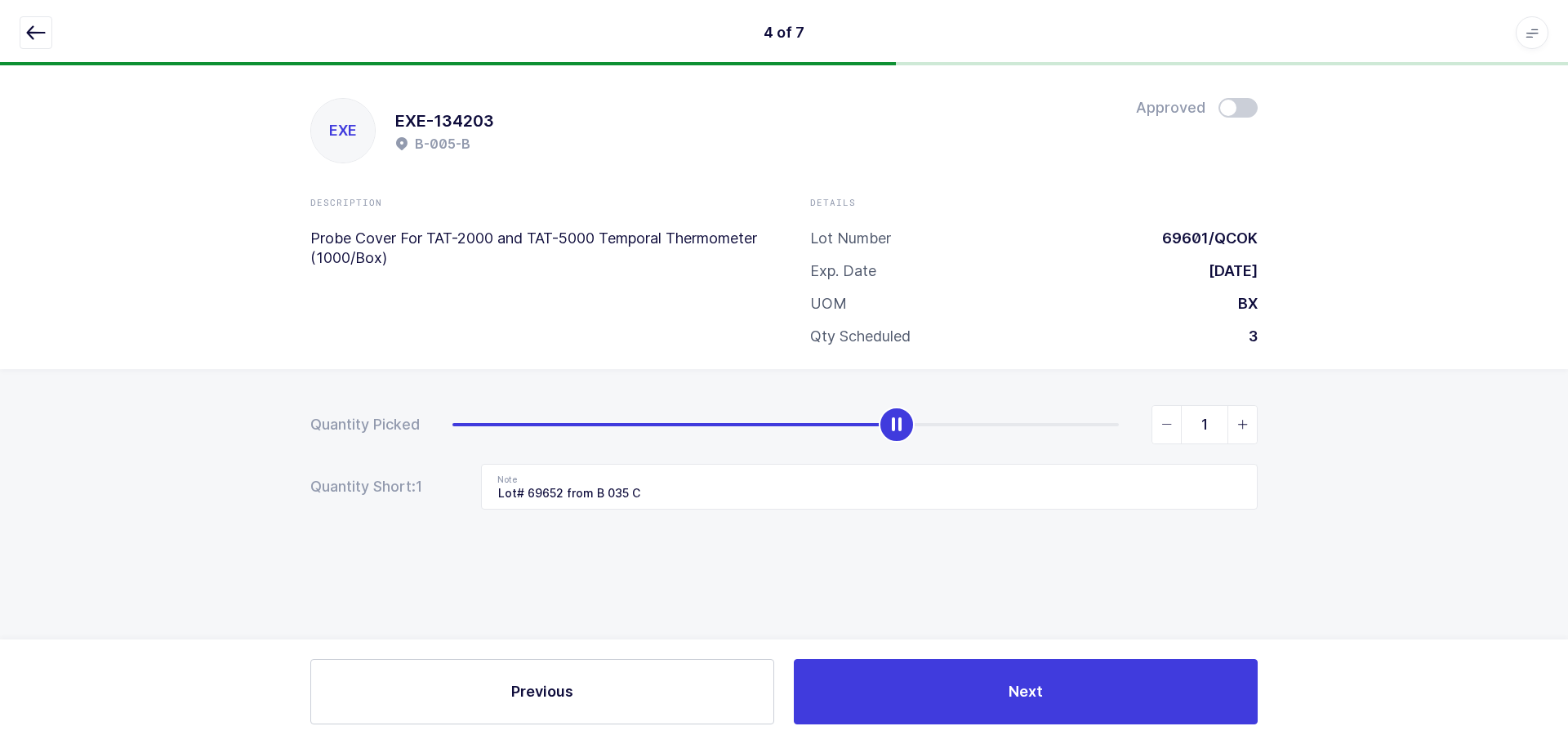
type input "0"
drag, startPoint x: 1111, startPoint y: 423, endPoint x: 172, endPoint y: 487, distance: 941.2
click at [172, 487] on div "Quantity Picked 0 Quantity Short: 1 Note Lot# 69652 from B 035 C" at bounding box center [784, 514] width 1568 height 291
drag, startPoint x: 670, startPoint y: 483, endPoint x: 303, endPoint y: 513, distance: 368.2
click at [303, 513] on div "Quantity Picked 0 Quantity Short: 3 Note Lot# 69652 from B 035 C" at bounding box center [784, 514] width 1568 height 291
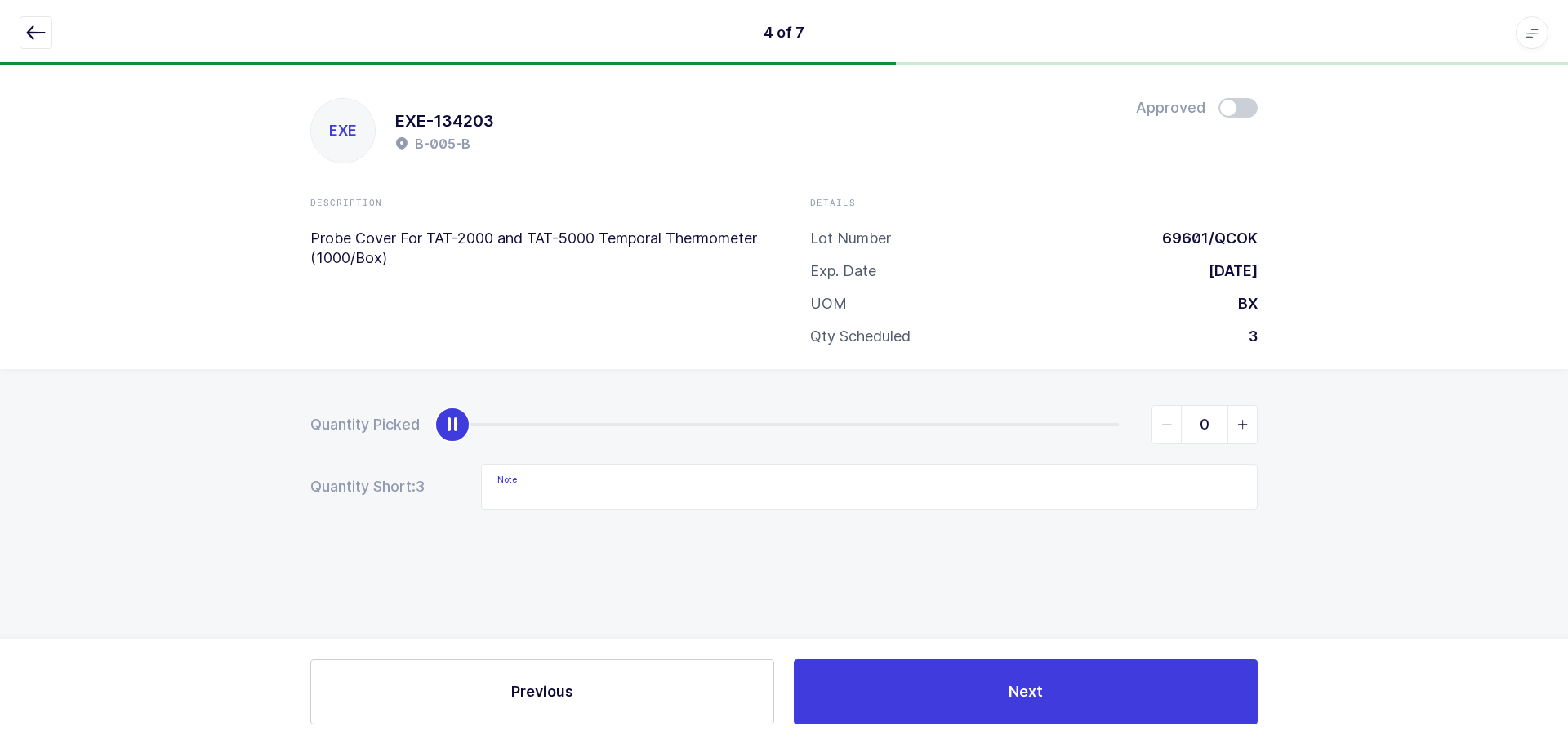
click at [41, 29] on icon "button" at bounding box center [35, 33] width 19 height 19
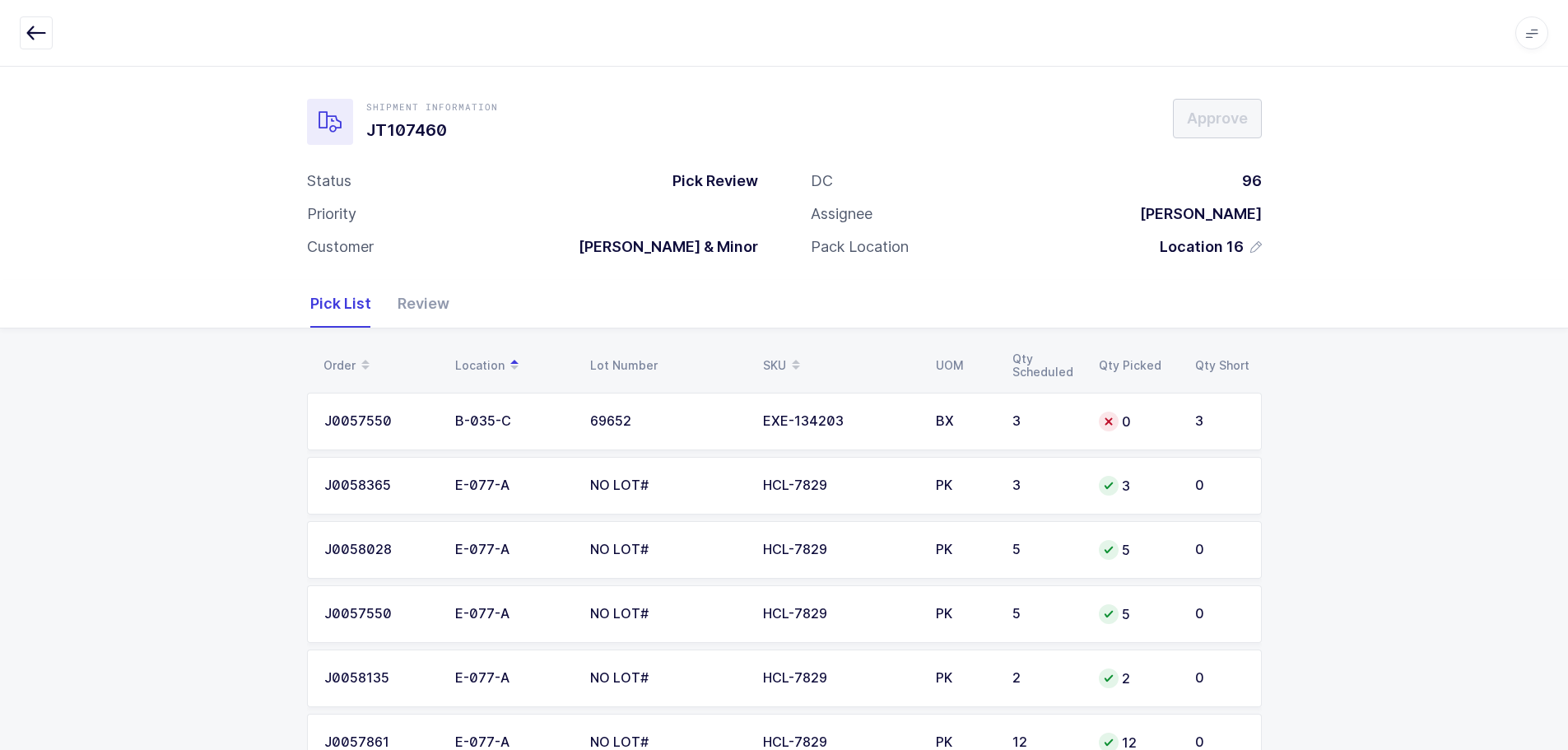
click at [976, 433] on td "BX" at bounding box center [963, 421] width 76 height 58
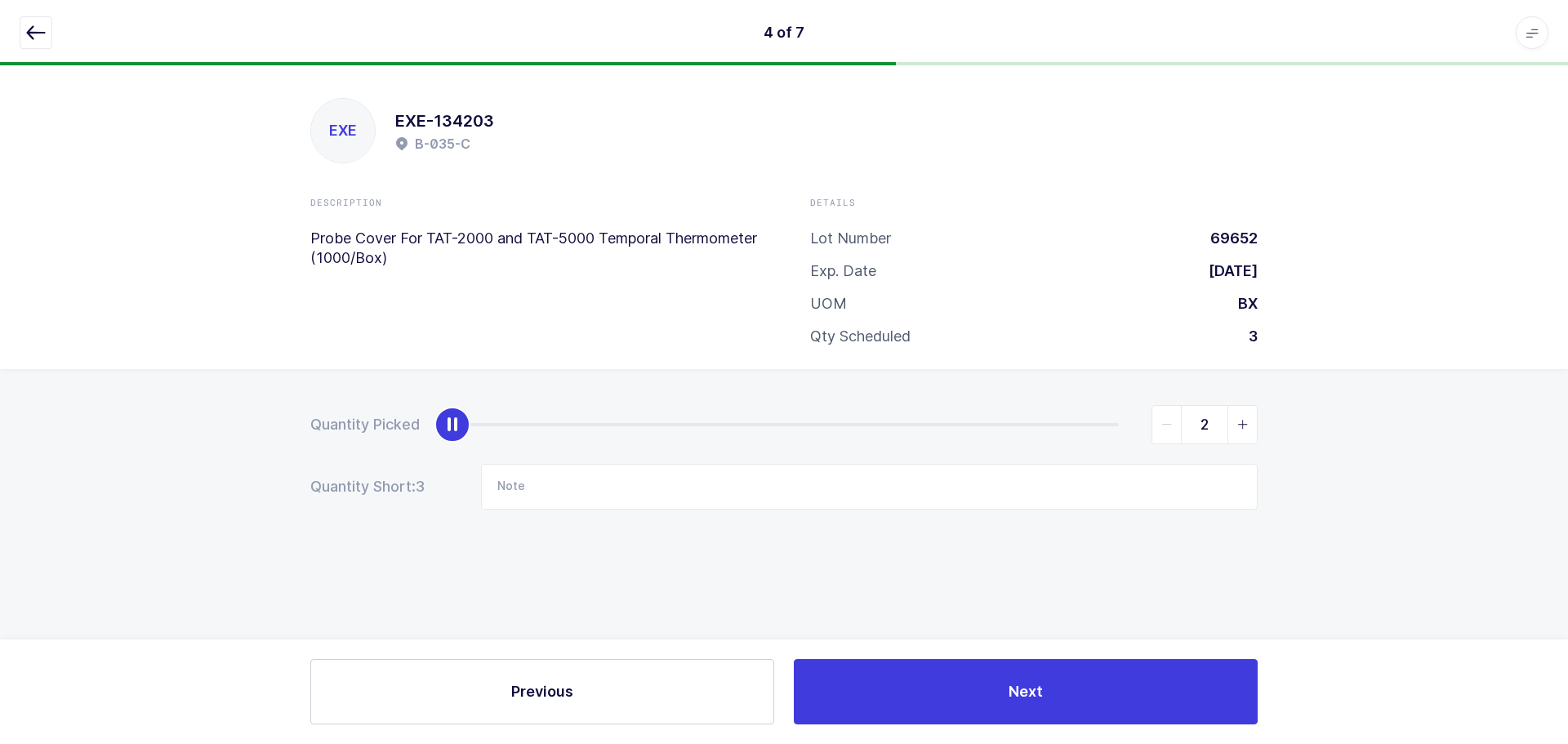
type input "3"
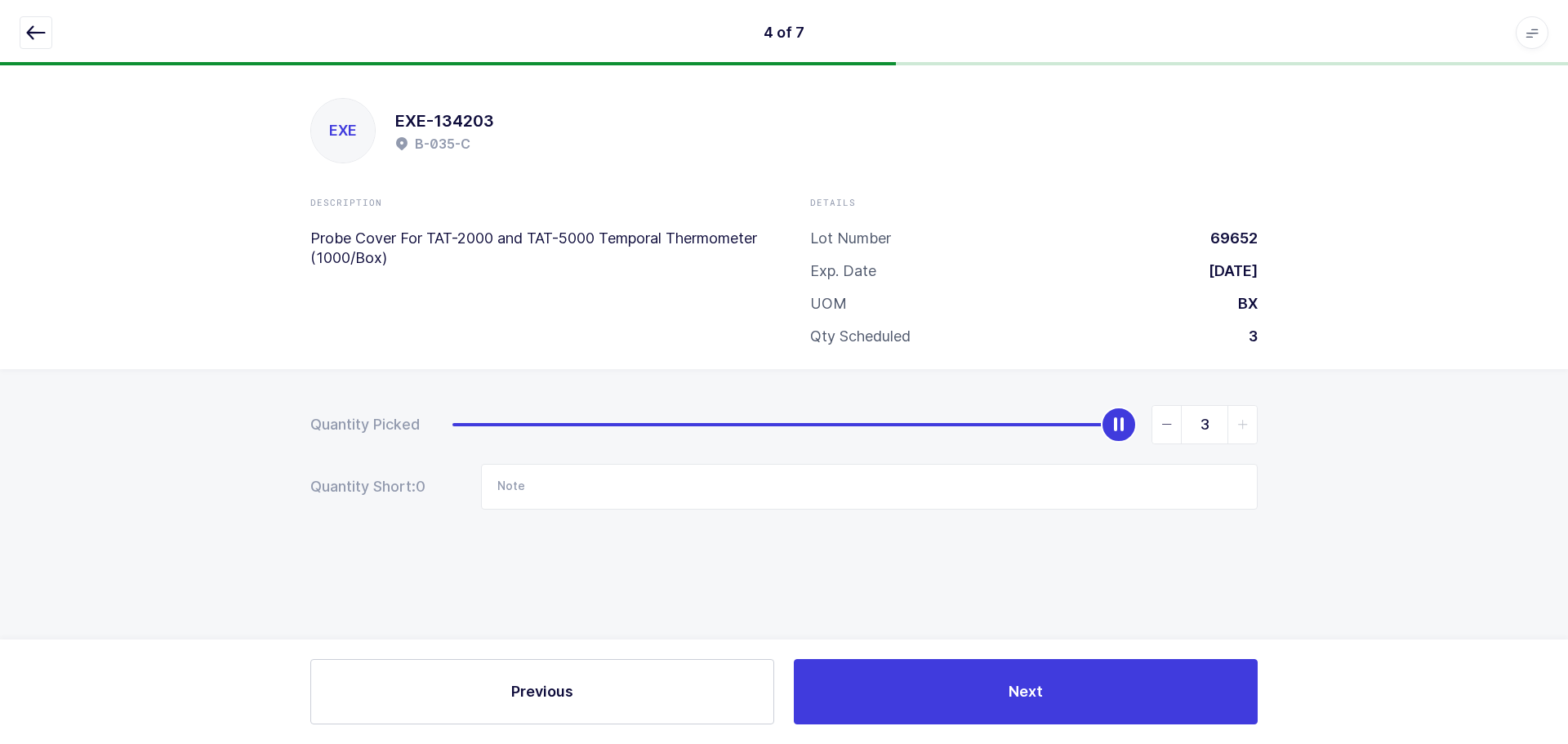
drag, startPoint x: 458, startPoint y: 423, endPoint x: 1507, endPoint y: 349, distance: 1051.6
click at [1567, 362] on html "4 of 7 Apps Core [GEOGRAPHIC_DATA] Admin Mission Control Purchasing [PERSON_NAM…" at bounding box center [784, 372] width 1568 height 744
click at [33, 30] on icon "button" at bounding box center [35, 33] width 19 height 19
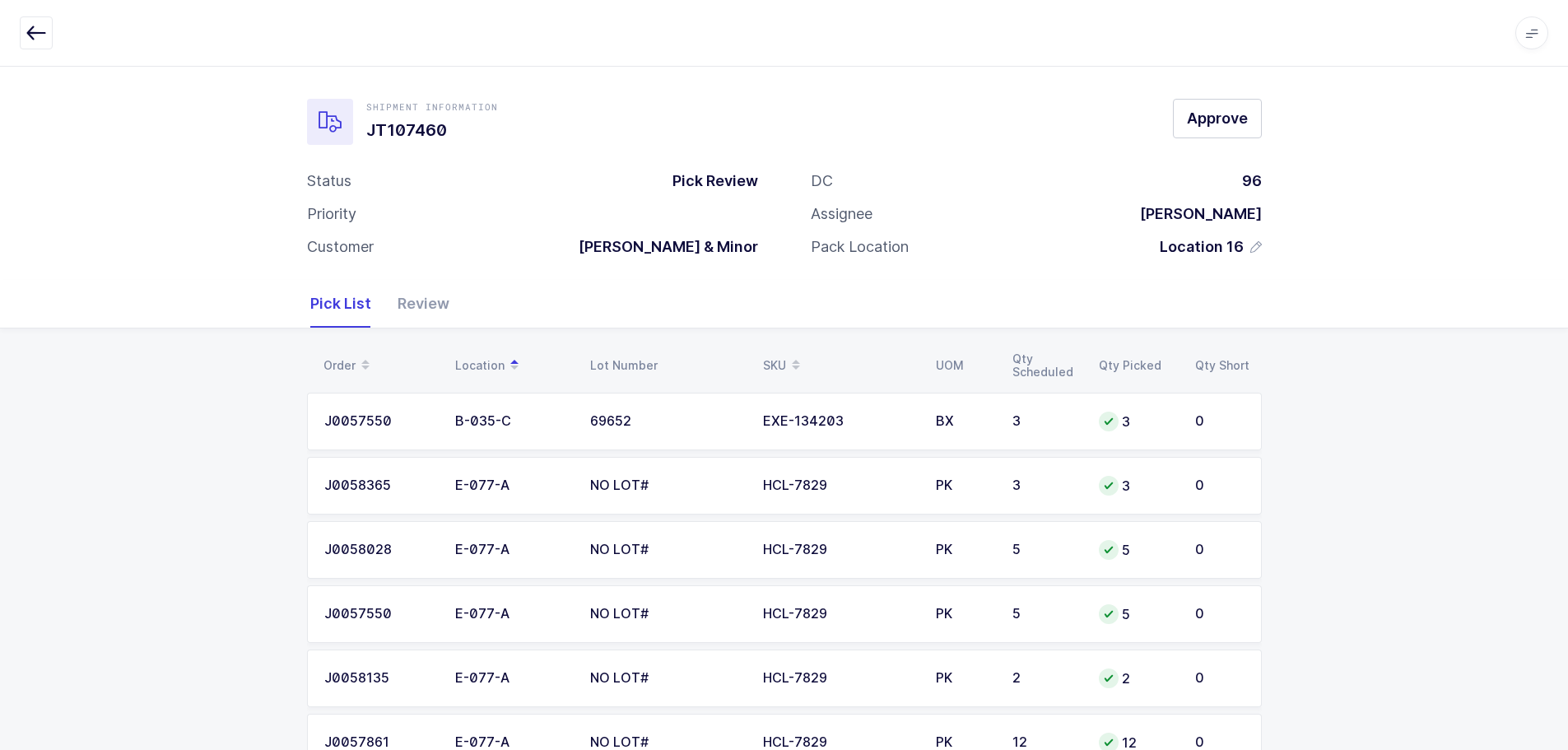
click at [394, 305] on div "Review" at bounding box center [416, 303] width 65 height 47
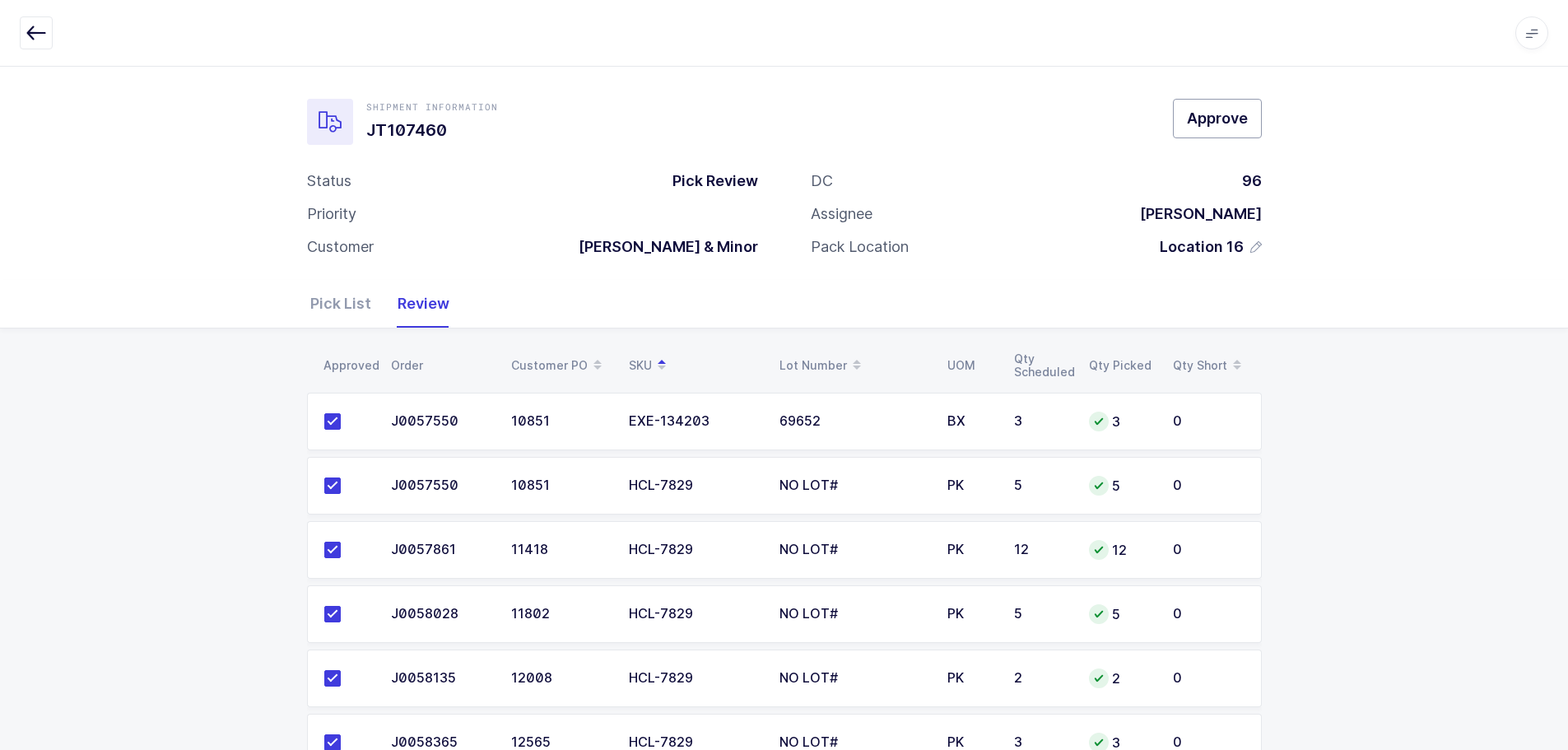
click at [1242, 109] on span "Approve" at bounding box center [1217, 118] width 61 height 20
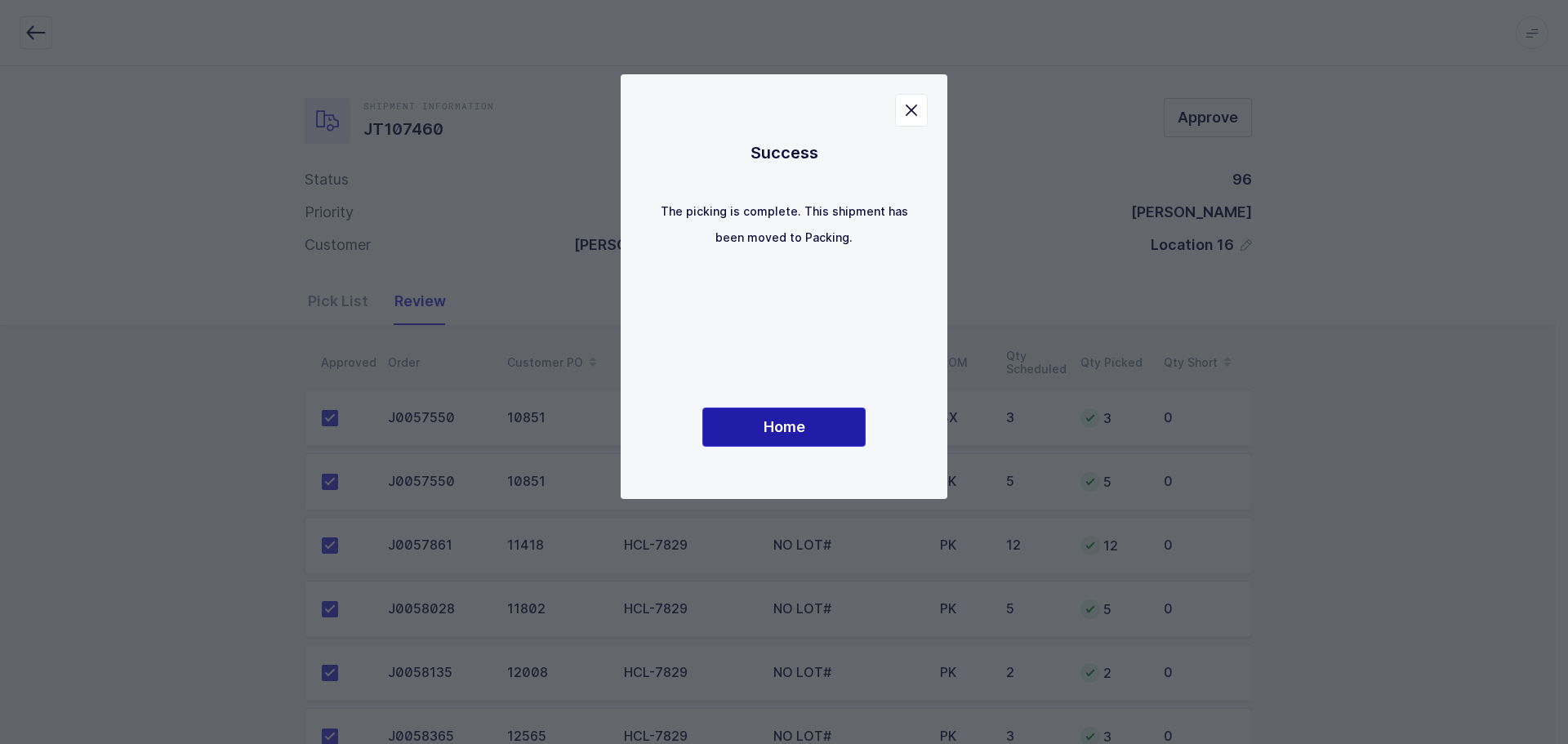
drag, startPoint x: 819, startPoint y: 434, endPoint x: 998, endPoint y: 423, distance: 179.3
click at [819, 434] on button "Home" at bounding box center [784, 427] width 163 height 39
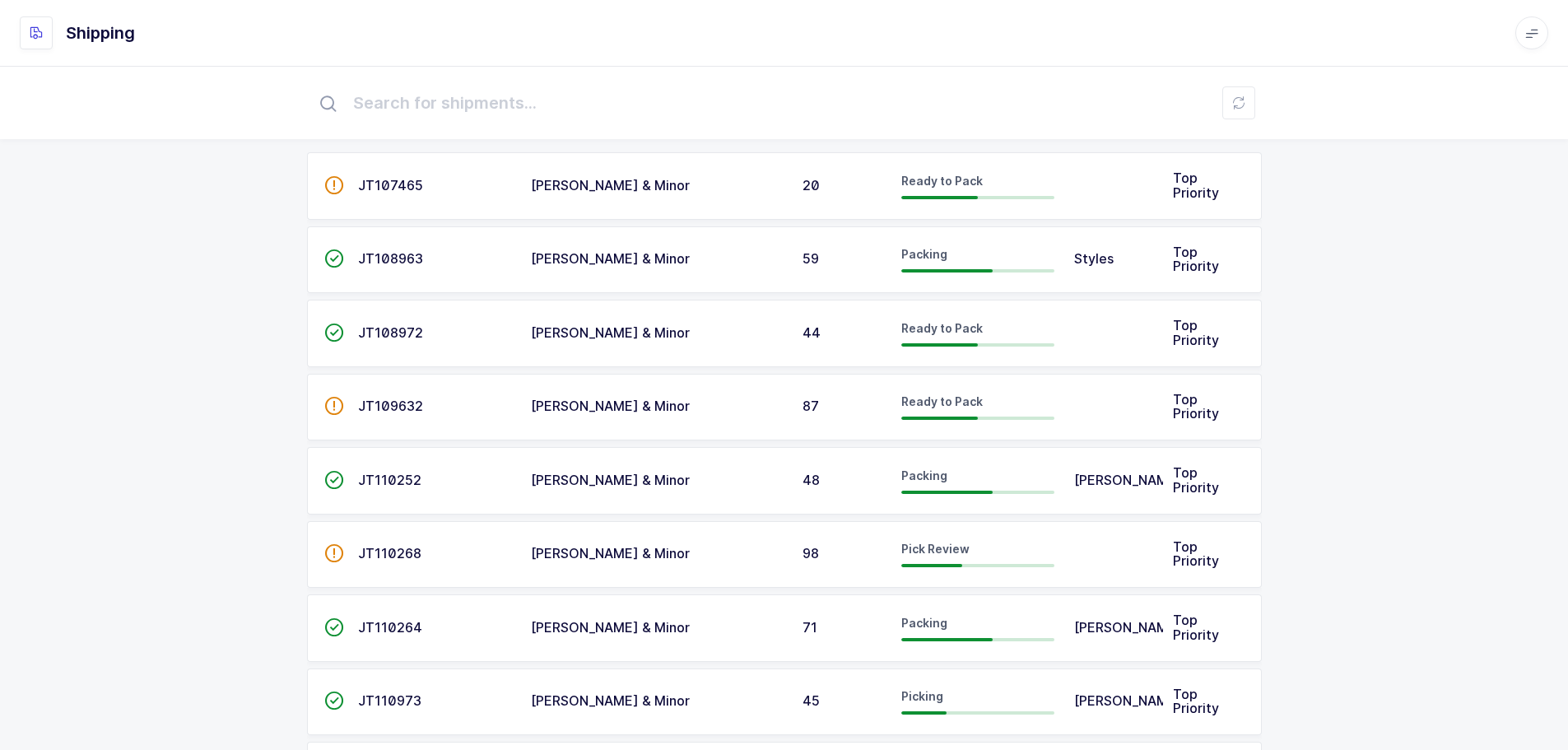
scroll to position [247, 0]
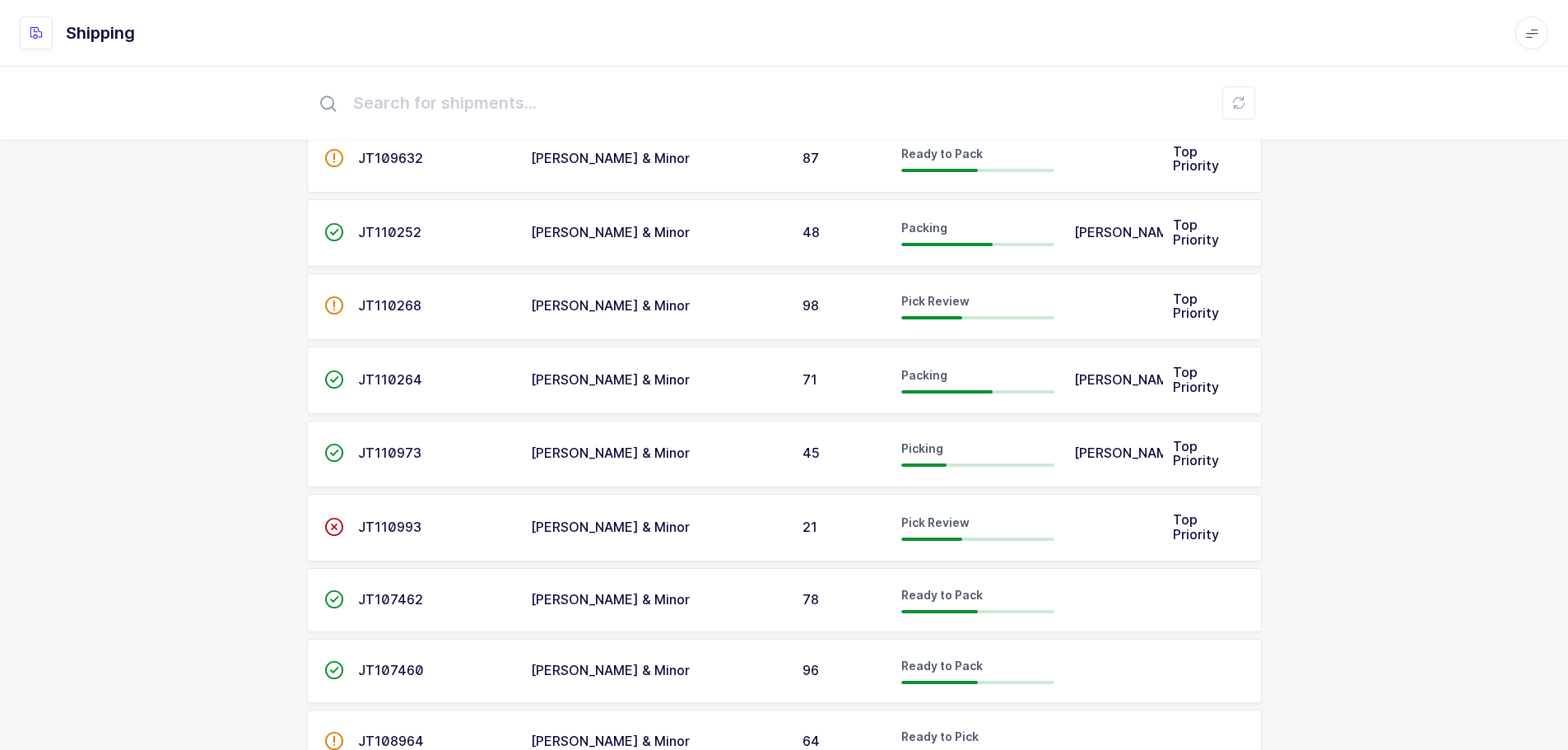
scroll to position [330, 0]
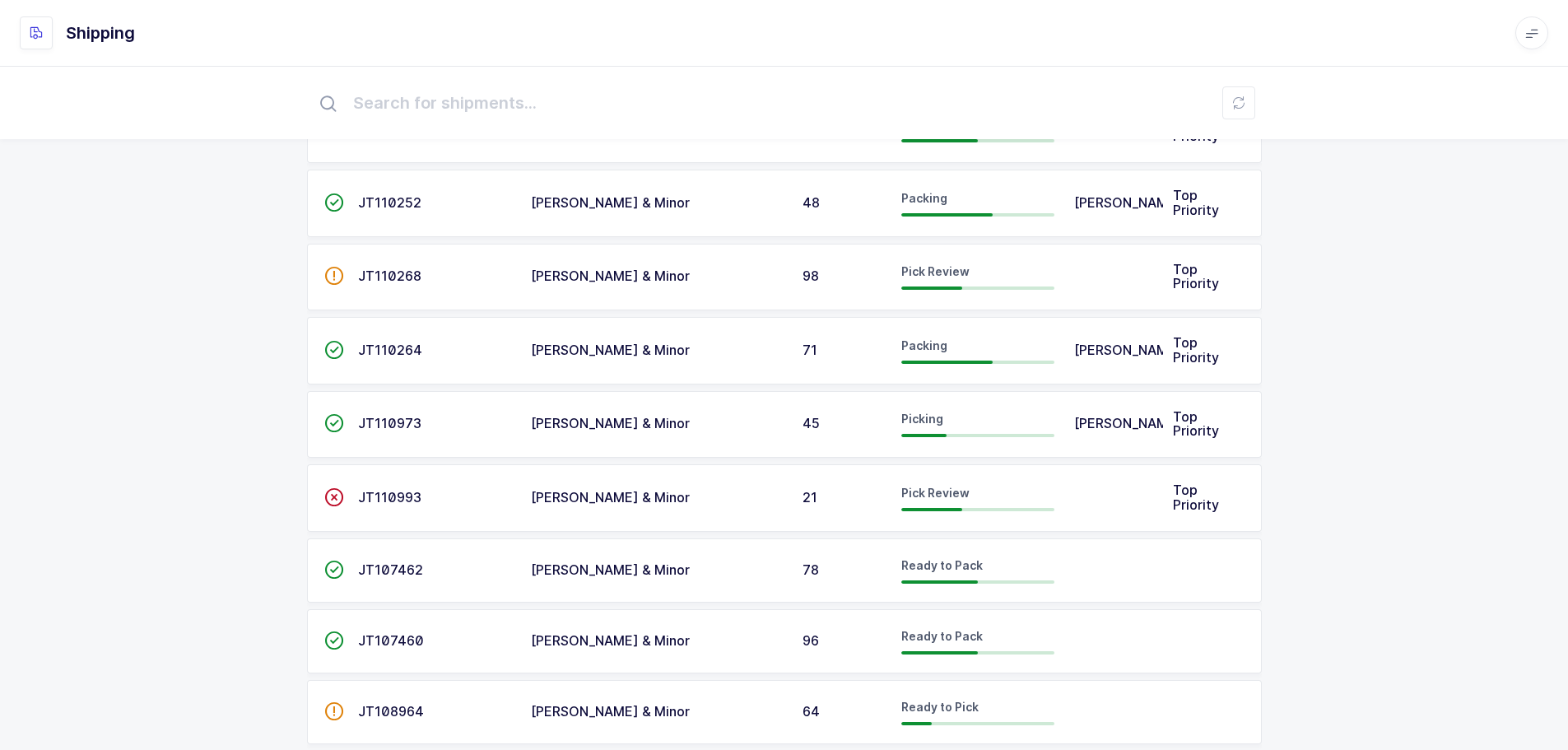
click at [403, 503] on span "JT110993" at bounding box center [390, 497] width 64 height 16
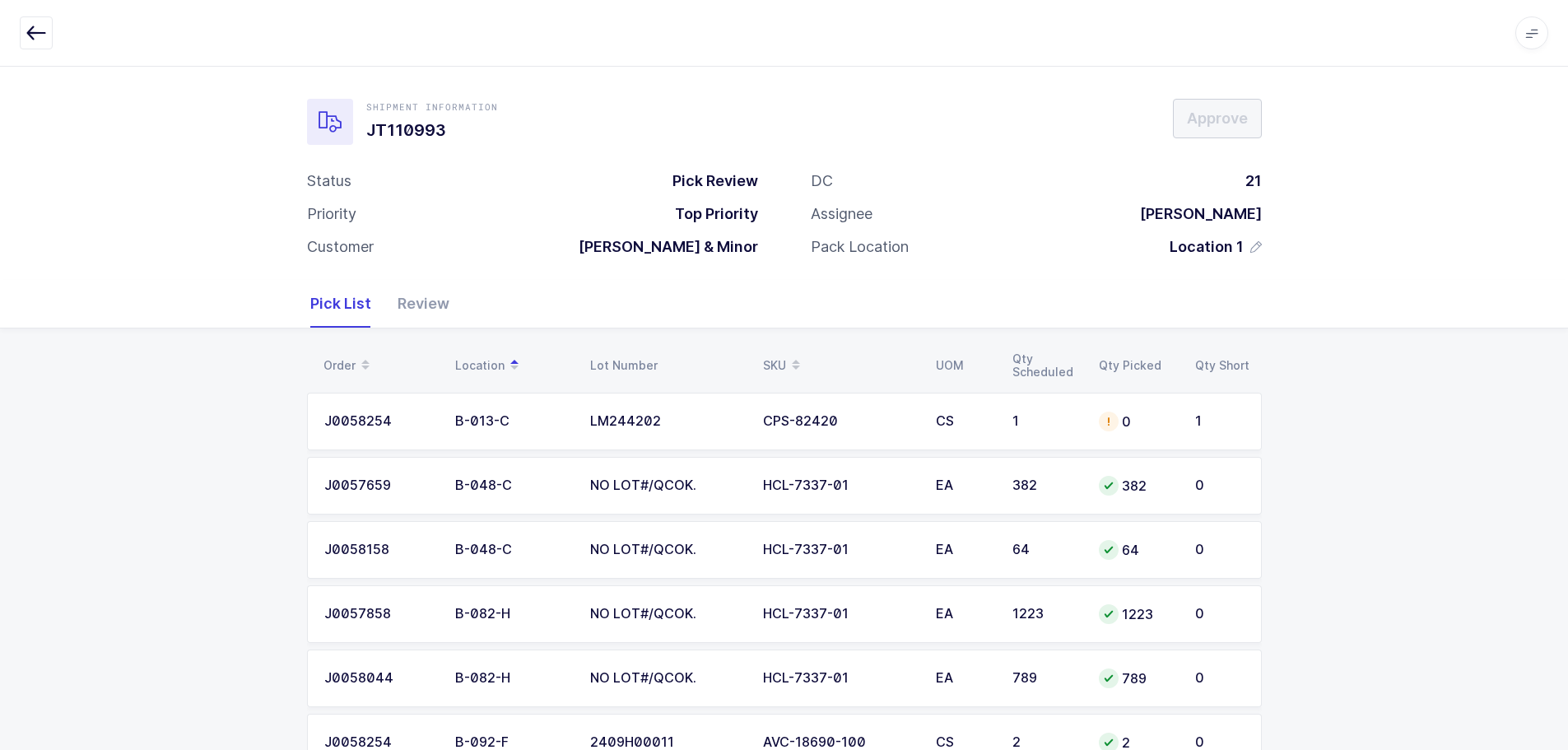
click at [1070, 417] on div "1" at bounding box center [1045, 421] width 67 height 14
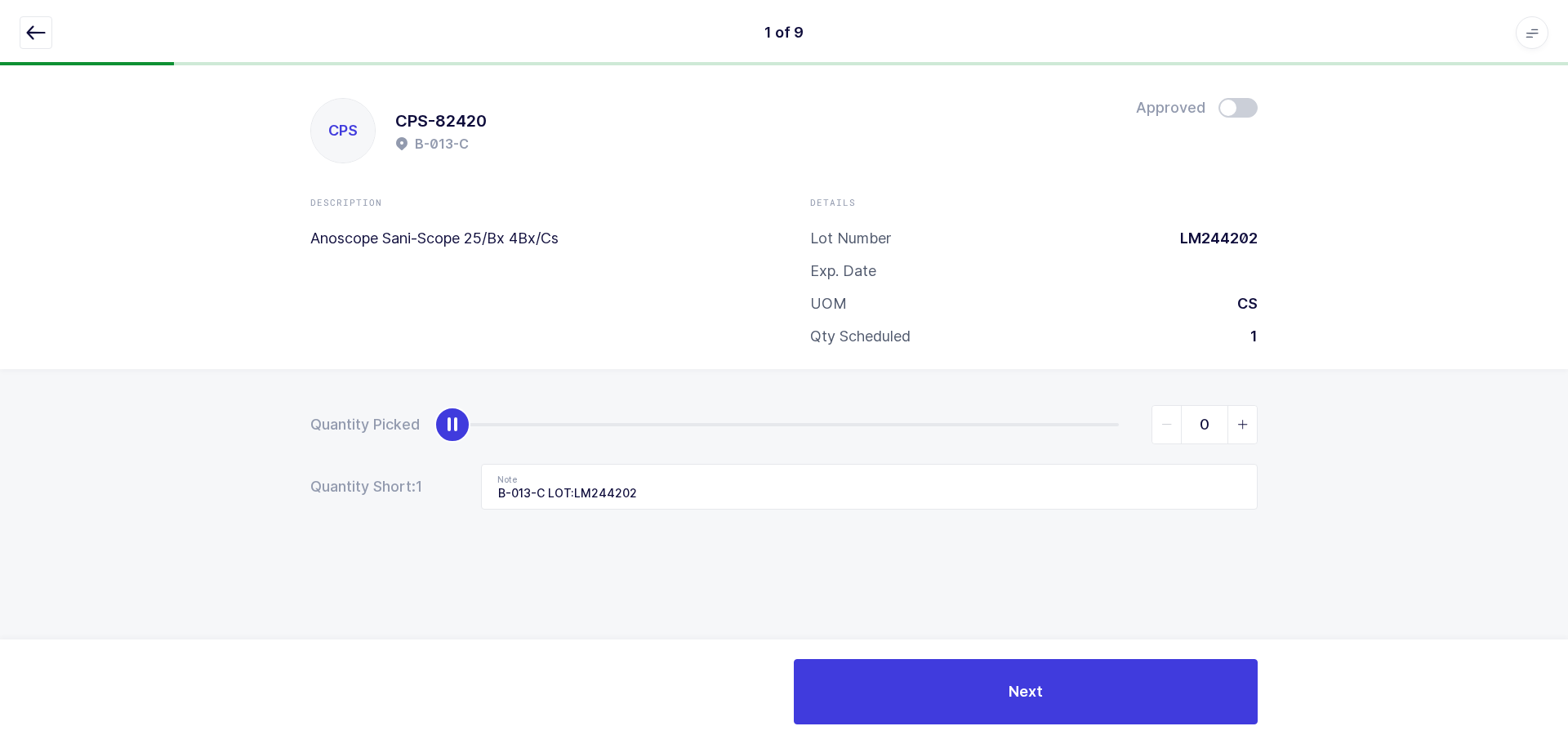
click at [1248, 423] on icon "slider between 0 and 1" at bounding box center [1243, 425] width 12 height 12
type input "1"
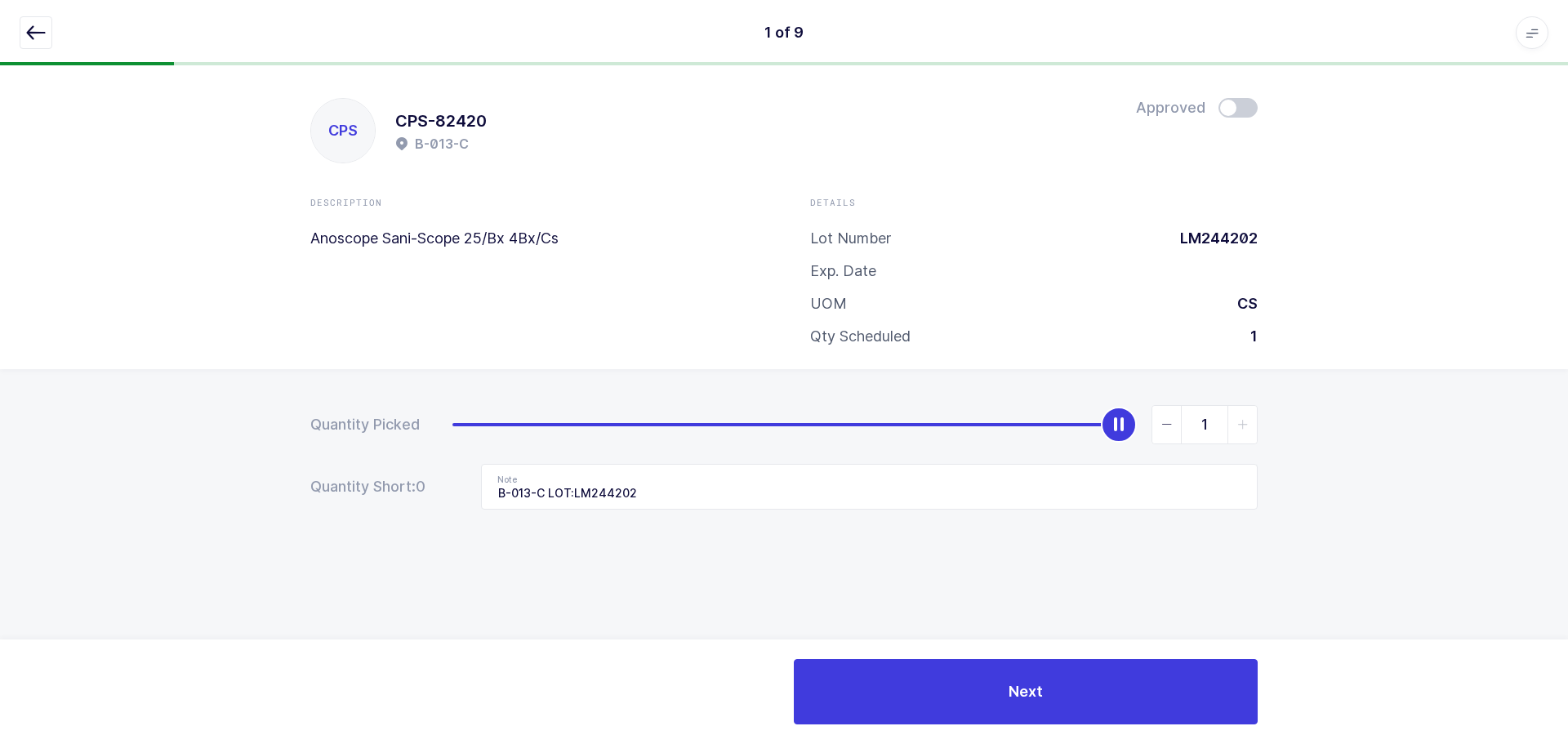
click at [48, 31] on button "button" at bounding box center [35, 33] width 33 height 33
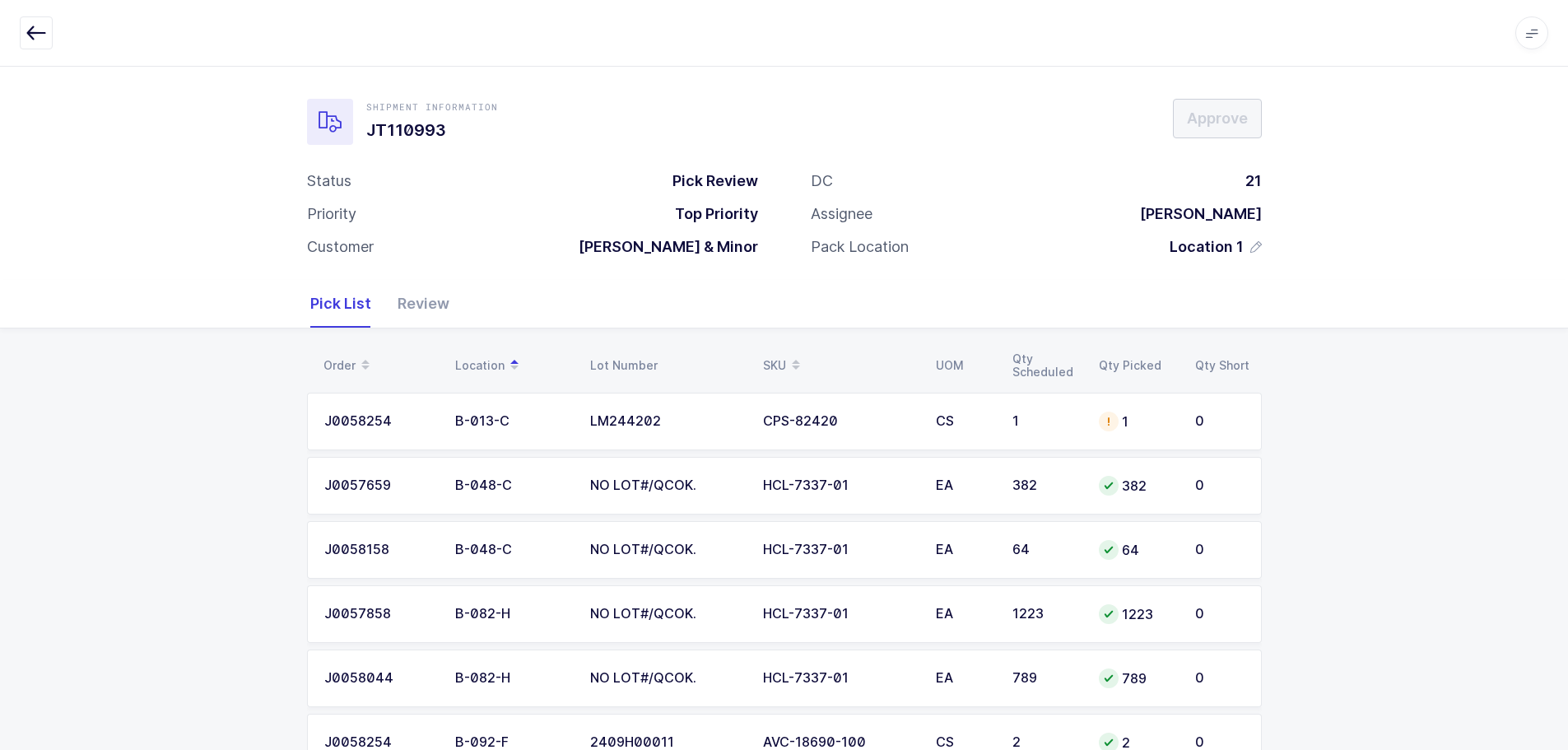
click at [425, 298] on div "Review" at bounding box center [416, 303] width 65 height 47
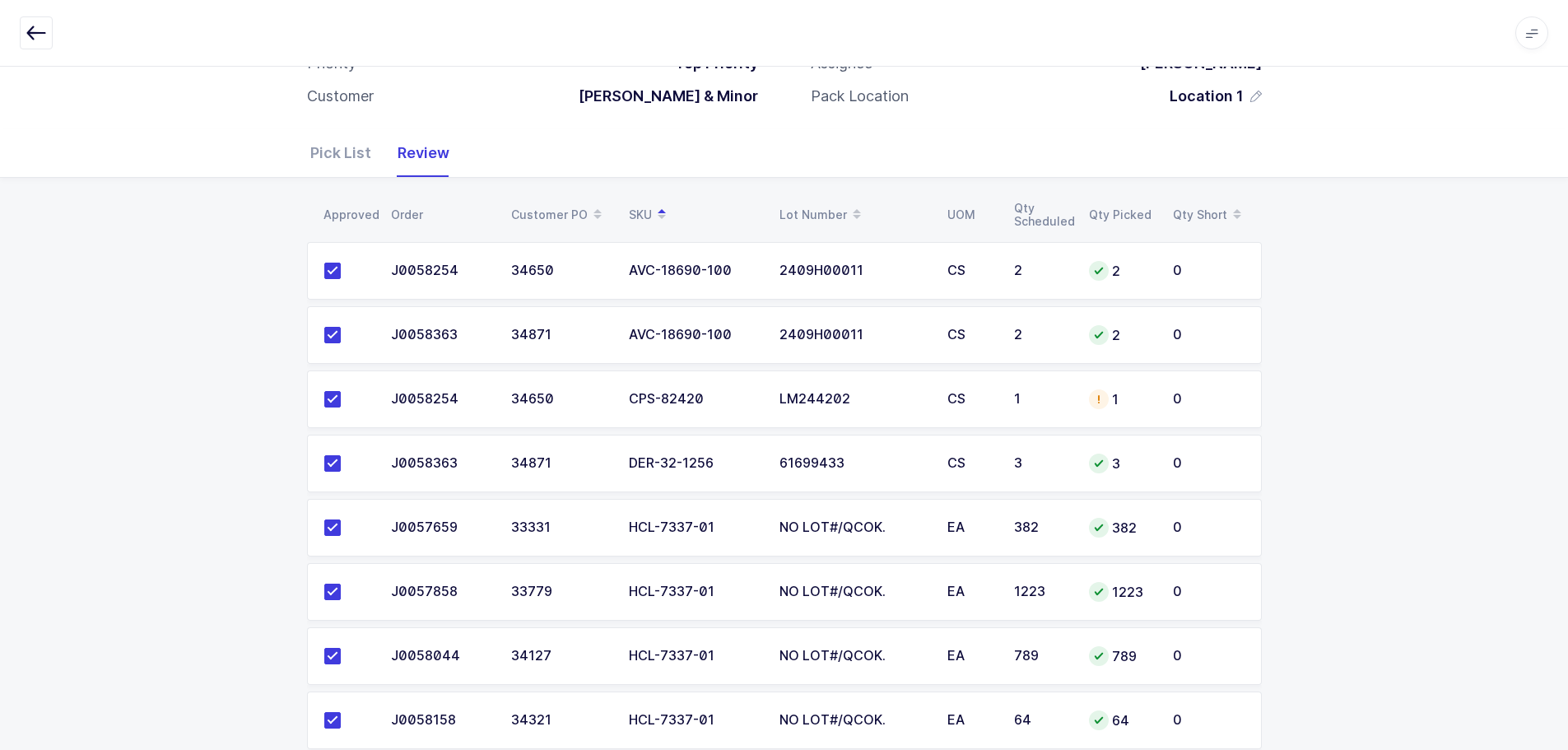
scroll to position [164, 0]
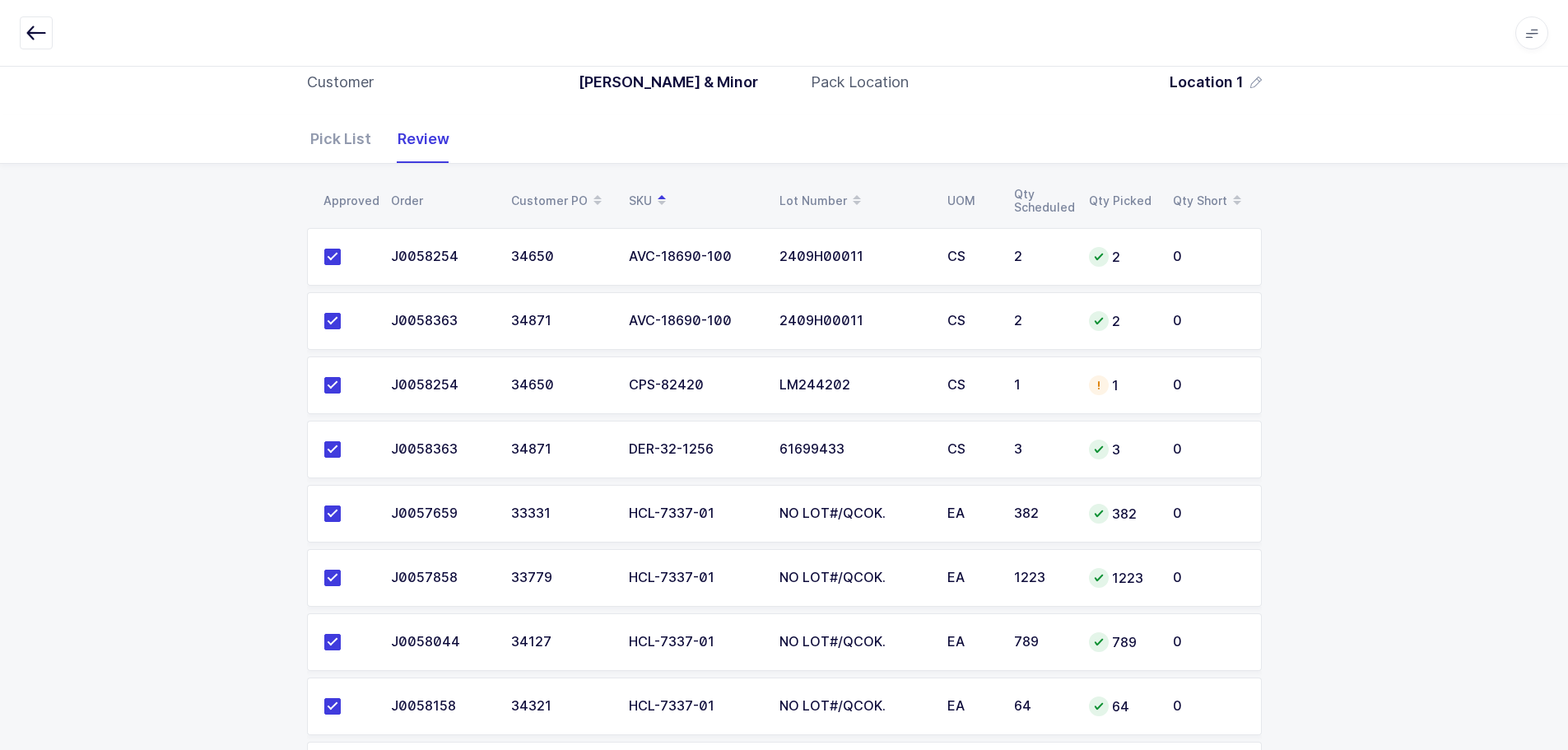
click at [982, 374] on td "CS" at bounding box center [970, 386] width 67 height 58
click at [1165, 388] on td "0" at bounding box center [1212, 386] width 99 height 58
drag, startPoint x: 328, startPoint y: 126, endPoint x: 342, endPoint y: 129, distance: 14.3
click at [328, 127] on div "Pick List" at bounding box center [347, 138] width 74 height 47
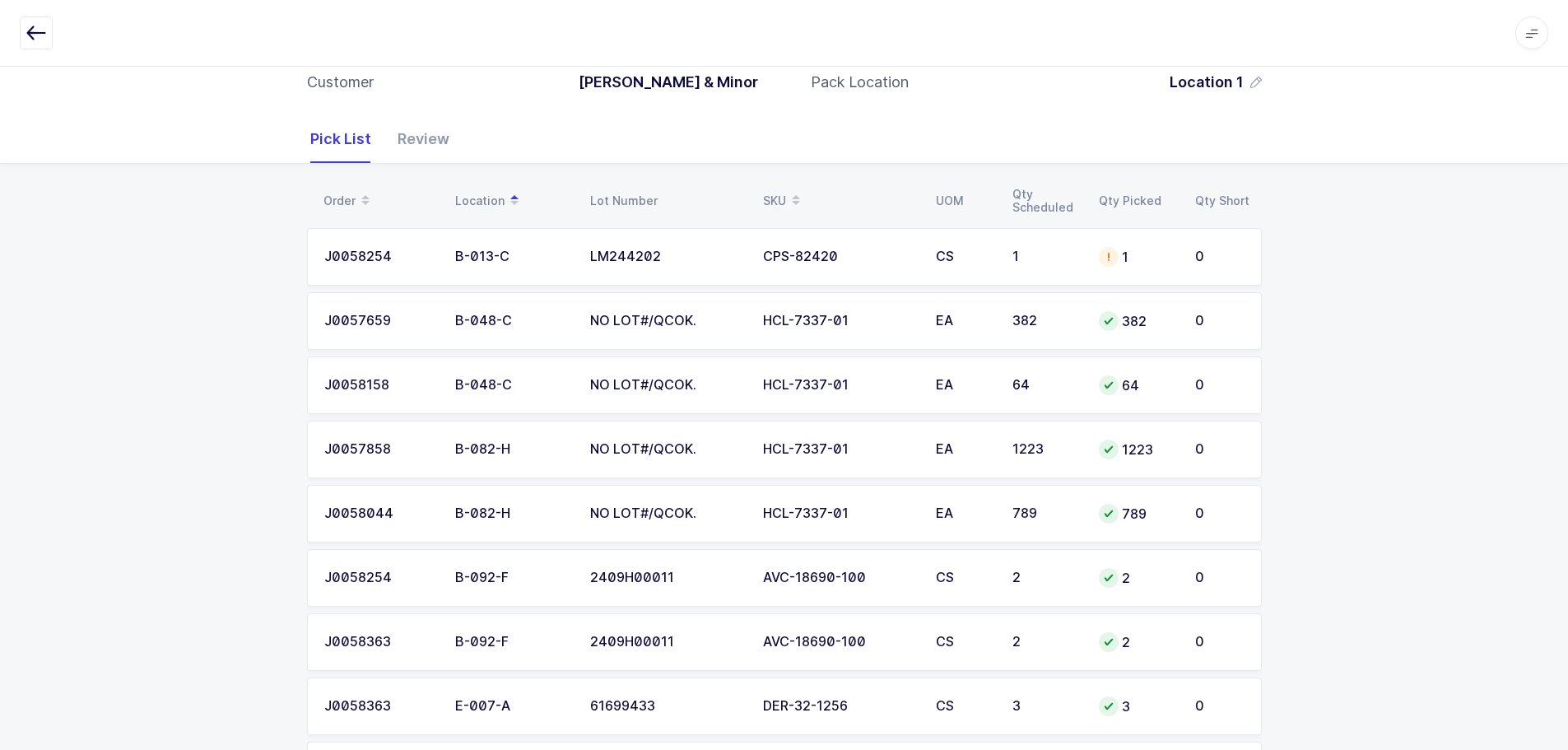
click at [1143, 269] on td "1" at bounding box center [1137, 257] width 97 height 58
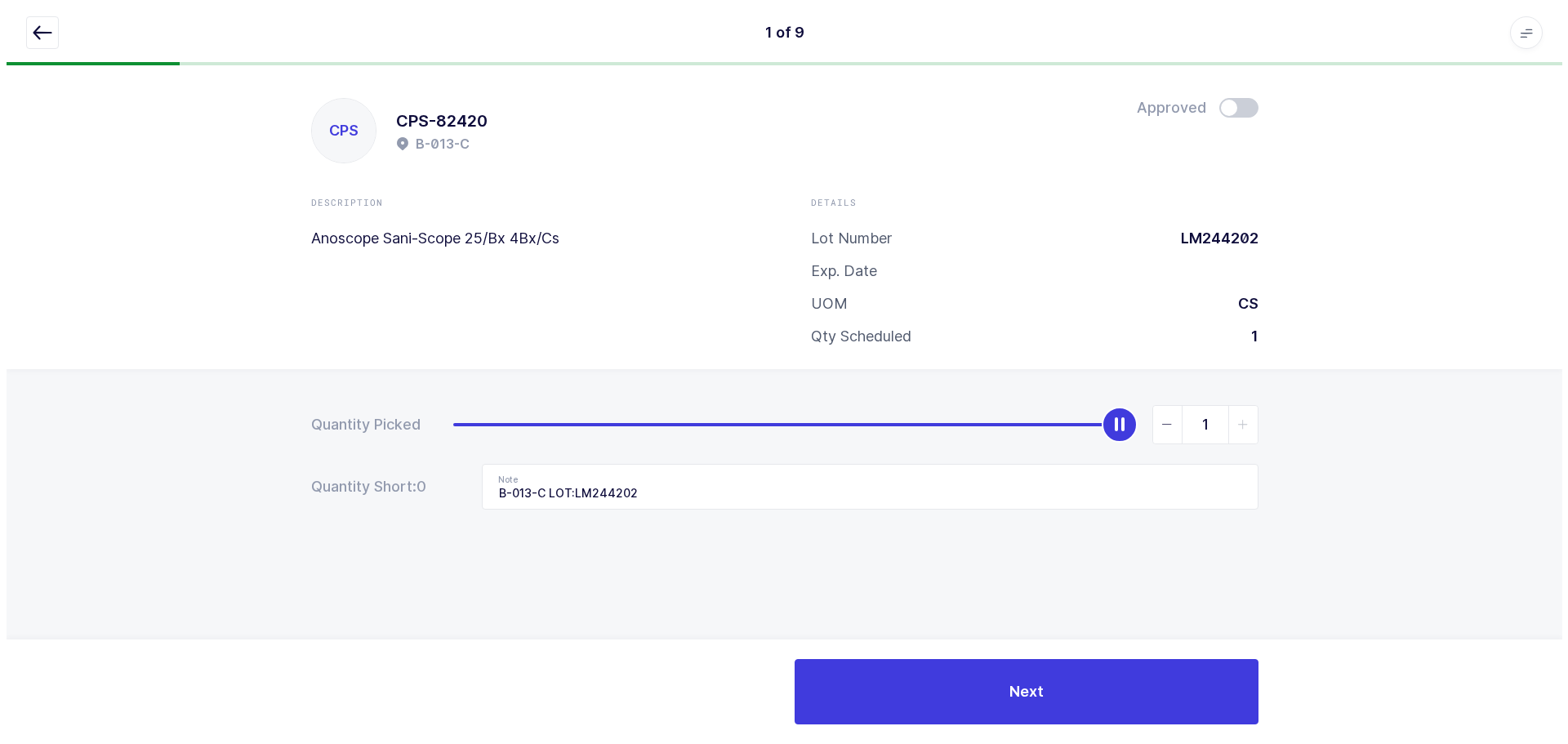
scroll to position [0, 0]
click at [1238, 98] on span at bounding box center [1237, 107] width 39 height 19
click at [25, 25] on button "button" at bounding box center [35, 33] width 33 height 33
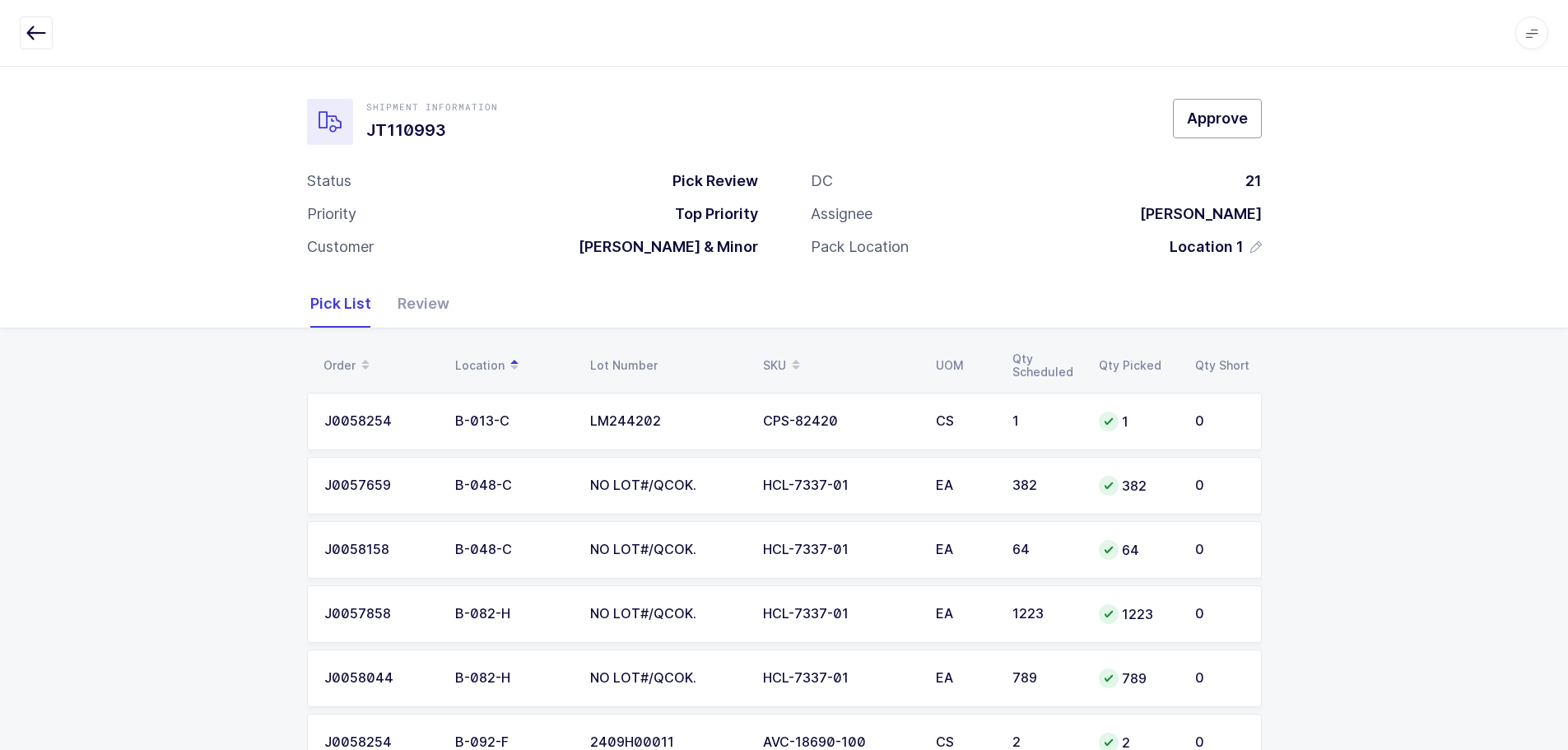
click at [1211, 136] on button "Approve" at bounding box center [1217, 118] width 89 height 40
